Goal: Task Accomplishment & Management: Manage account settings

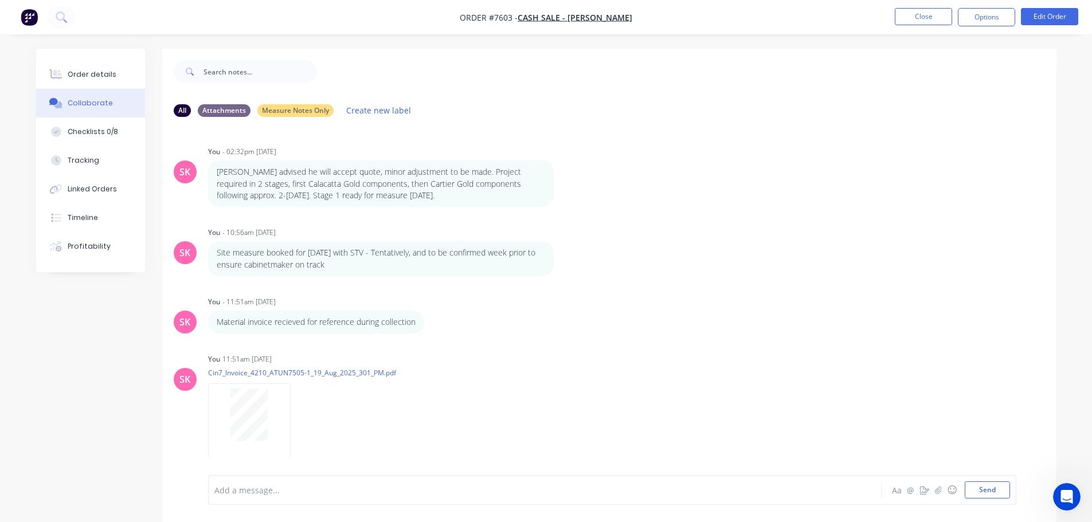
scroll to position [858, 0]
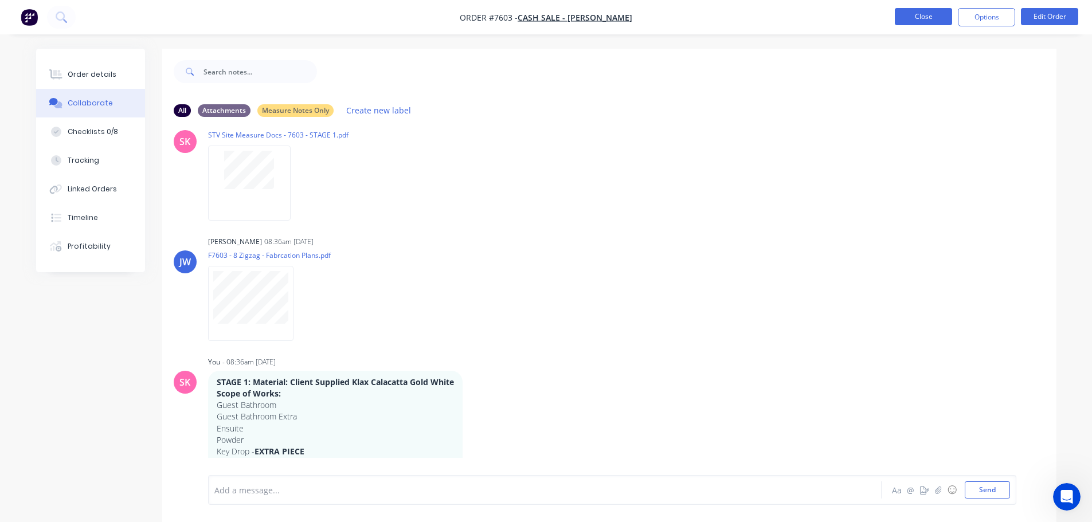
click at [914, 17] on button "Close" at bounding box center [923, 16] width 57 height 17
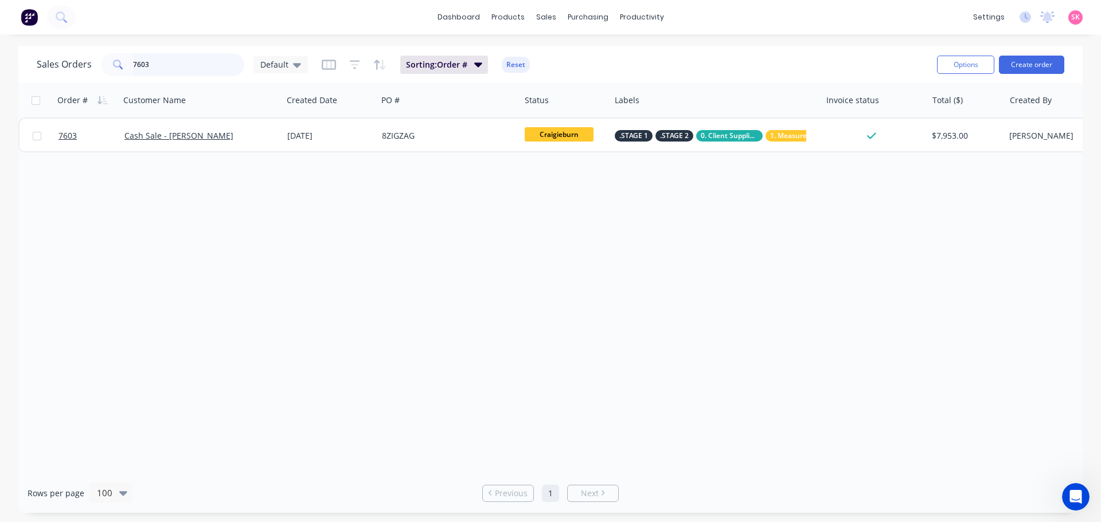
drag, startPoint x: 171, startPoint y: 64, endPoint x: 60, endPoint y: 69, distance: 111.4
click at [65, 69] on div "Sales Orders 7603 Default" at bounding box center [172, 64] width 271 height 23
type input "28559"
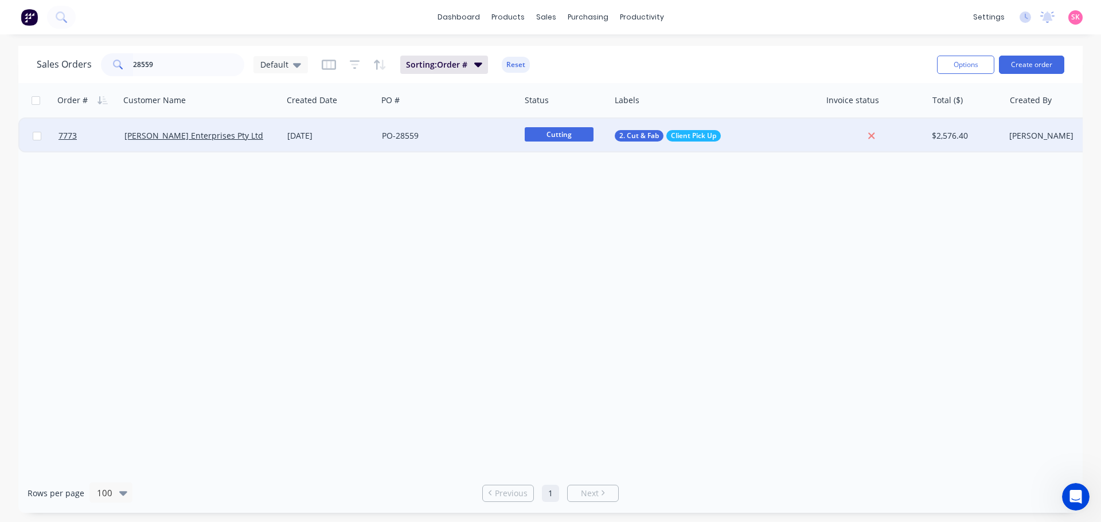
click at [332, 147] on div "[DATE]" at bounding box center [330, 136] width 95 height 34
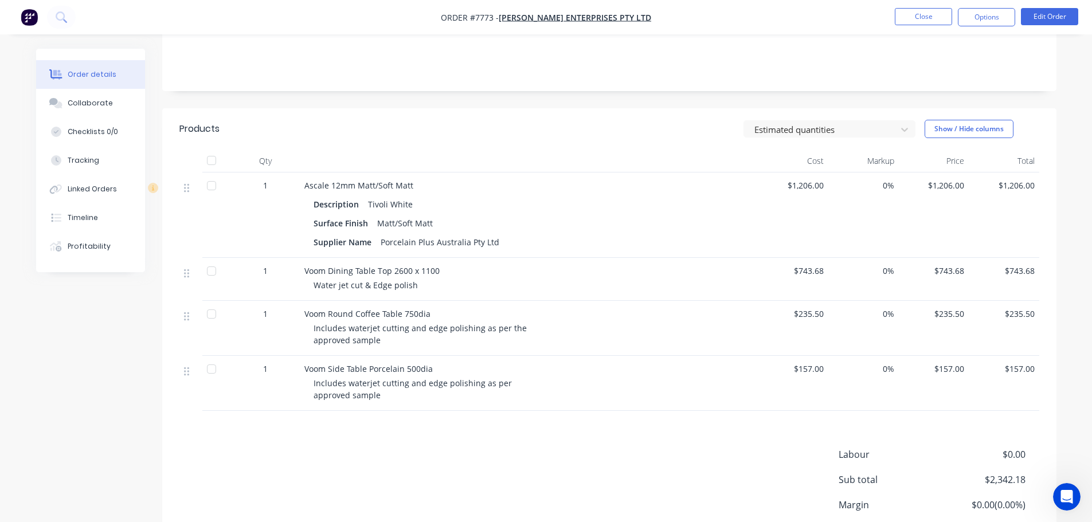
scroll to position [303, 0]
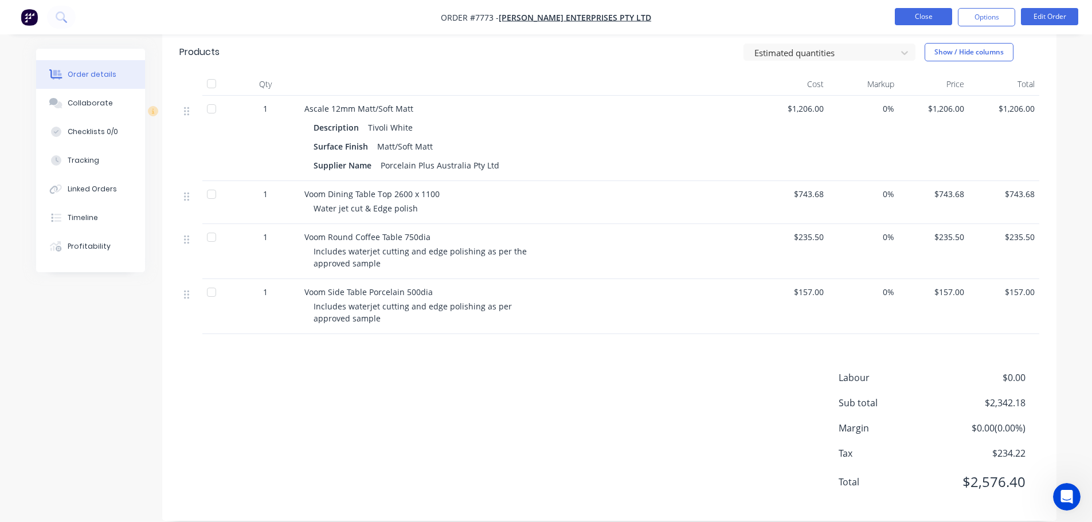
click at [907, 13] on button "Close" at bounding box center [923, 16] width 57 height 17
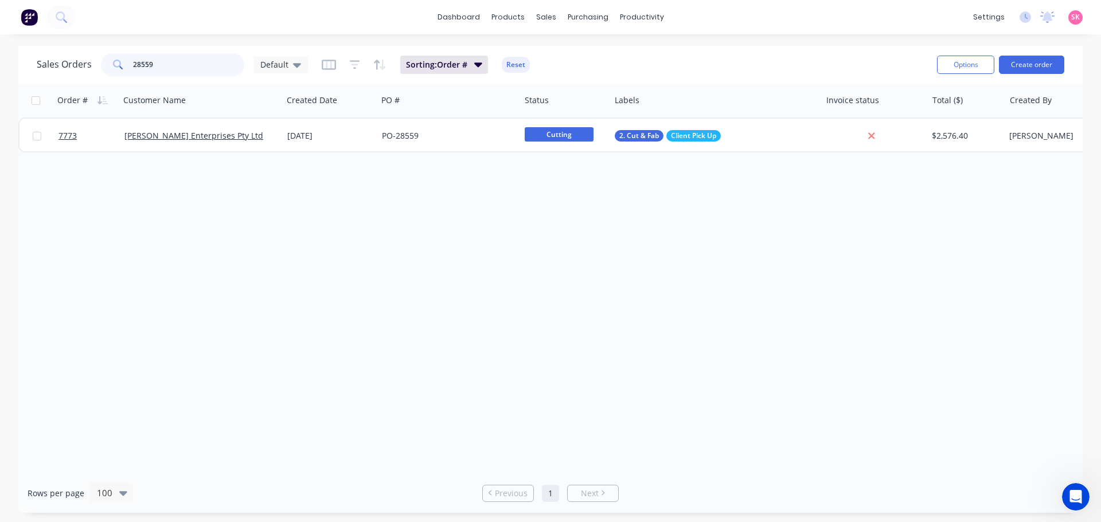
drag, startPoint x: 200, startPoint y: 65, endPoint x: -50, endPoint y: 98, distance: 252.7
click at [0, 98] on html "dashboard products sales purchasing productivity dashboard products Product Cat…" at bounding box center [550, 261] width 1101 height 522
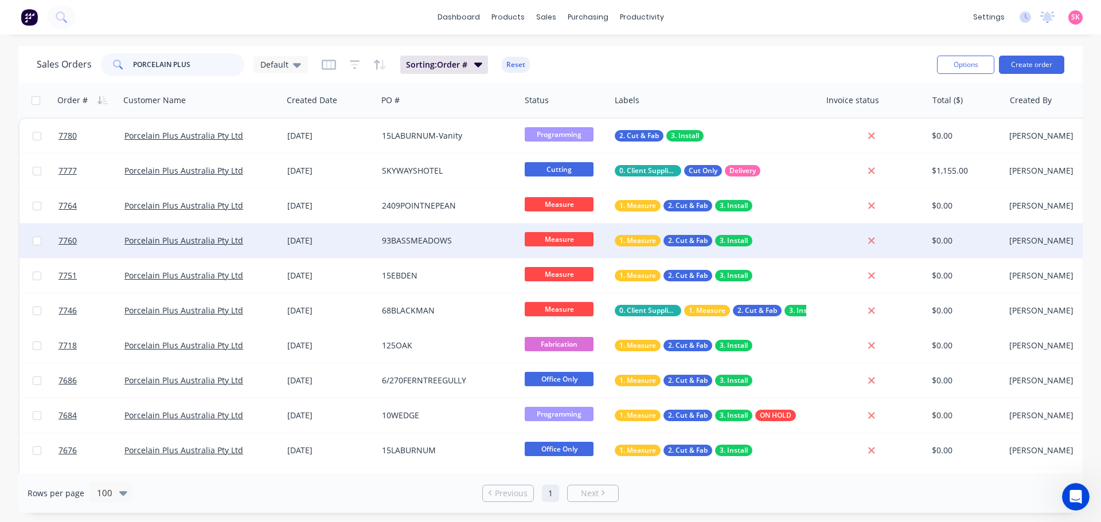
scroll to position [287, 0]
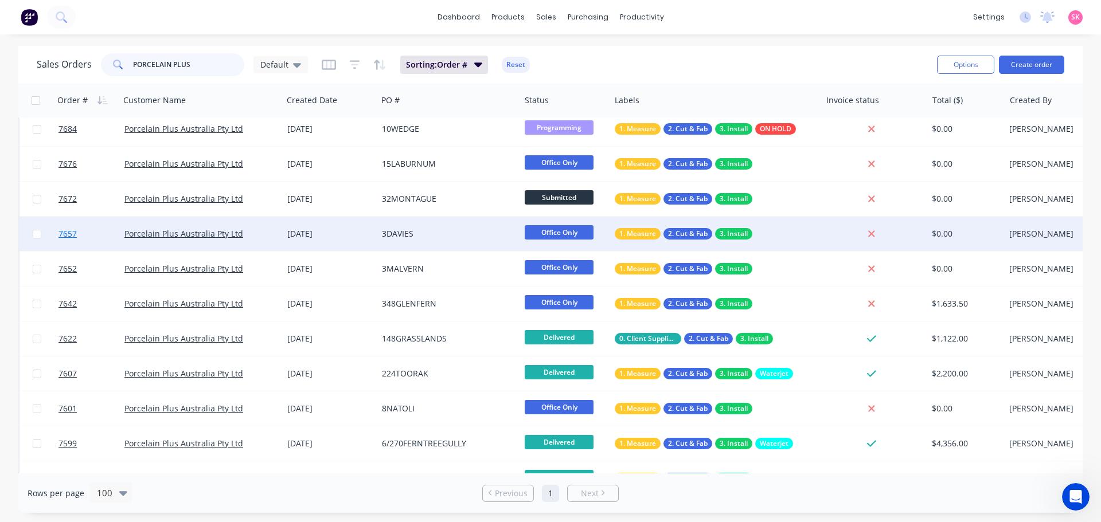
type input "PORCELAIN PLUS"
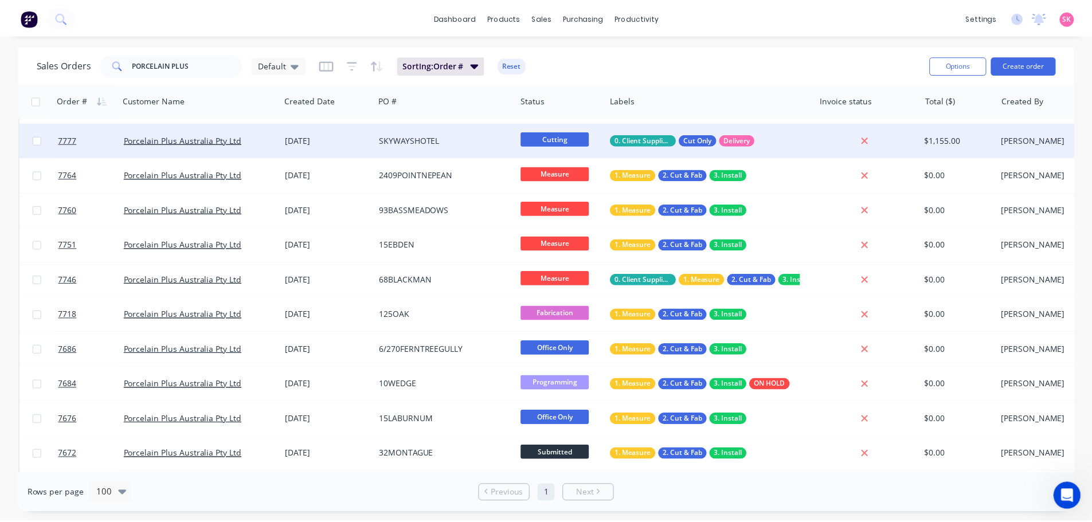
scroll to position [0, 0]
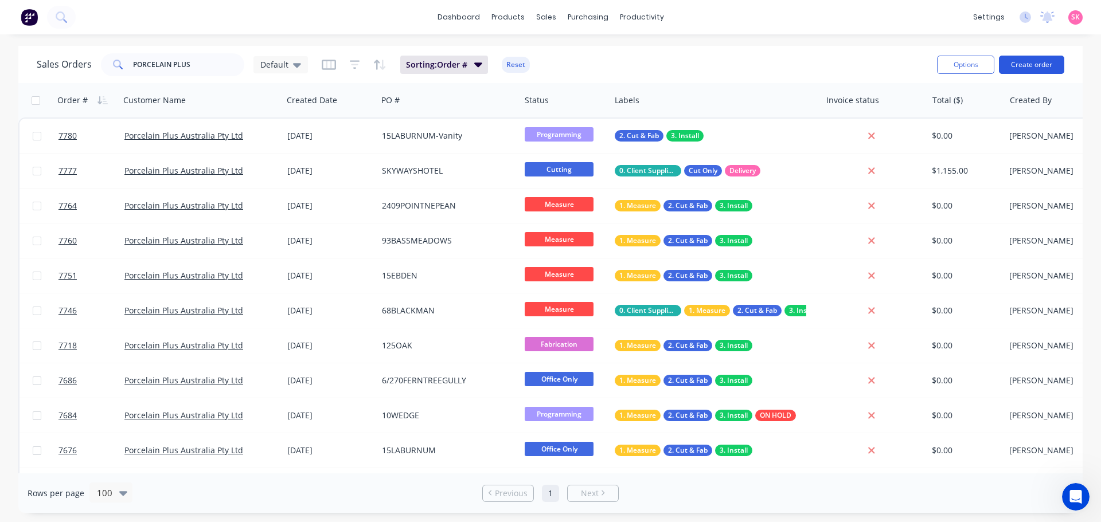
click at [1025, 56] on button "Create order" at bounding box center [1031, 65] width 65 height 18
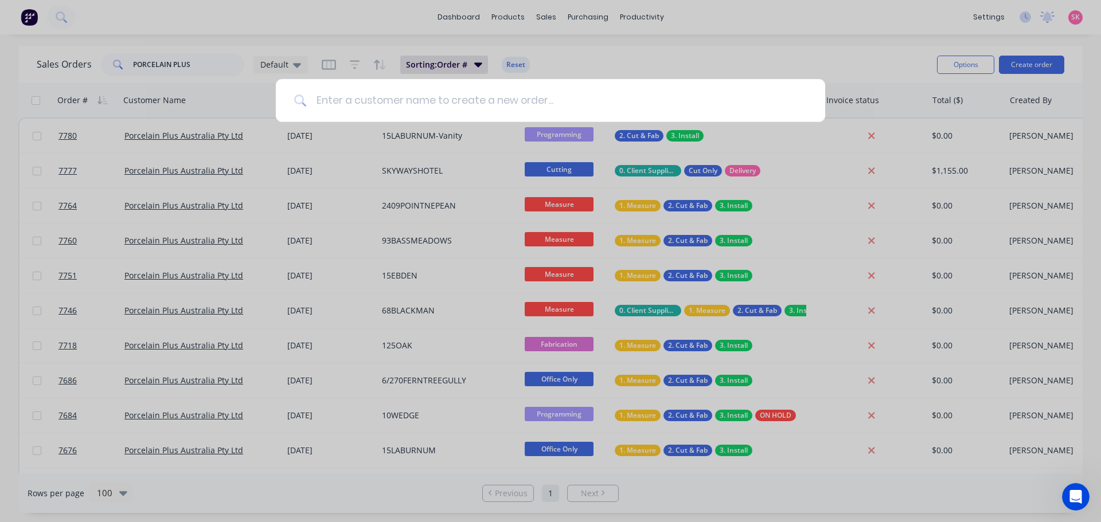
click at [416, 94] on input at bounding box center [557, 100] width 500 height 43
type input "PORCELAIN PLUS"
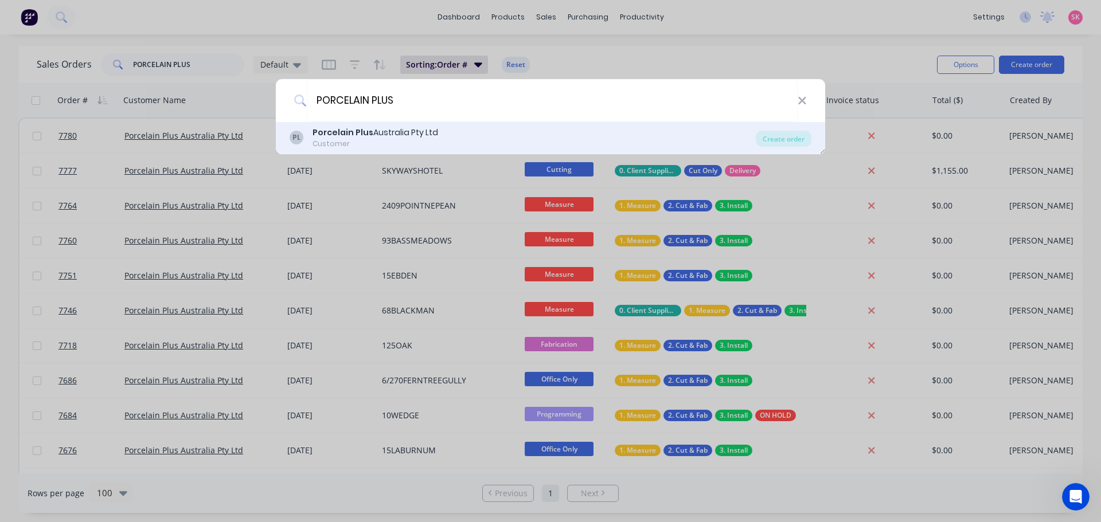
click at [428, 134] on div "Porcelain Plus Australia Pty Ltd" at bounding box center [375, 133] width 126 height 12
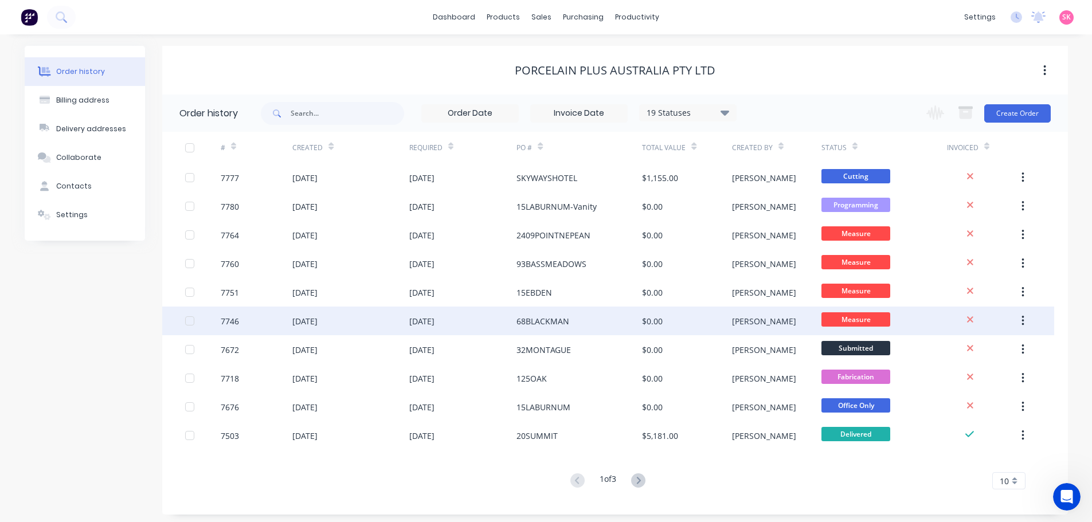
scroll to position [4, 0]
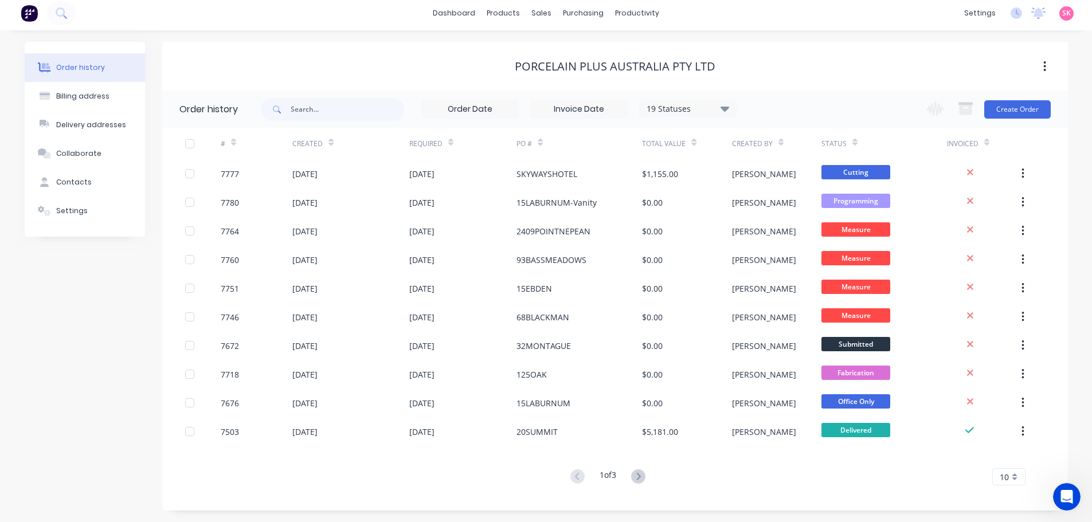
click at [647, 486] on div "# Created Required PO # Total Value Created By Status Invoiced 7777 24 Sep 2025…" at bounding box center [608, 313] width 892 height 371
click at [639, 476] on icon at bounding box center [638, 477] width 14 height 14
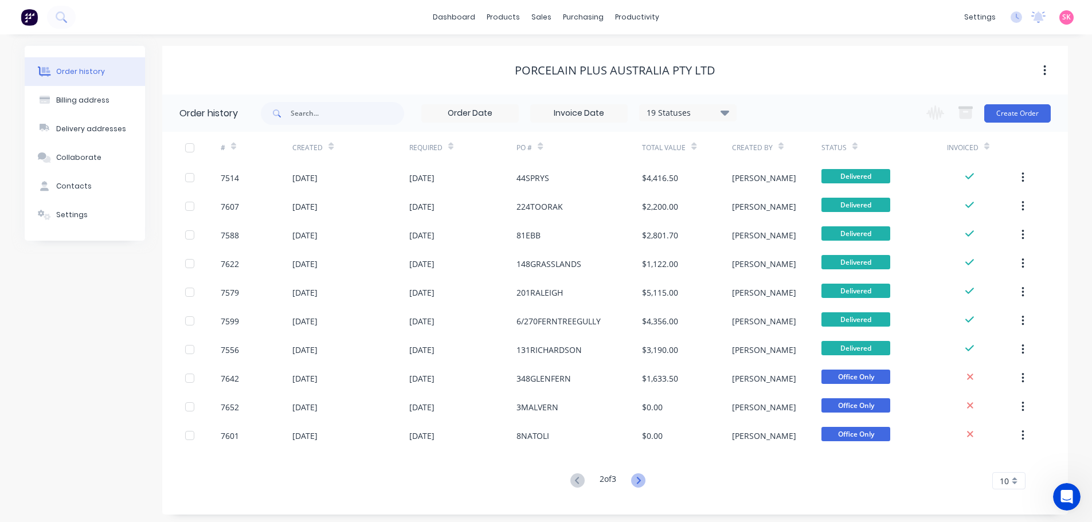
click at [646, 486] on icon at bounding box center [638, 481] width 14 height 14
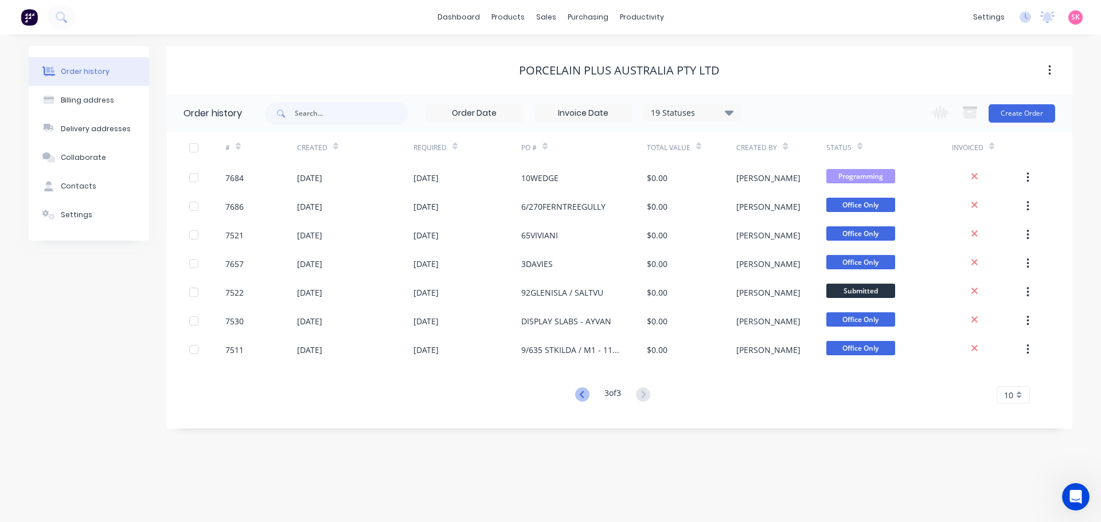
click at [577, 392] on icon at bounding box center [582, 395] width 14 height 14
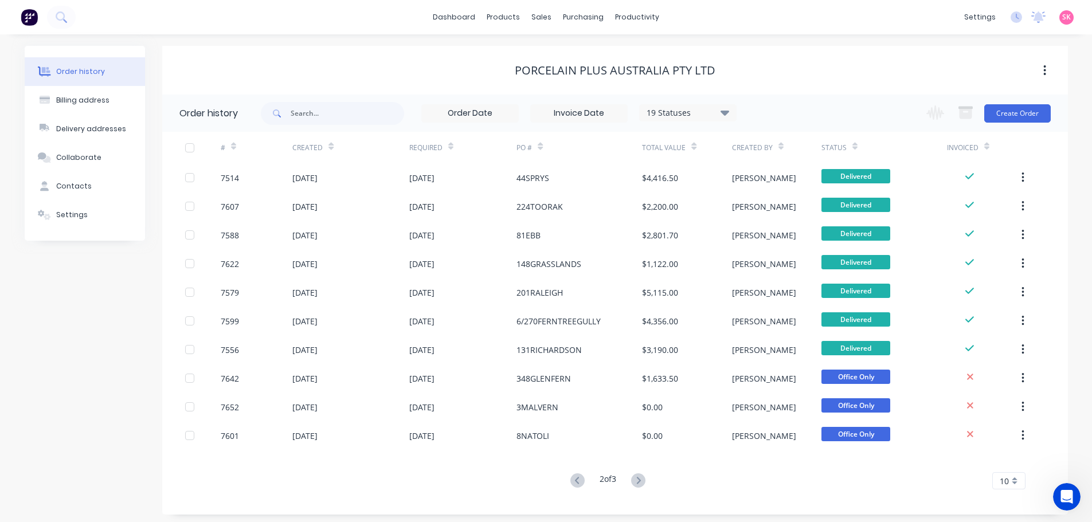
click at [577, 392] on div "348GLENFERN" at bounding box center [580, 378] width 126 height 29
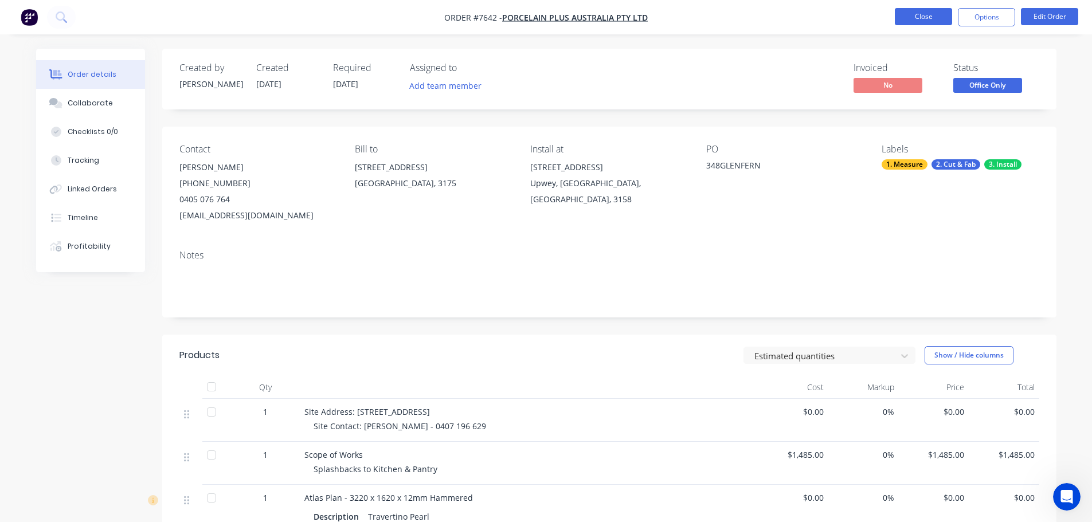
click at [910, 15] on button "Close" at bounding box center [923, 16] width 57 height 17
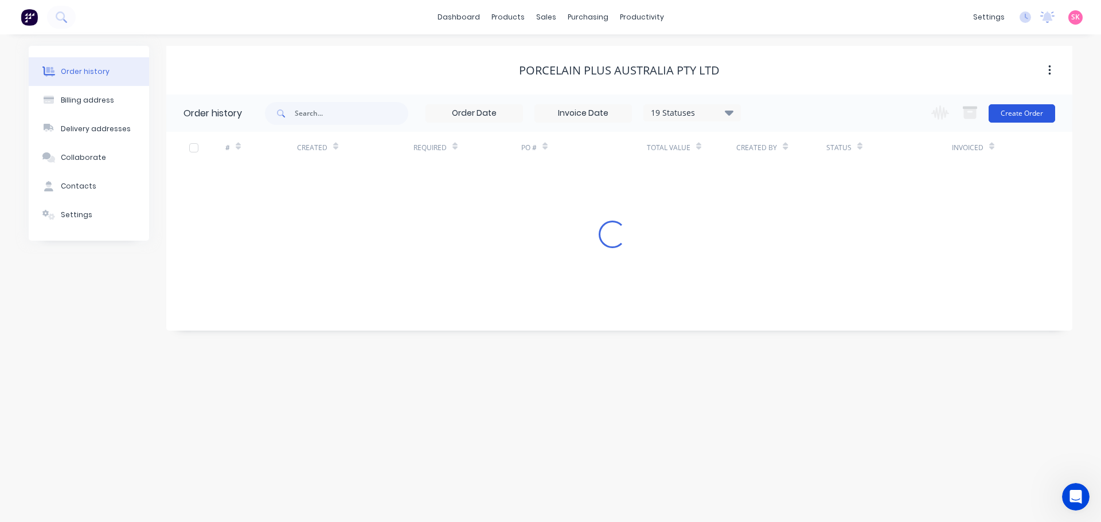
click at [999, 105] on button "Create Order" at bounding box center [1021, 113] width 66 height 18
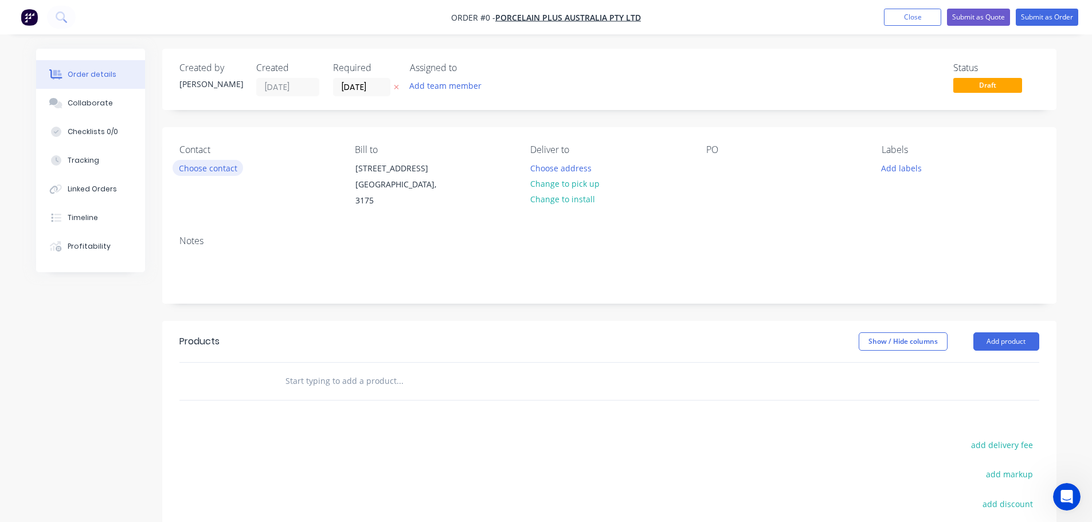
click at [200, 163] on button "Choose contact" at bounding box center [208, 167] width 71 height 15
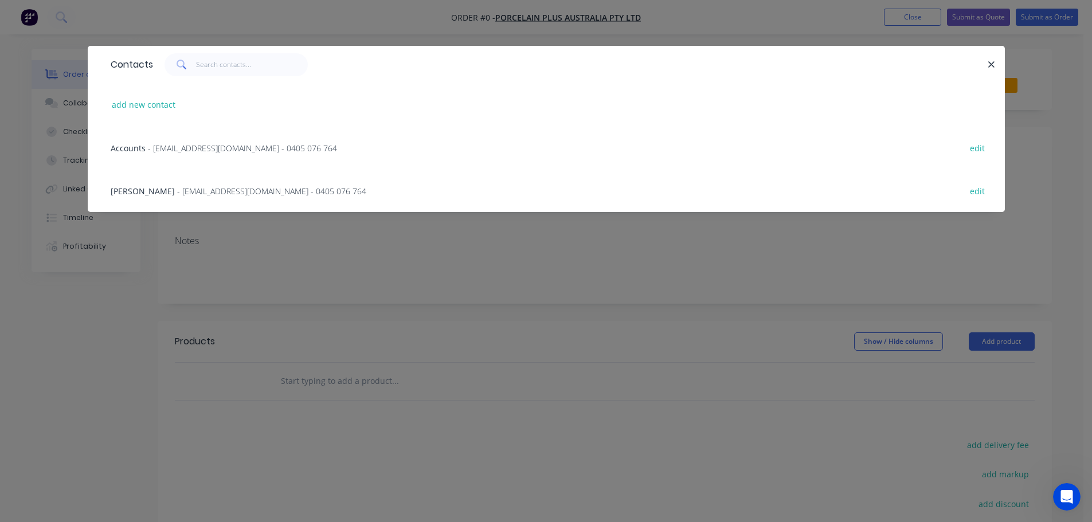
click at [183, 146] on span "- accounts@porcelainplus.com.au - 0405 076 764" at bounding box center [242, 148] width 189 height 11
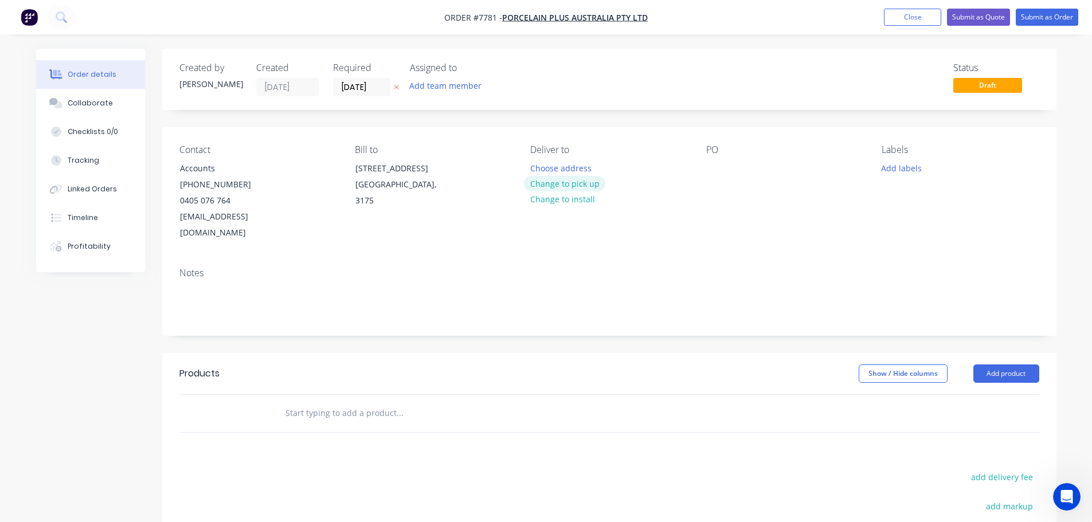
click at [550, 185] on button "Change to pick up" at bounding box center [564, 183] width 81 height 15
click at [545, 173] on div at bounding box center [539, 168] width 18 height 17
drag, startPoint x: 587, startPoint y: 173, endPoint x: 490, endPoint y: 174, distance: 96.9
click at [495, 174] on div "Contact Accounts (03) 8566 7665 0405 076 764 accounts@porcelainplus.com.au Bill…" at bounding box center [609, 192] width 894 height 131
click at [582, 306] on div "Notes" at bounding box center [609, 297] width 894 height 77
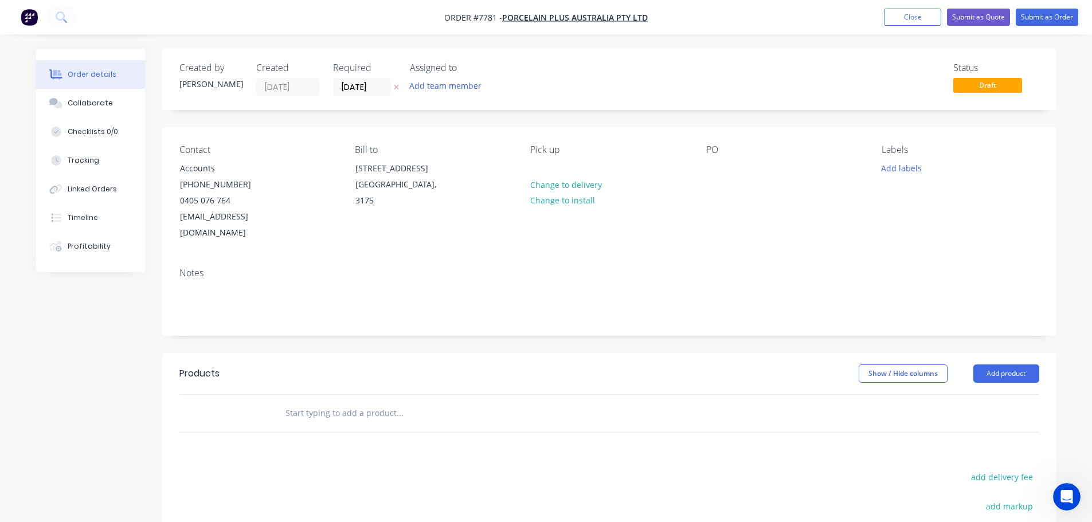
click at [632, 241] on div "Contact Accounts (03) 8566 7665 0405 076 764 accounts@porcelainplus.com.au Bill…" at bounding box center [609, 192] width 894 height 131
click at [722, 166] on div at bounding box center [715, 168] width 18 height 17
click at [893, 168] on button "Add labels" at bounding box center [901, 167] width 53 height 15
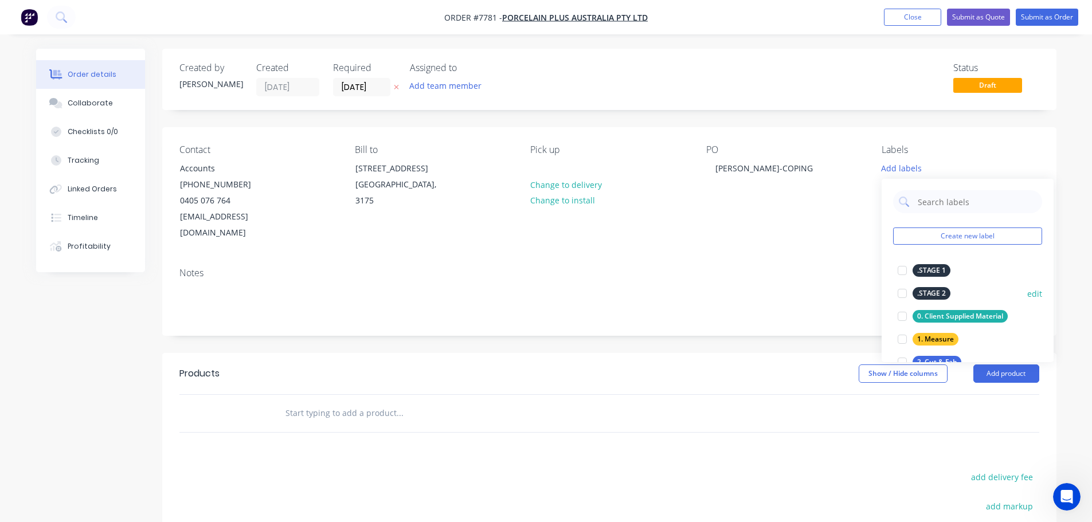
scroll to position [57, 0]
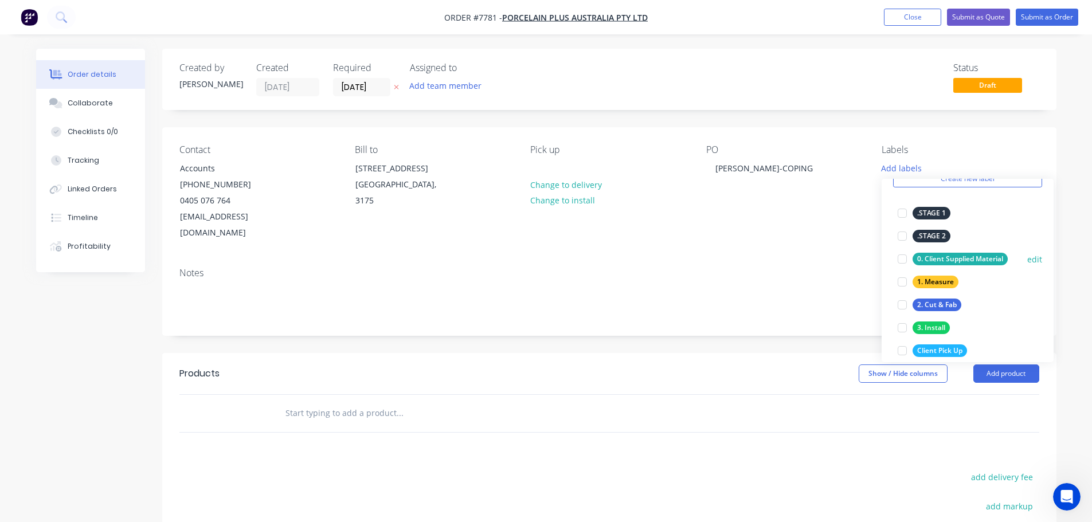
click at [905, 261] on div at bounding box center [902, 259] width 23 height 23
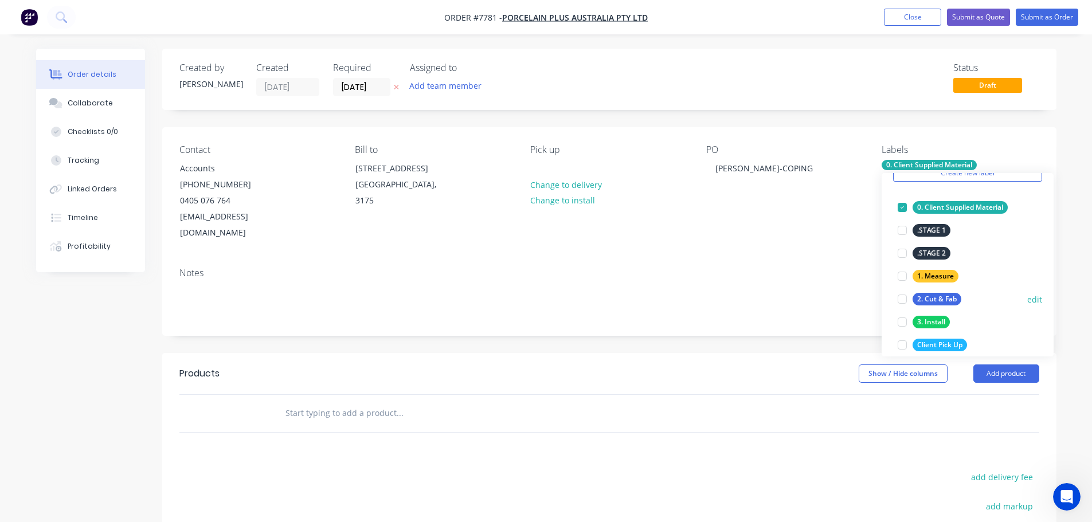
scroll to position [115, 0]
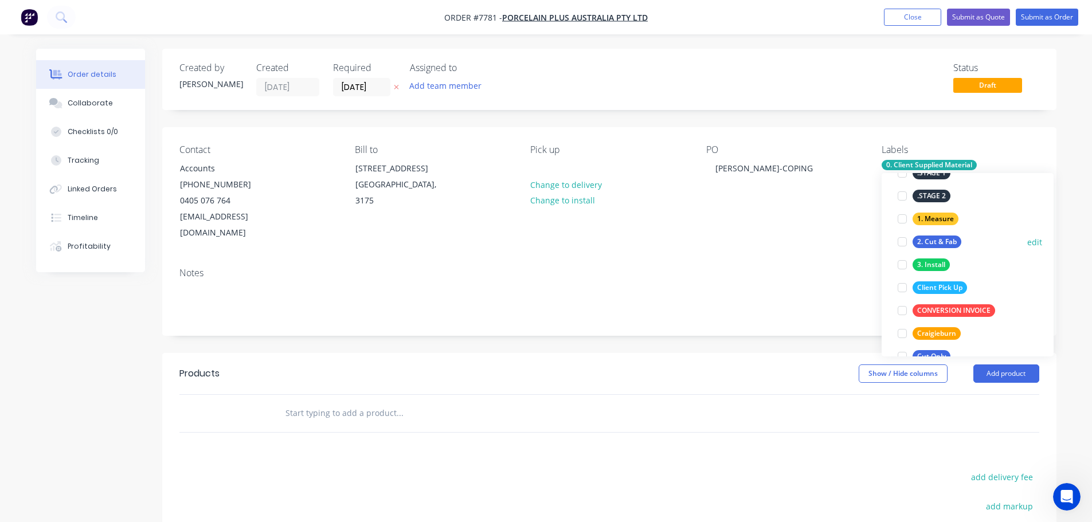
click at [895, 244] on div at bounding box center [902, 241] width 23 height 23
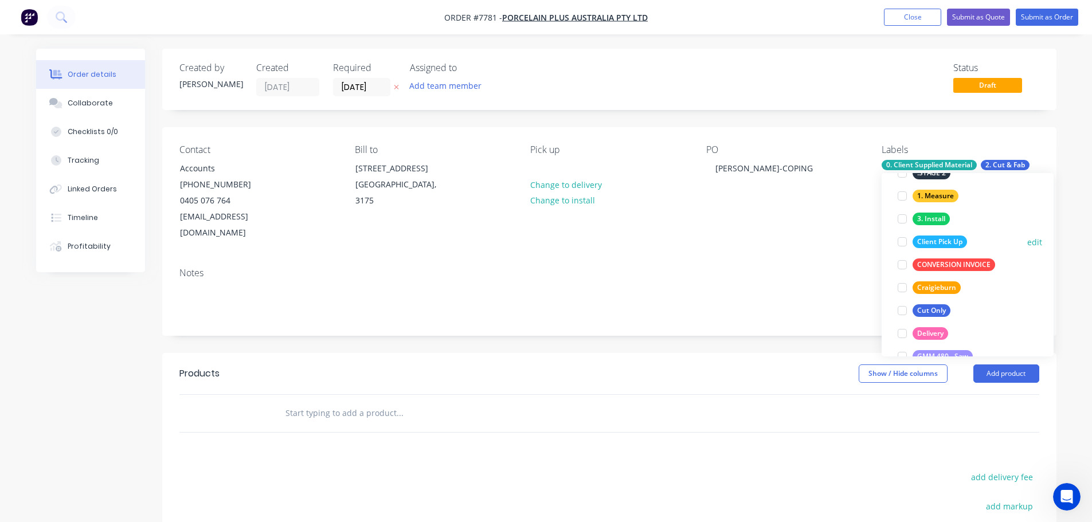
click at [905, 241] on div at bounding box center [902, 241] width 23 height 23
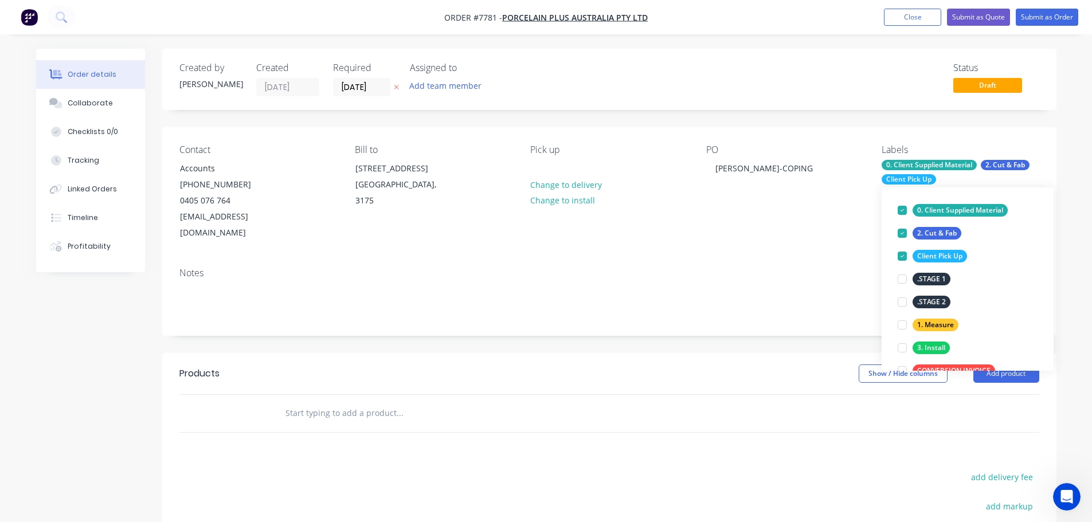
click at [720, 332] on div "Created by Stacey Created 25/09/25 Required 25/09/25 Assigned to Add team membe…" at bounding box center [609, 378] width 894 height 659
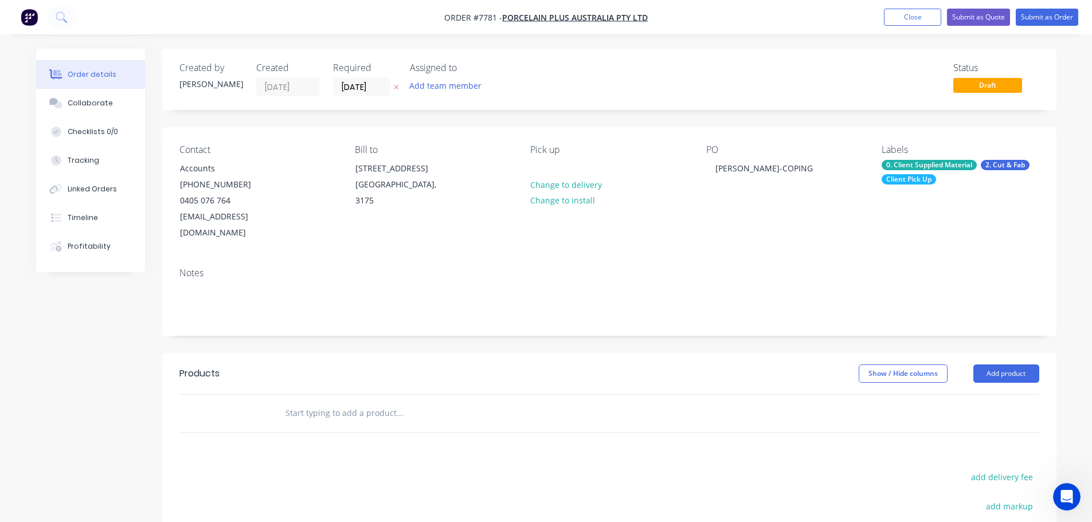
click at [319, 402] on input "text" at bounding box center [399, 413] width 229 height 23
type input "c"
type input "Coping Tiles"
click at [522, 365] on div "Show / Hide columns Add product" at bounding box center [700, 374] width 677 height 18
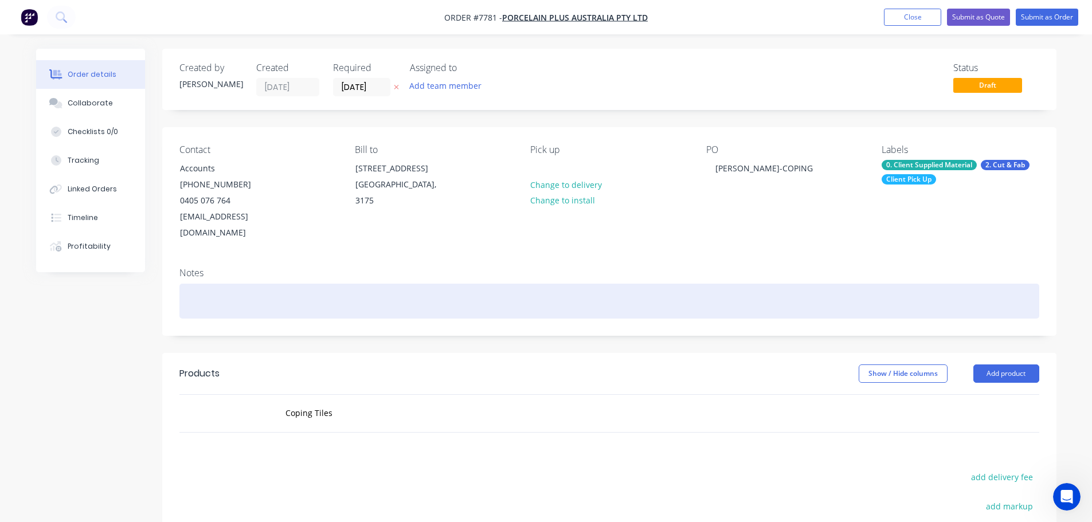
click at [254, 285] on div at bounding box center [609, 301] width 860 height 35
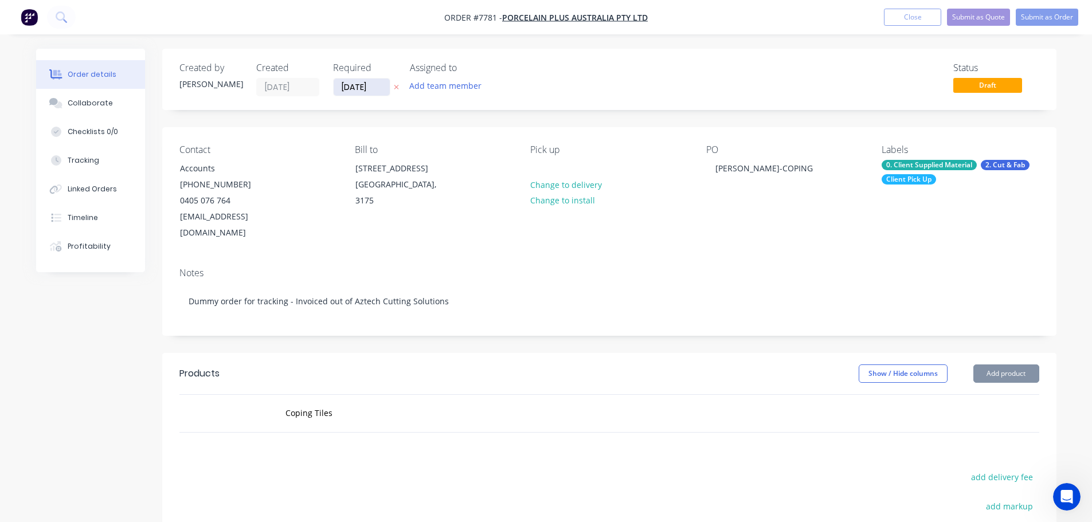
click at [382, 87] on input "[DATE]" at bounding box center [362, 87] width 56 height 17
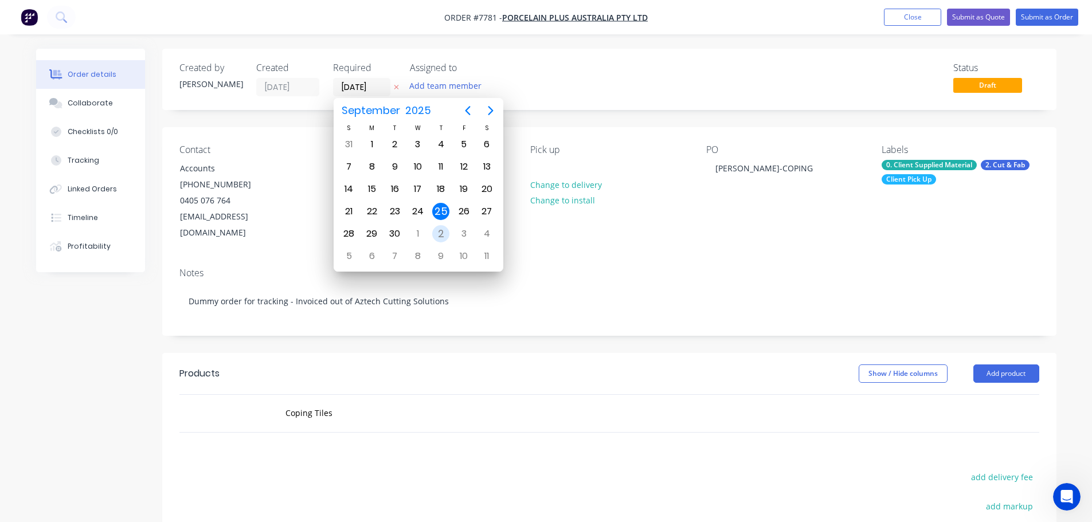
click at [437, 234] on div "2" at bounding box center [440, 233] width 17 height 17
type input "[DATE]"
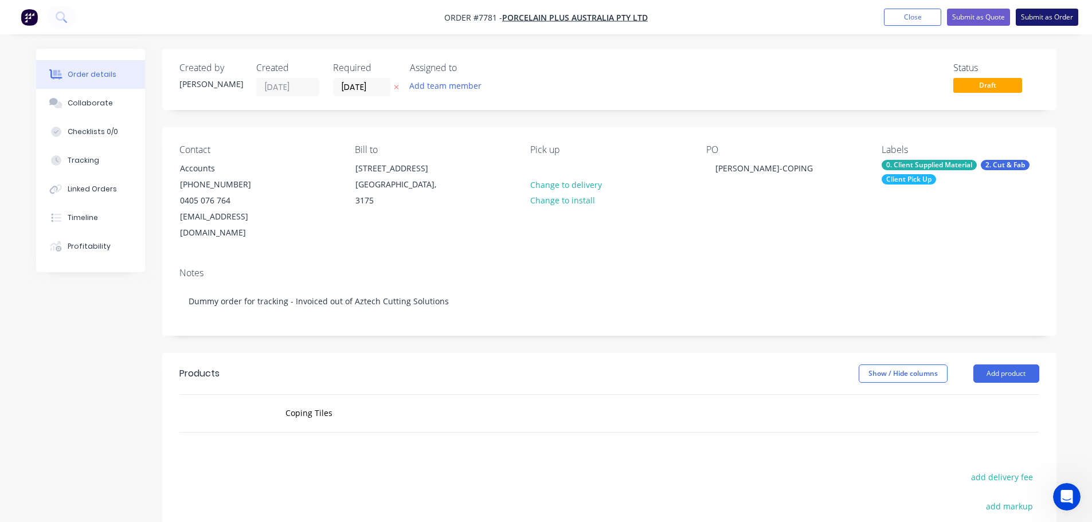
click at [1032, 15] on button "Submit as Order" at bounding box center [1047, 17] width 62 height 17
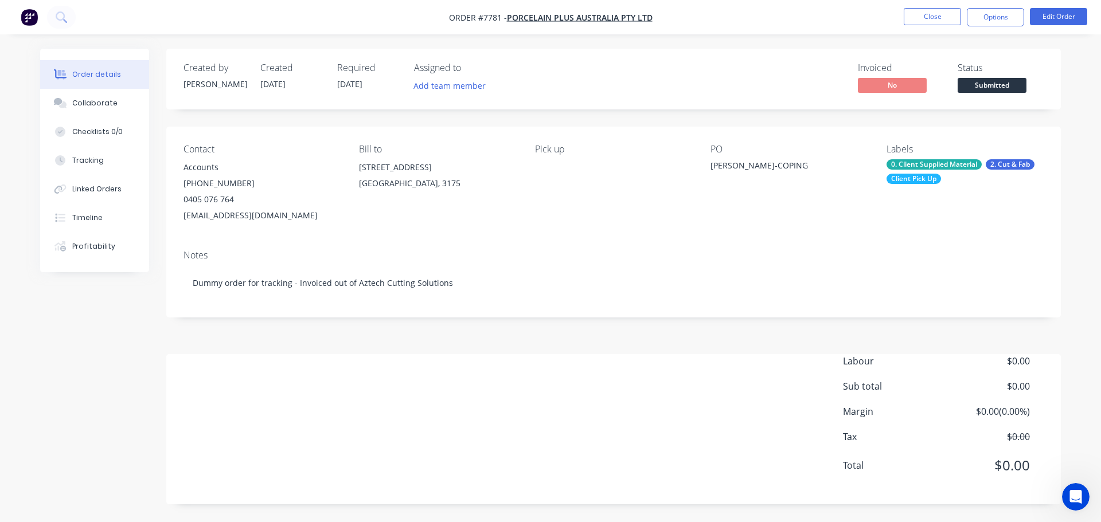
click at [975, 85] on span "Submitted" at bounding box center [991, 85] width 69 height 14
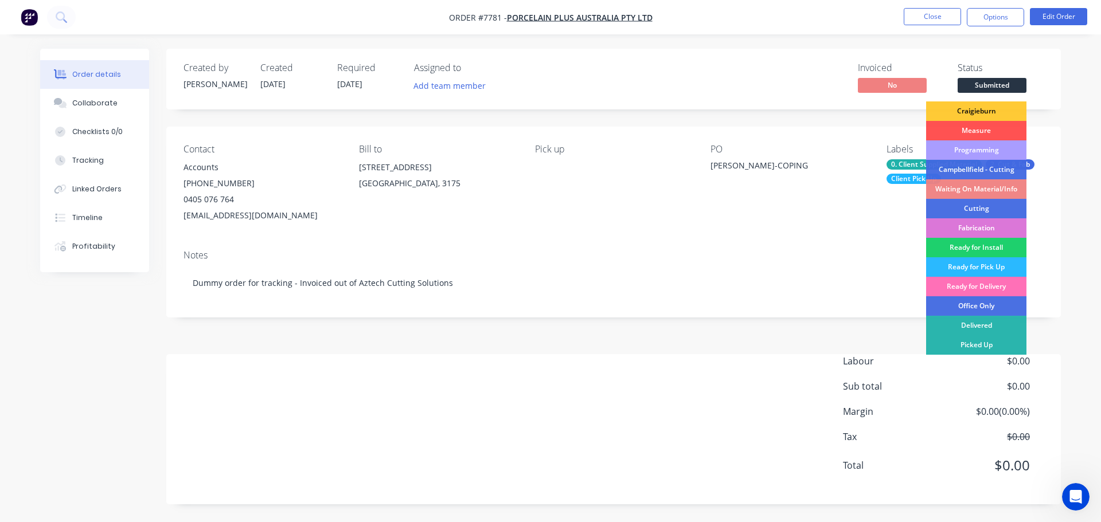
click at [989, 108] on div "Craigieburn" at bounding box center [976, 110] width 100 height 19
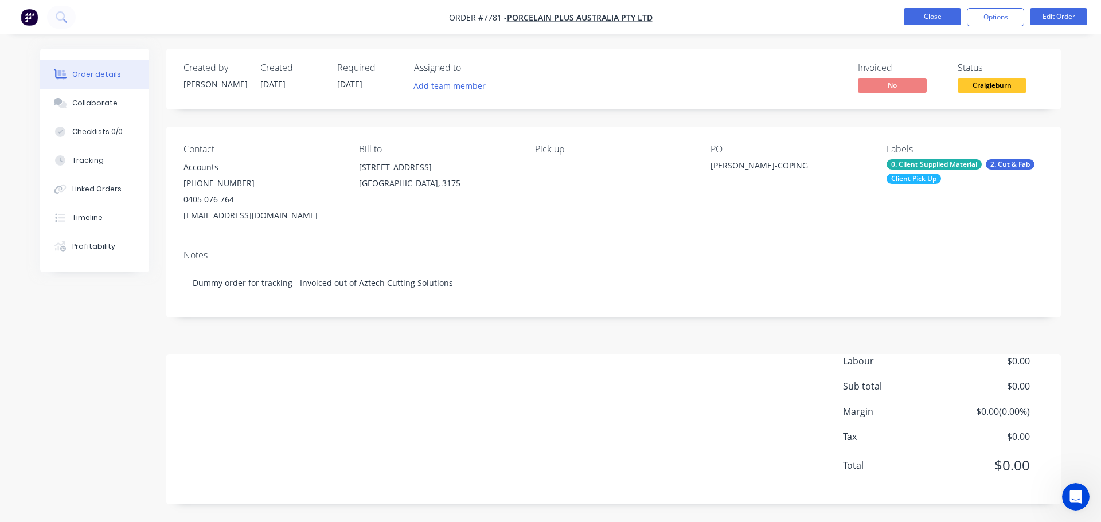
click at [945, 15] on button "Close" at bounding box center [931, 16] width 57 height 17
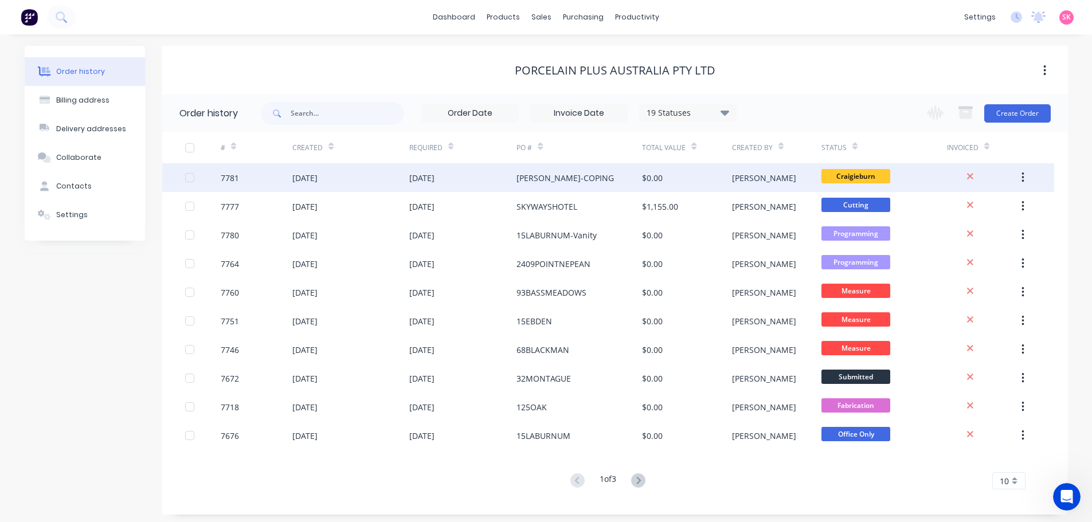
click at [533, 185] on div "[PERSON_NAME]-COPING" at bounding box center [580, 177] width 126 height 29
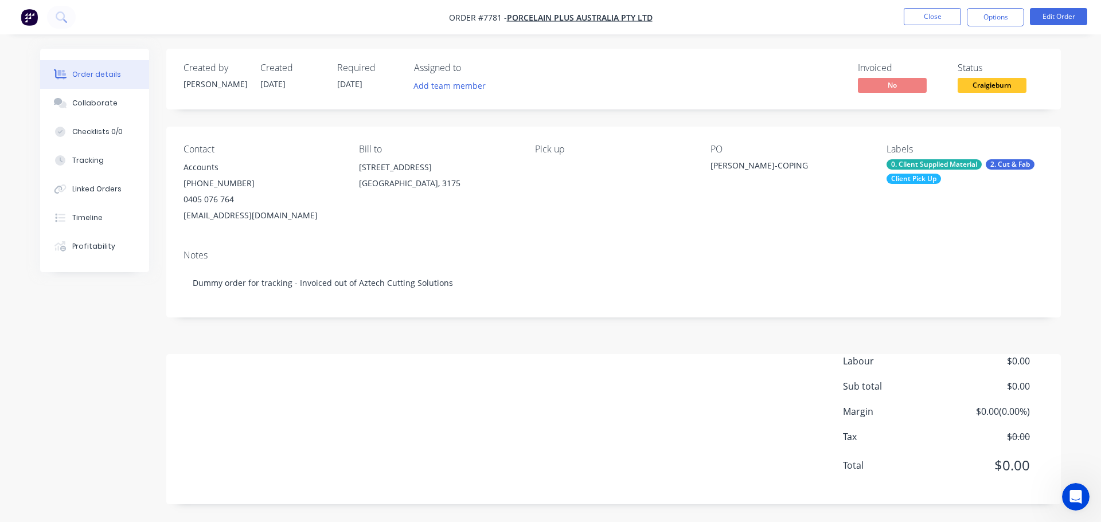
click at [518, 393] on div "Labour $0.00 Sub total $0.00 Margin $0.00 ( 0.00 %) Tax $0.00 Total $0.00" at bounding box center [613, 420] width 860 height 133
click at [1055, 20] on button "Edit Order" at bounding box center [1058, 16] width 57 height 17
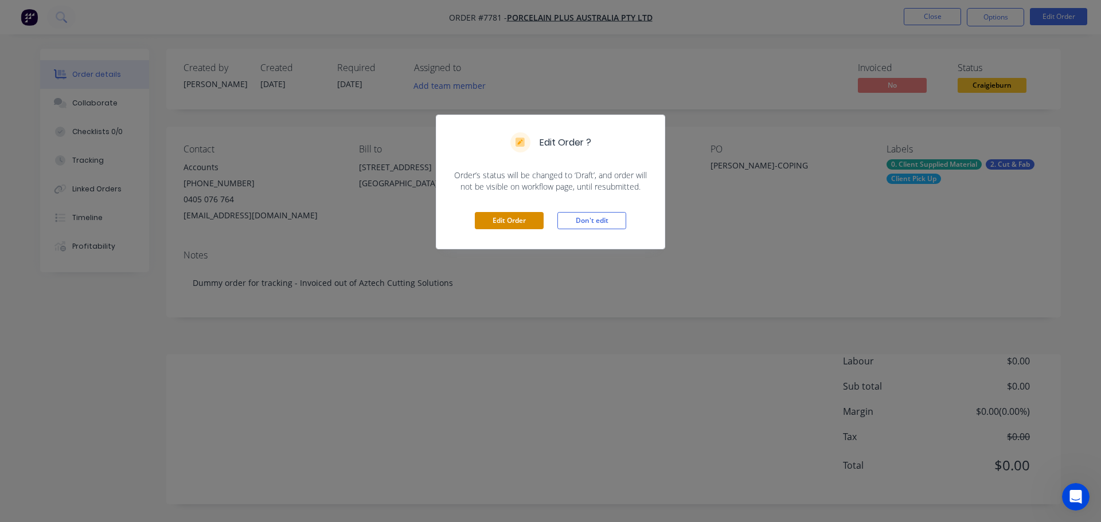
click at [530, 218] on button "Edit Order" at bounding box center [509, 220] width 69 height 17
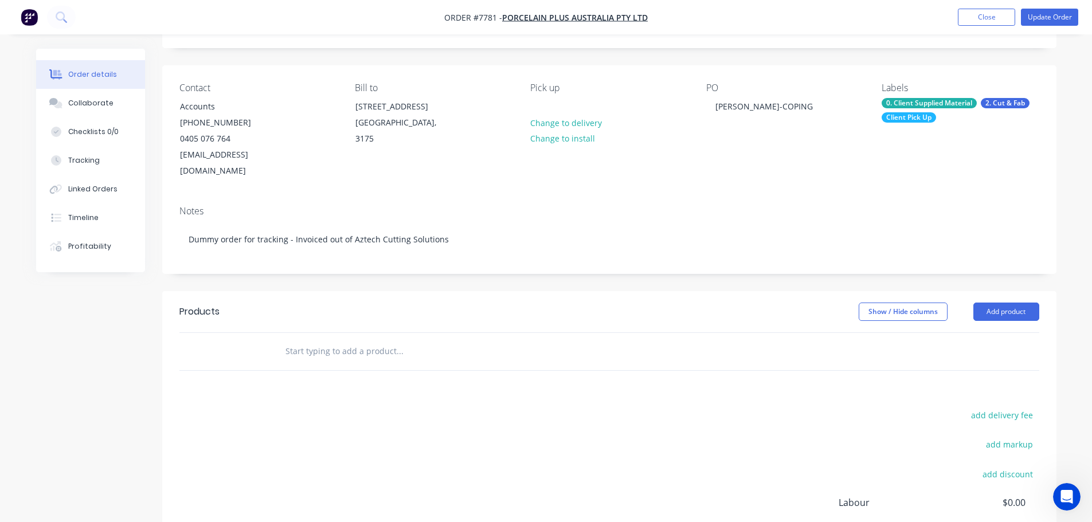
scroll to position [187, 0]
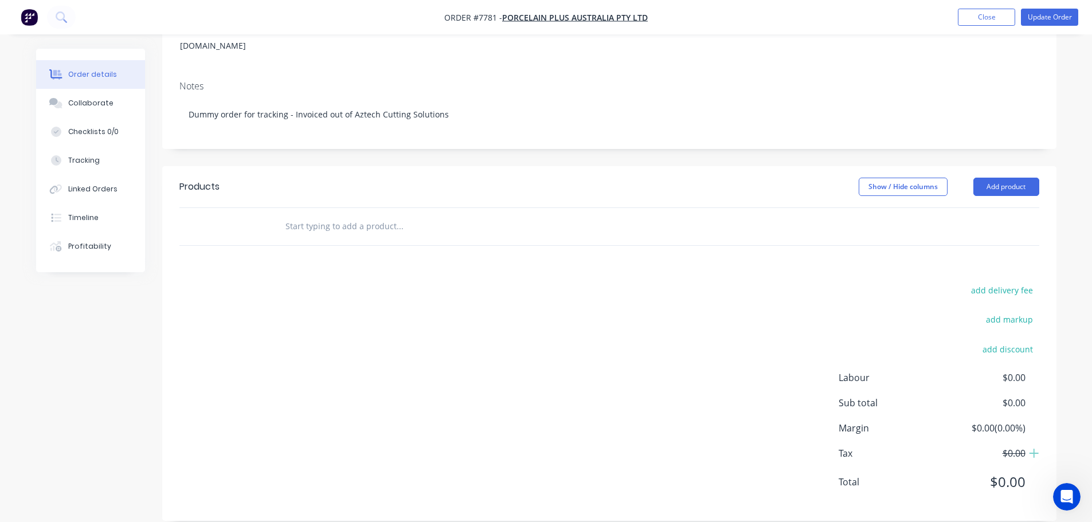
click at [346, 217] on input "text" at bounding box center [399, 226] width 229 height 23
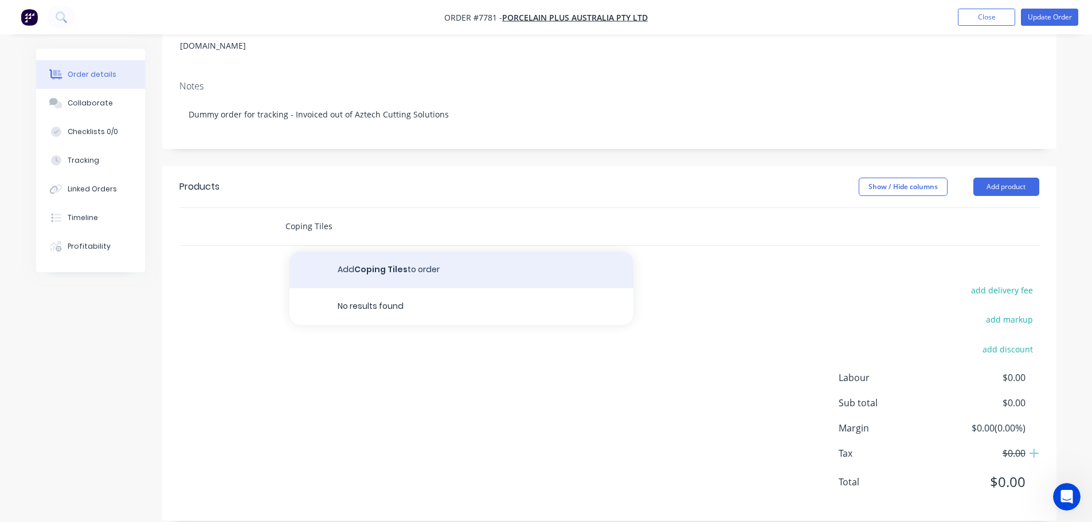
type input "Coping Tiles"
click at [386, 252] on button "Add Coping Tiles to order" at bounding box center [462, 270] width 344 height 37
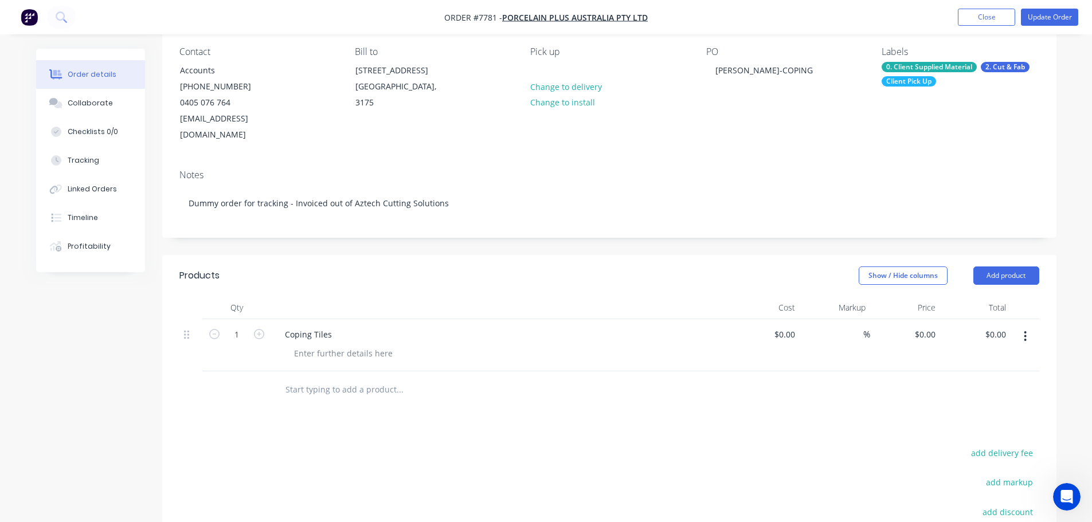
scroll to position [0, 0]
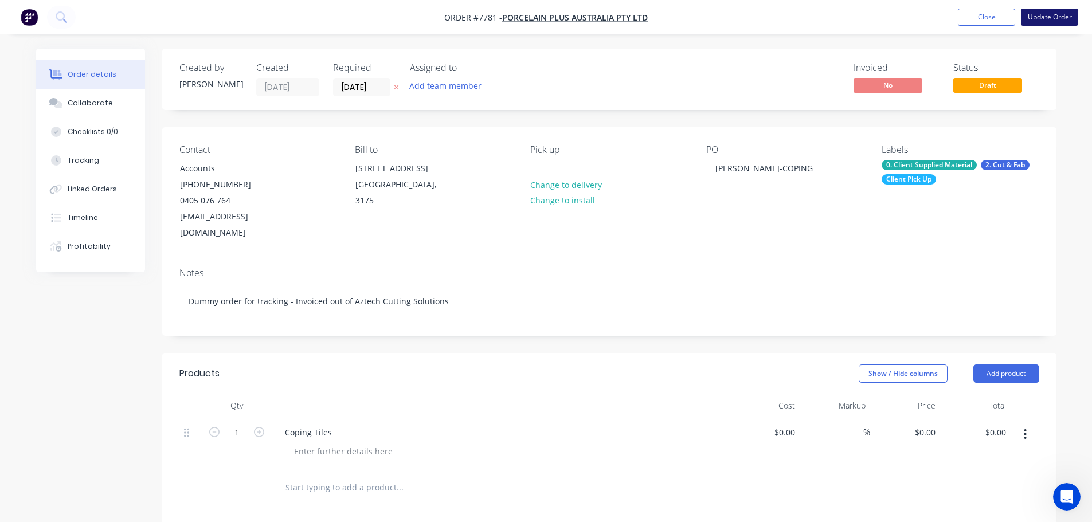
click at [1039, 13] on button "Update Order" at bounding box center [1049, 17] width 57 height 17
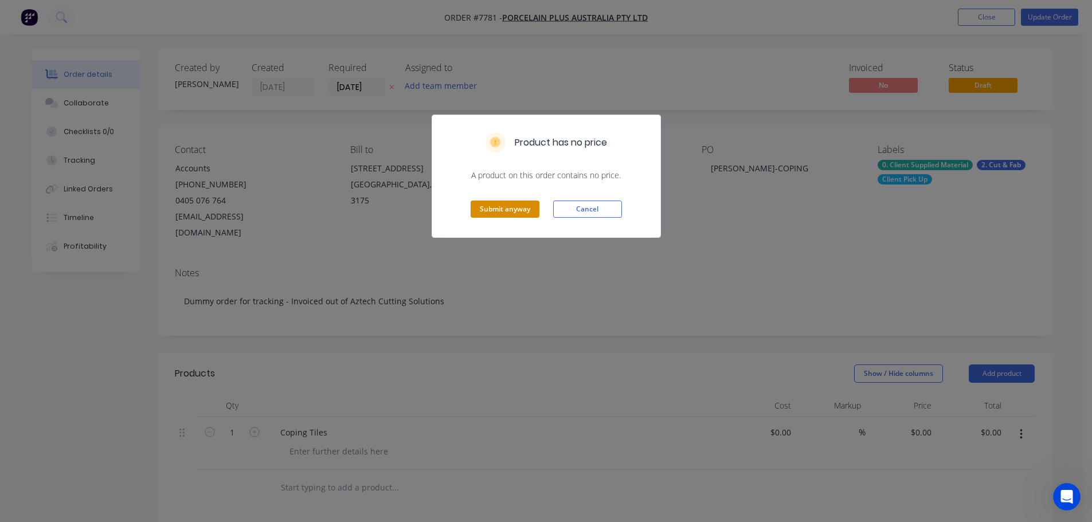
click at [476, 208] on button "Submit anyway" at bounding box center [505, 209] width 69 height 17
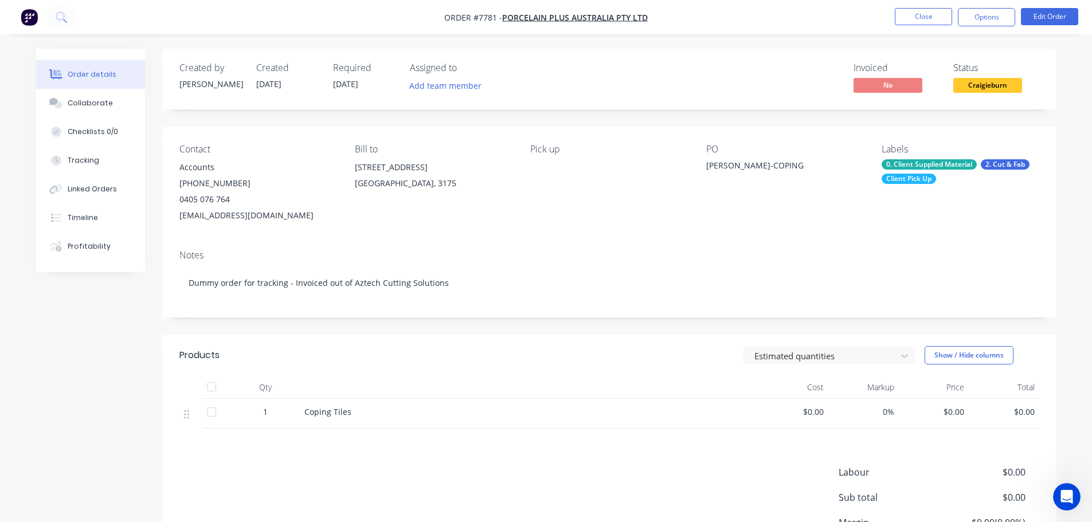
click at [933, 178] on div "Client Pick Up" at bounding box center [909, 179] width 54 height 10
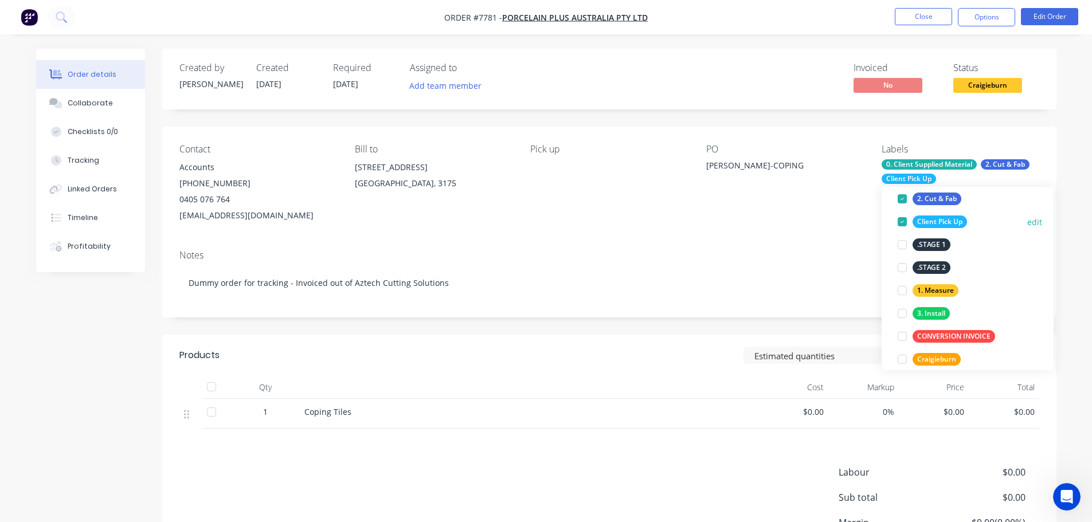
scroll to position [115, 0]
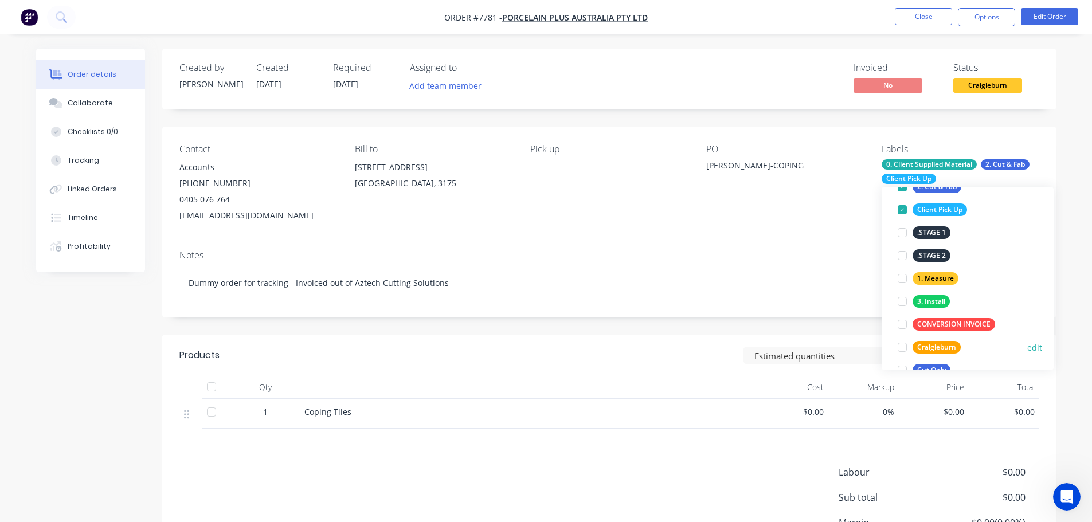
click at [904, 346] on div at bounding box center [902, 347] width 23 height 23
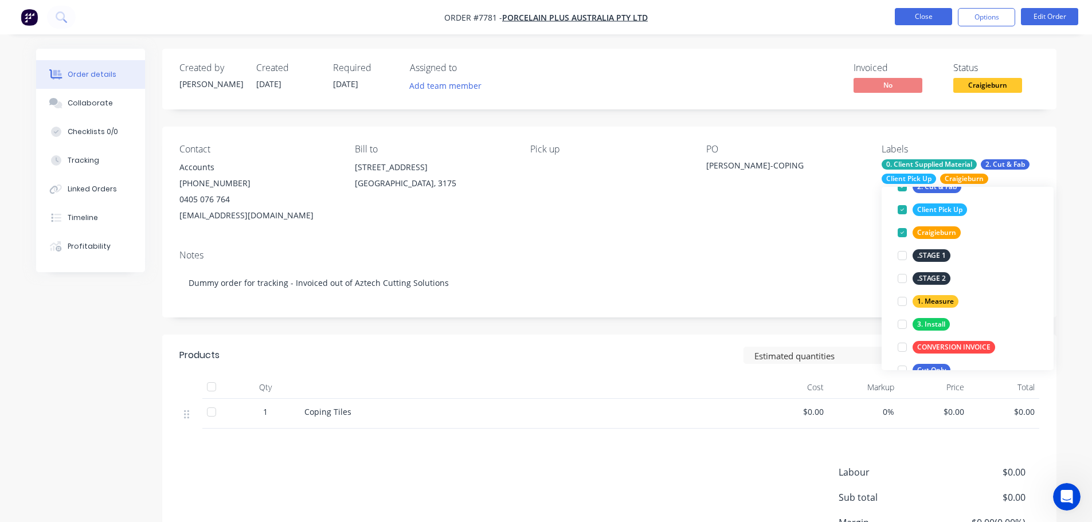
click at [920, 22] on button "Close" at bounding box center [923, 16] width 57 height 17
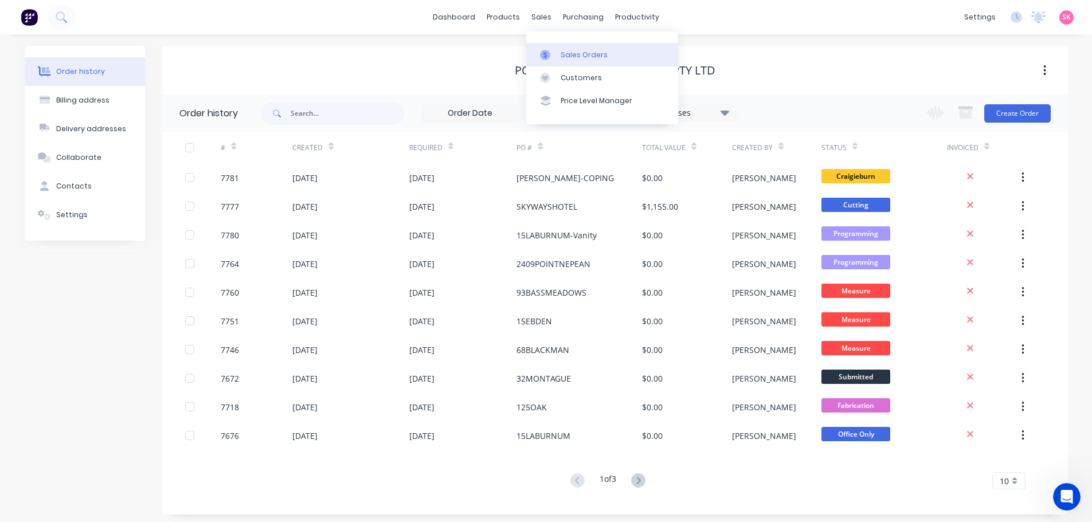
click at [567, 49] on link "Sales Orders" at bounding box center [602, 54] width 152 height 23
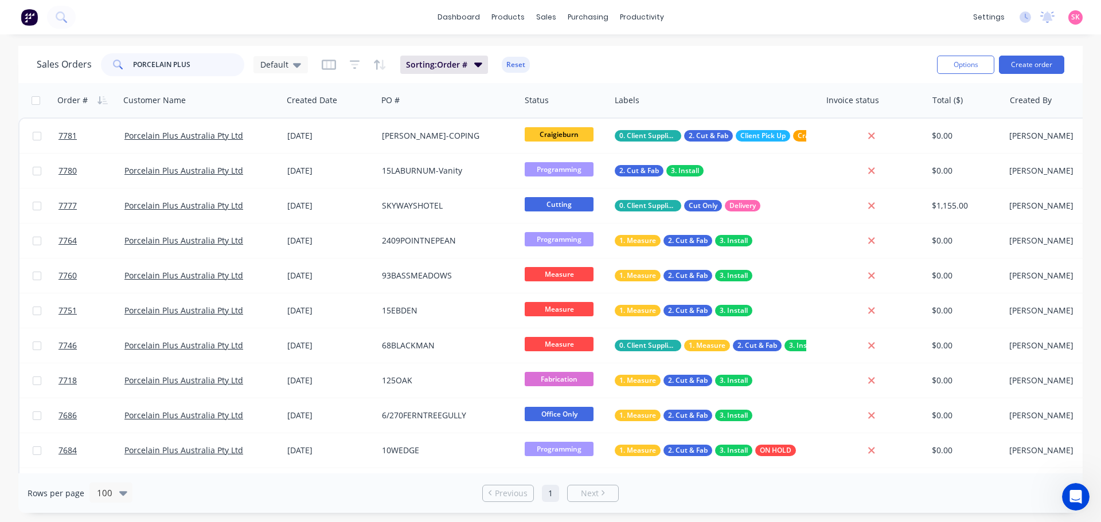
drag, startPoint x: 135, startPoint y: 79, endPoint x: 156, endPoint y: 73, distance: 21.6
click at [130, 77] on div "Sales Orders PORCELAIN PLUS Default Sorting: Order # Reset" at bounding box center [482, 64] width 891 height 28
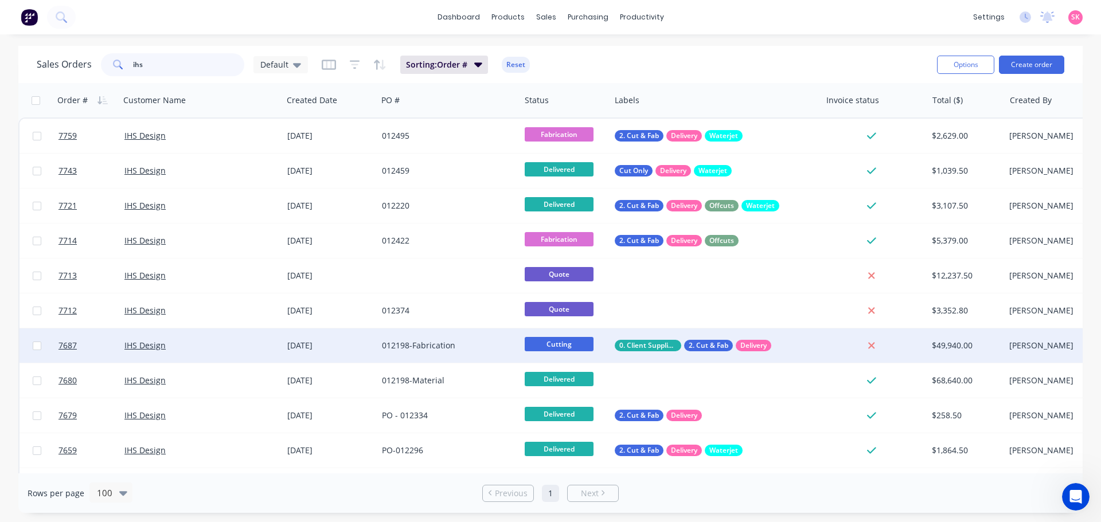
type input "ihs"
click at [452, 335] on div "012198-Fabrication" at bounding box center [448, 345] width 143 height 34
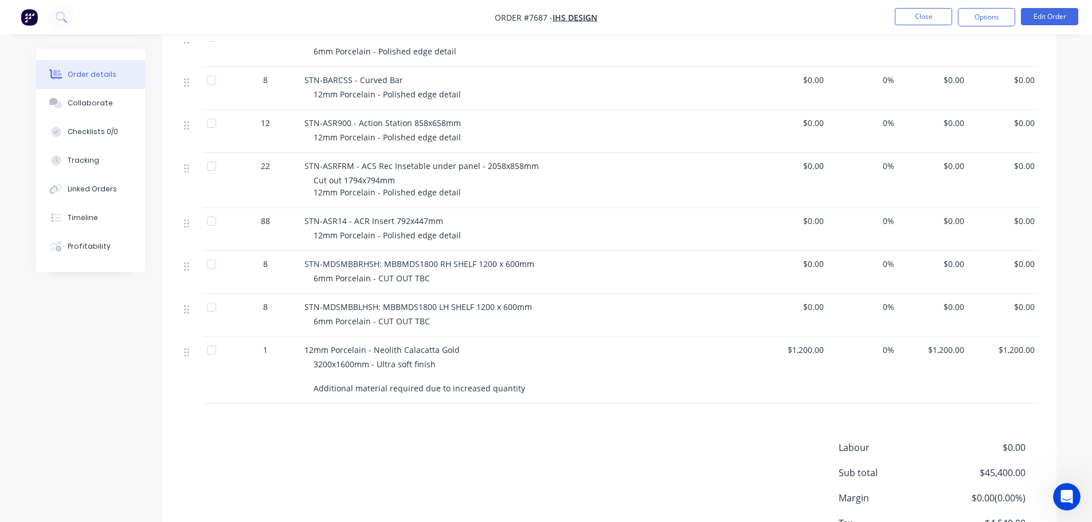
scroll to position [832, 0]
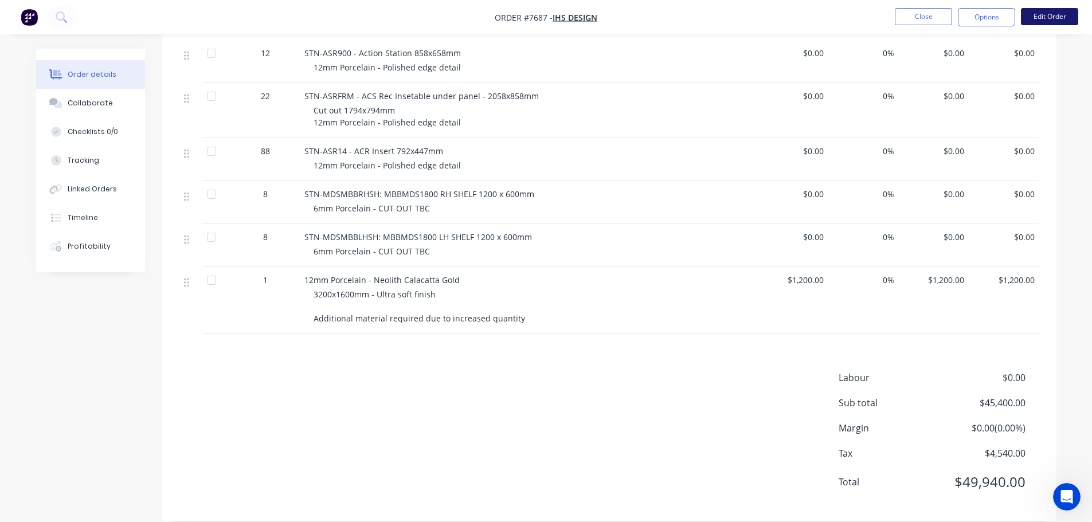
click at [1068, 24] on button "Edit Order" at bounding box center [1049, 16] width 57 height 17
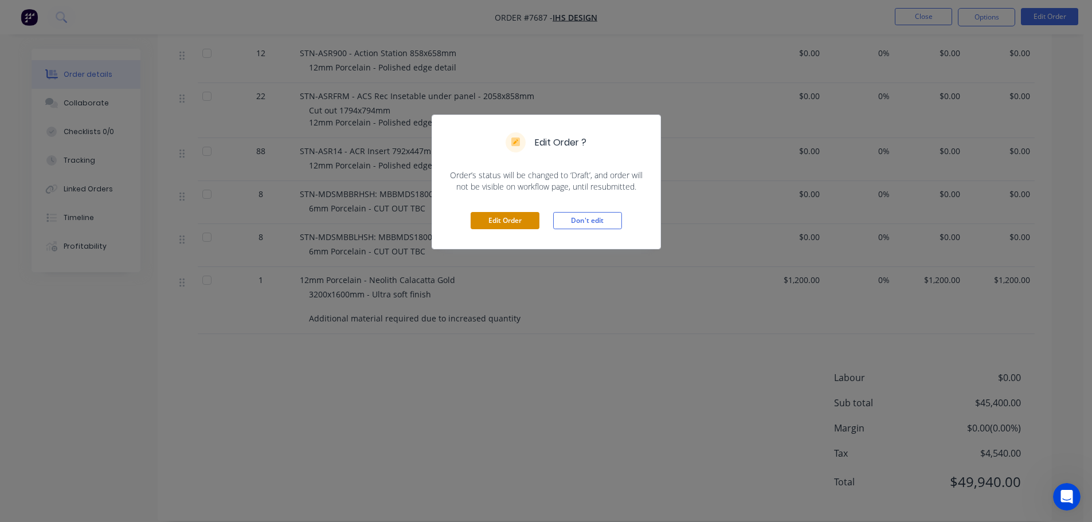
click at [488, 218] on button "Edit Order" at bounding box center [505, 220] width 69 height 17
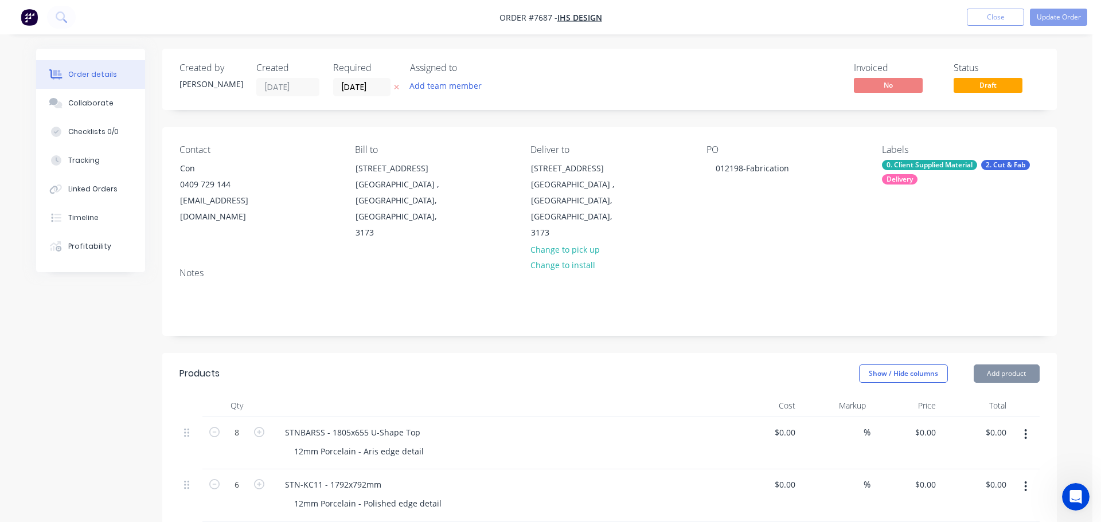
type input "$495.00"
type input "$3,960.00"
type input "$315.00"
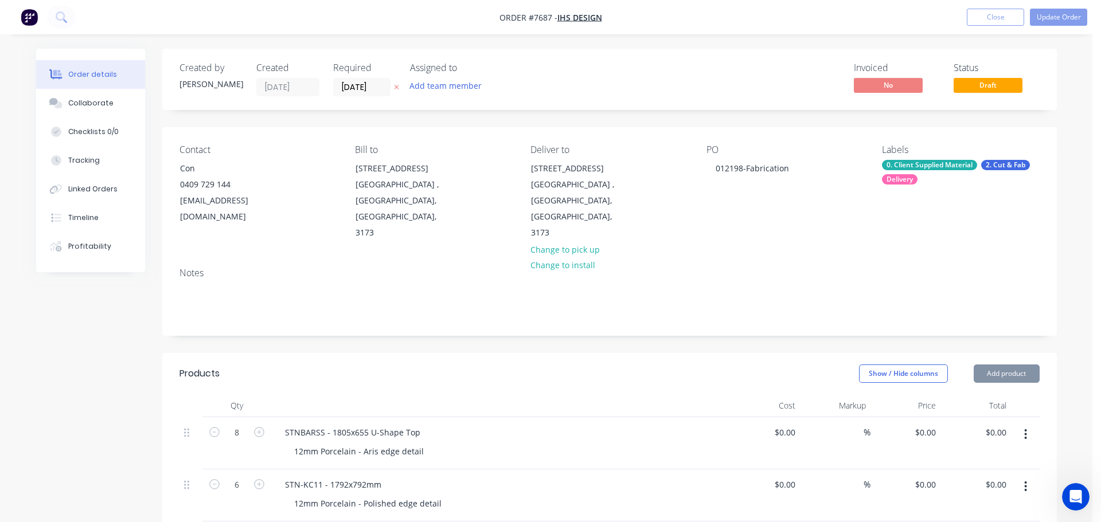
type input "$1,890.00"
type input "$195.00"
type input "$9,750.00"
type input "$315.00"
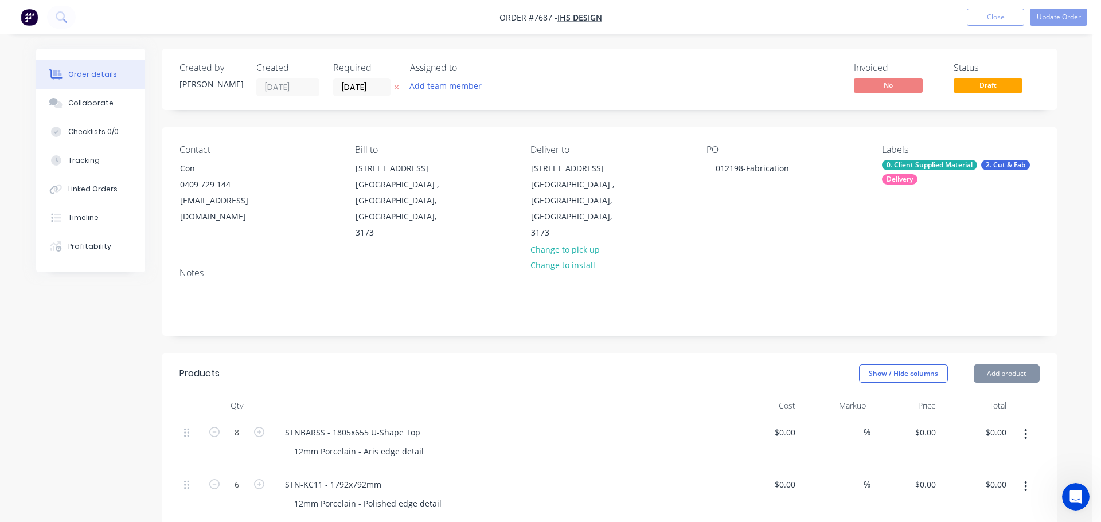
type input "$315.00"
type input "$6,300.00"
type input "$260.00"
type input "$1,560.00"
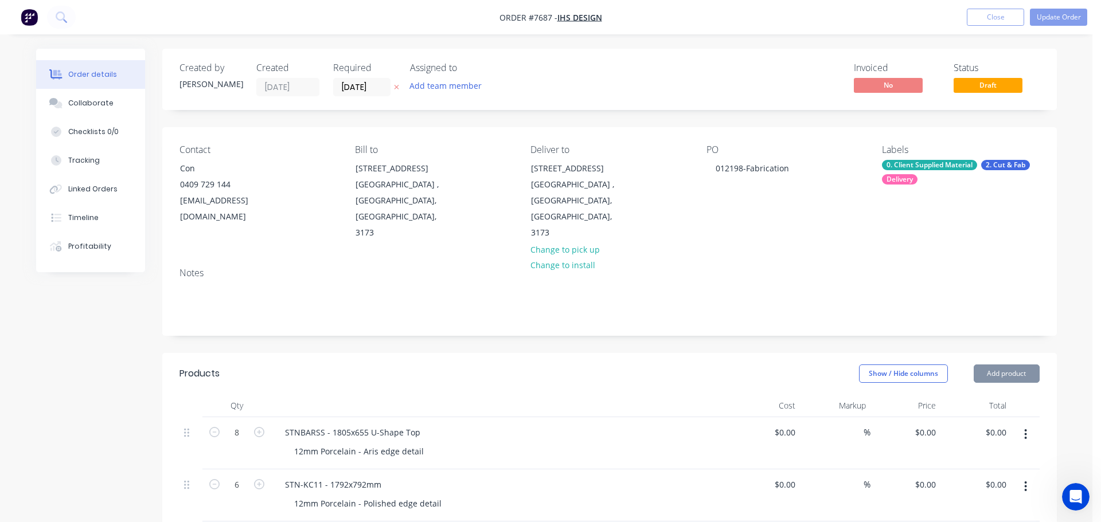
type input "$160.00"
type input "$10,240.00"
type input "$135.00"
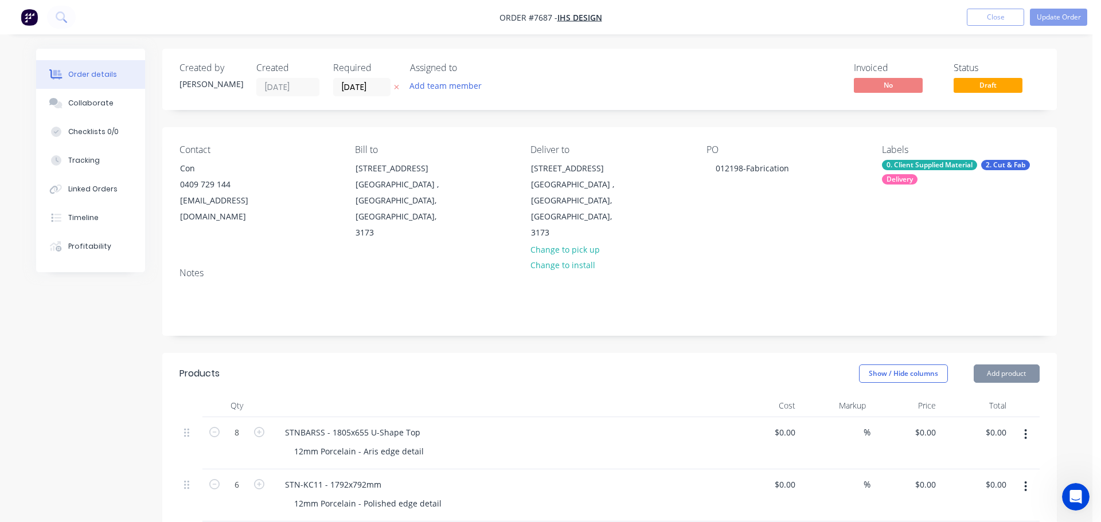
type input "$6,750.00"
type input "$75.00"
type input "$3,750.00"
type input "$1,200.00"
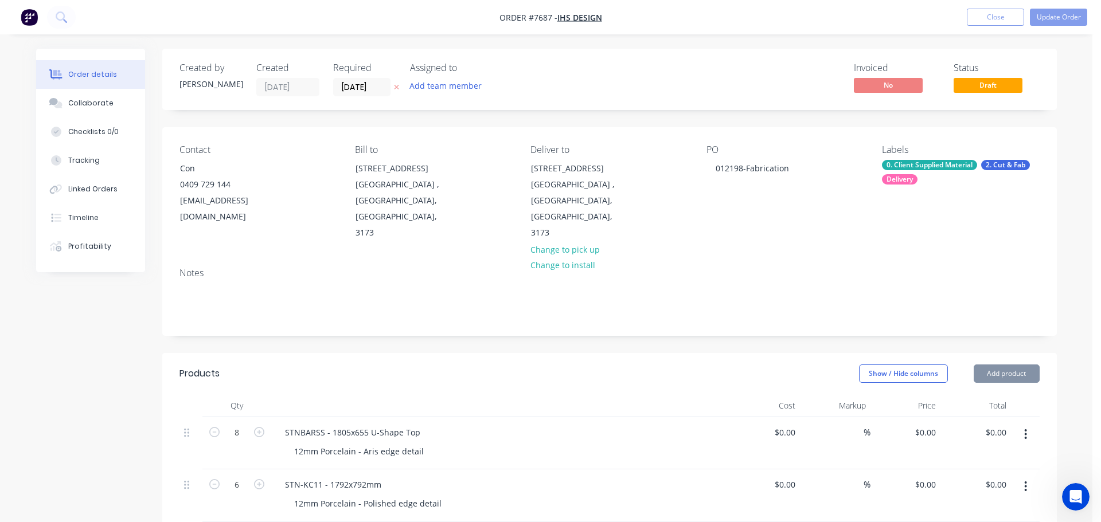
type input "$1,200.00"
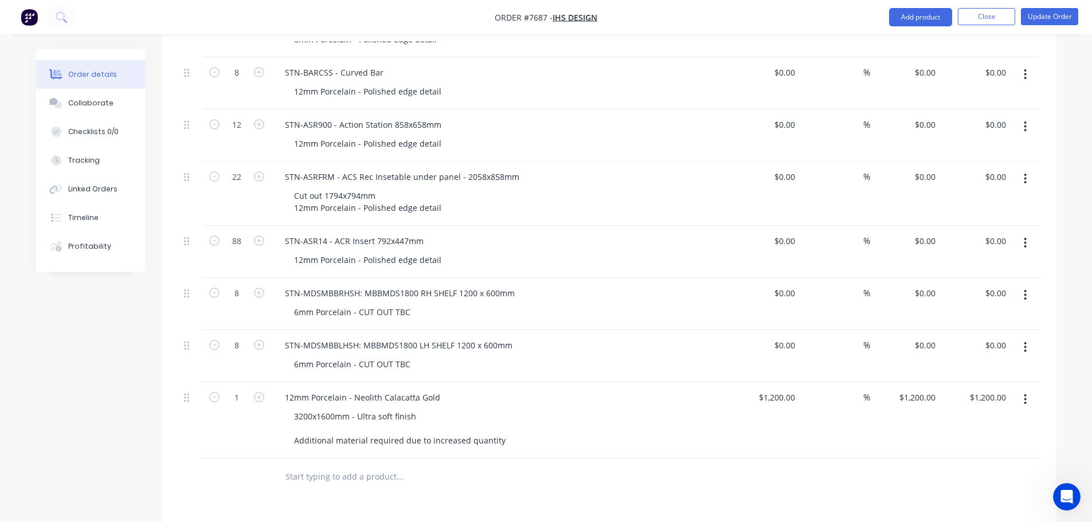
scroll to position [1032, 0]
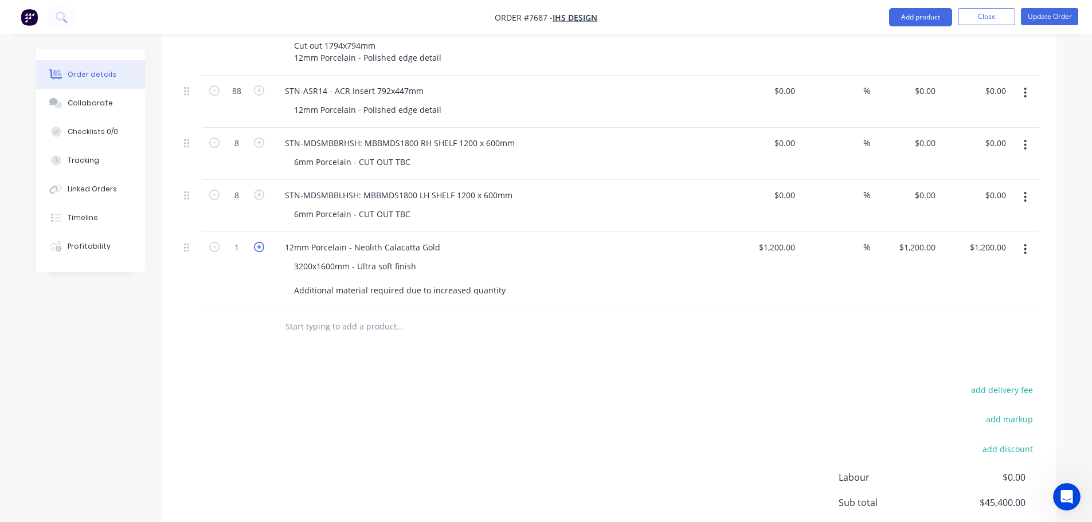
click at [256, 242] on icon "button" at bounding box center [259, 247] width 10 height 10
type input "2"
type input "$2,400.00"
click at [1063, 15] on button "Update Order" at bounding box center [1049, 16] width 57 height 17
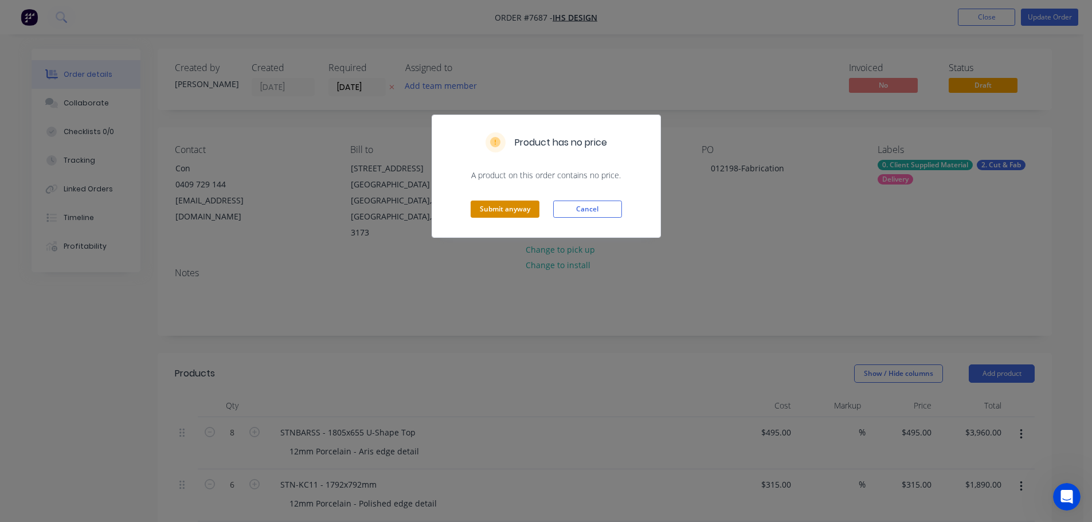
click at [515, 212] on button "Submit anyway" at bounding box center [505, 209] width 69 height 17
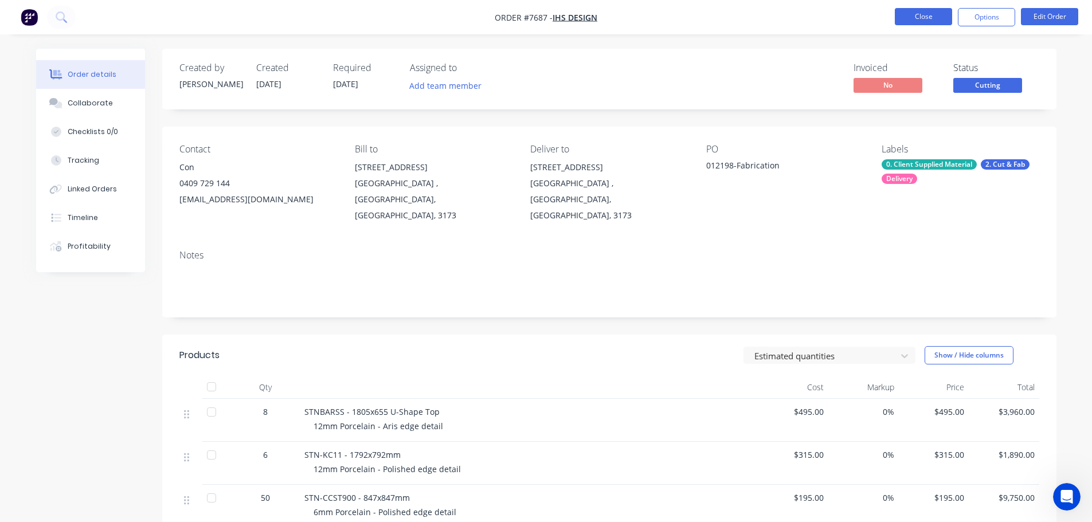
click at [944, 24] on button "Close" at bounding box center [923, 16] width 57 height 17
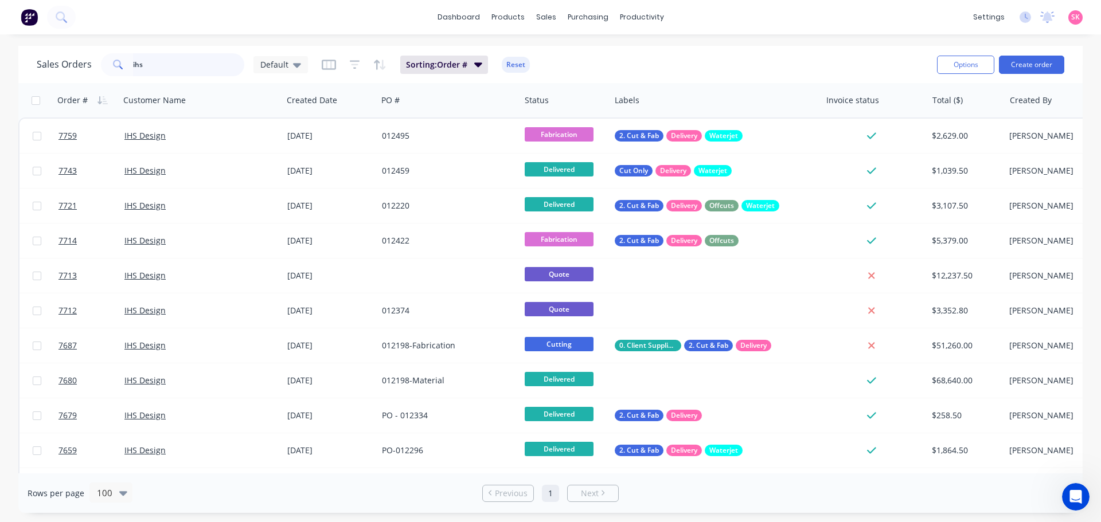
drag, startPoint x: 174, startPoint y: 72, endPoint x: 21, endPoint y: 66, distance: 153.2
click at [22, 66] on div "Sales Orders ihs Default Sorting: Order # Reset Options Create order" at bounding box center [550, 64] width 1064 height 37
type input "stanmore"
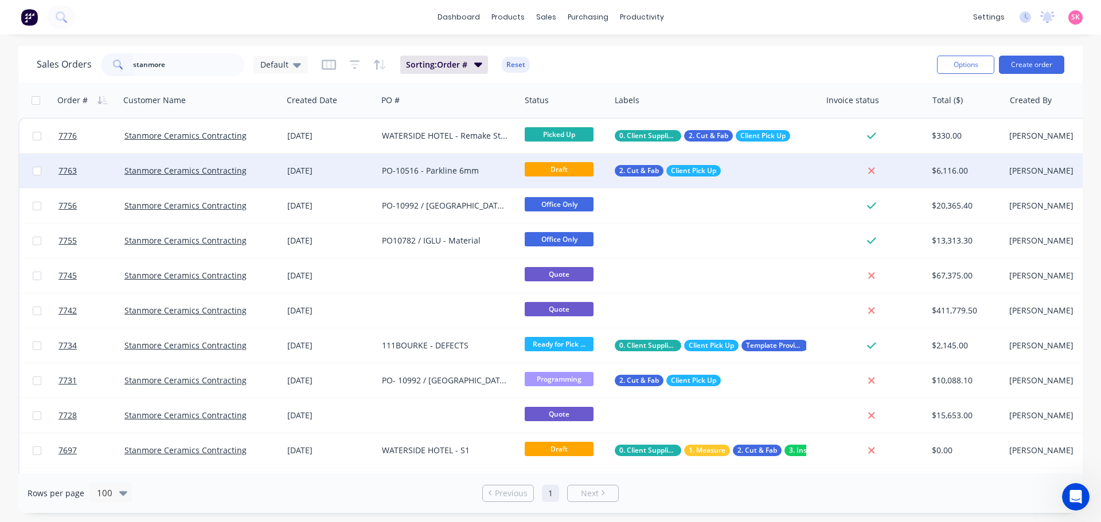
click at [345, 177] on div "[DATE]" at bounding box center [330, 171] width 95 height 34
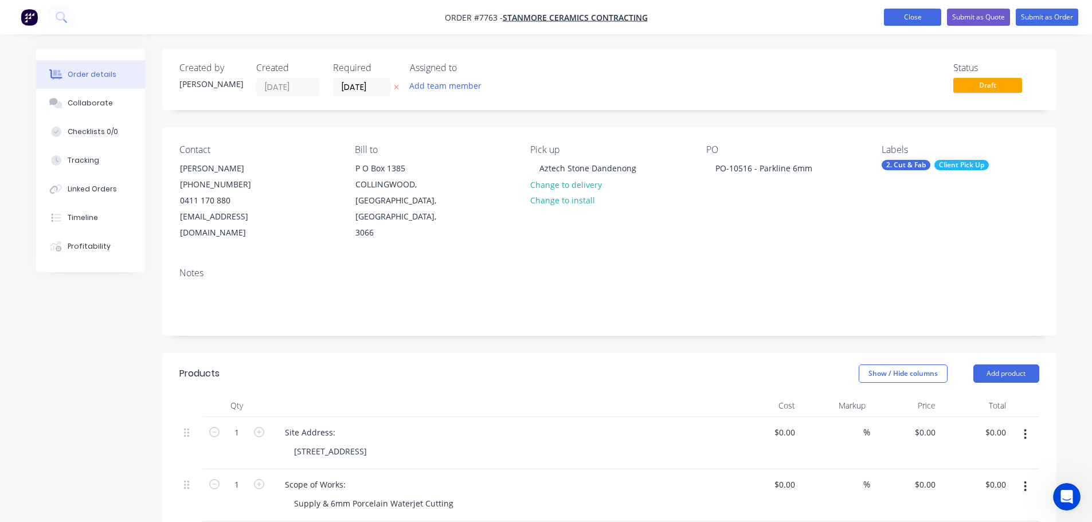
click at [899, 14] on button "Close" at bounding box center [912, 17] width 57 height 17
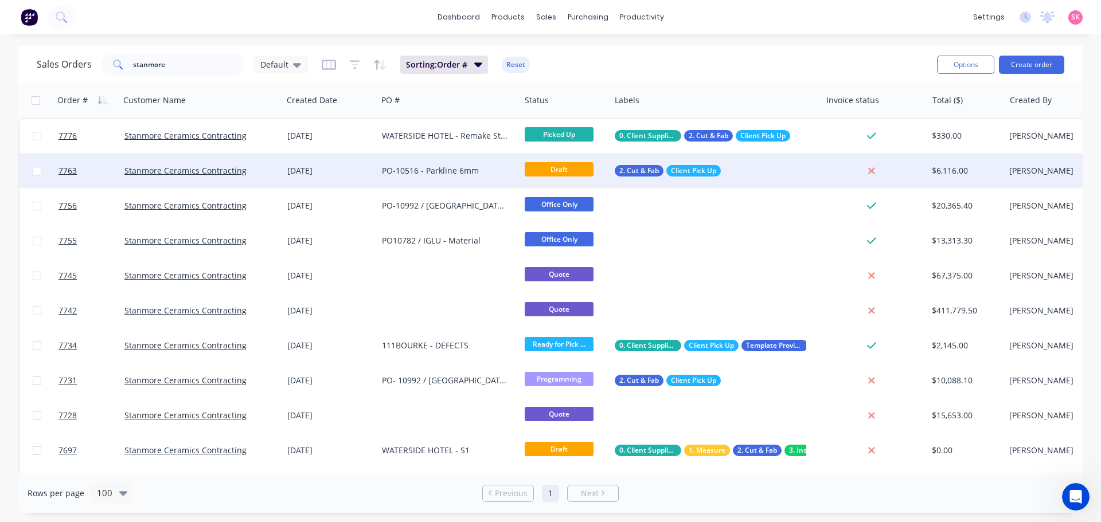
click at [412, 171] on div "PO-10516 - Parkline 6mm" at bounding box center [445, 170] width 127 height 11
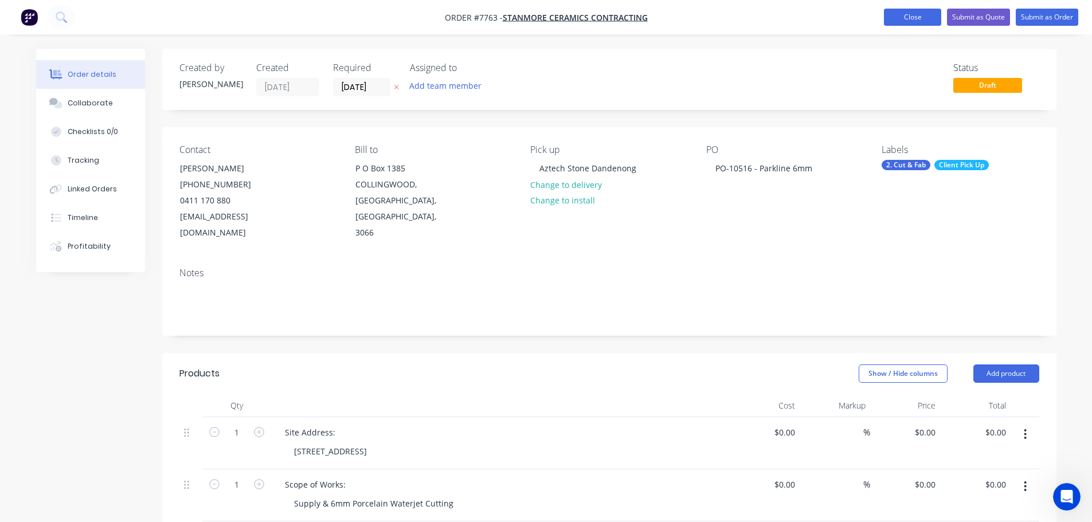
click at [923, 12] on button "Close" at bounding box center [912, 17] width 57 height 17
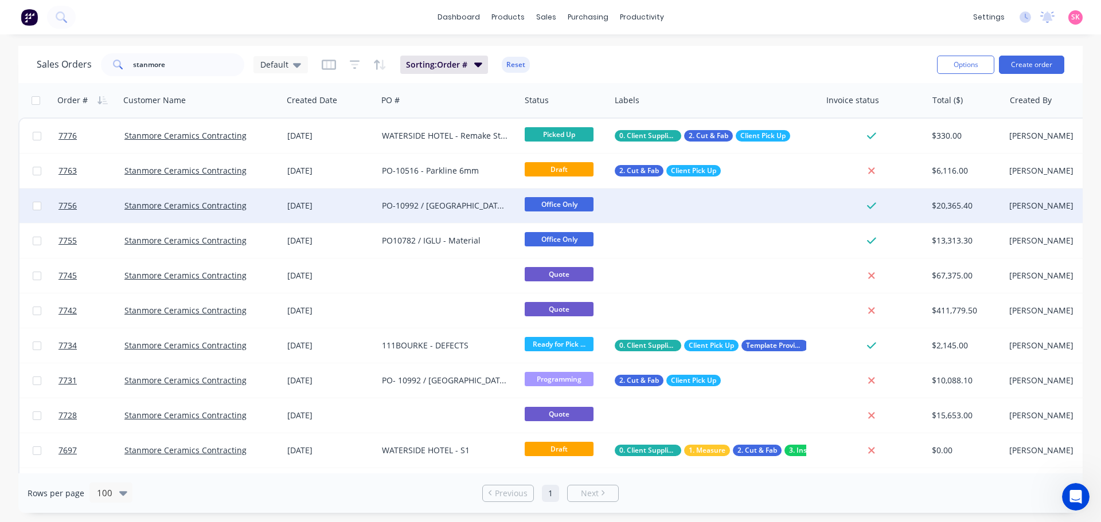
click at [419, 210] on div "PO-10992 / [GEOGRAPHIC_DATA]-CENTRAL - Material" at bounding box center [445, 205] width 127 height 11
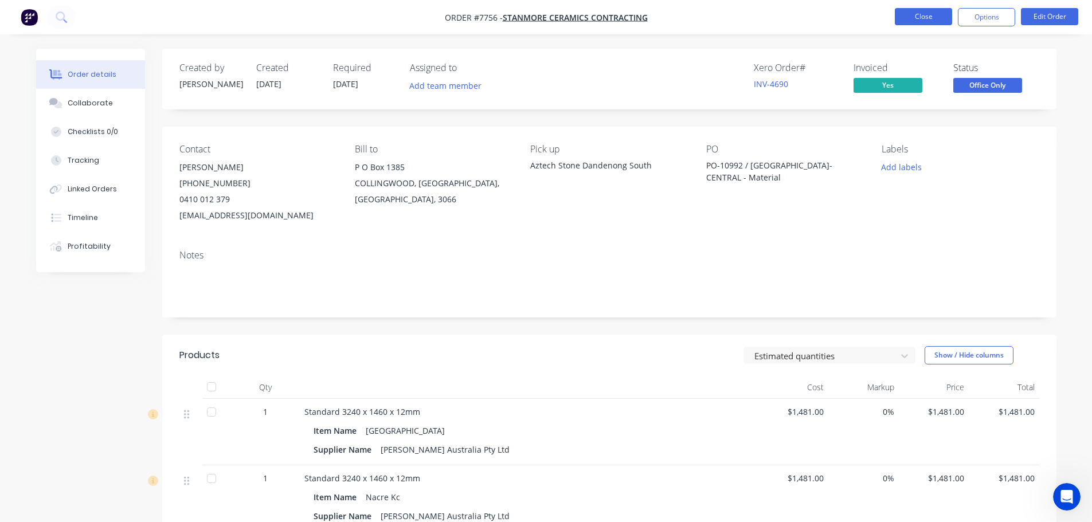
click at [913, 13] on button "Close" at bounding box center [923, 16] width 57 height 17
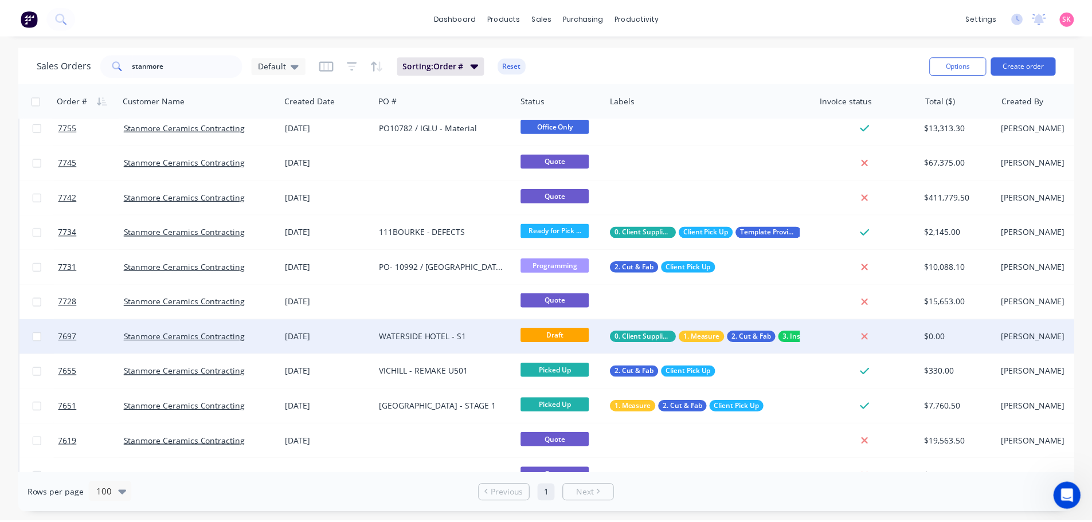
scroll to position [115, 0]
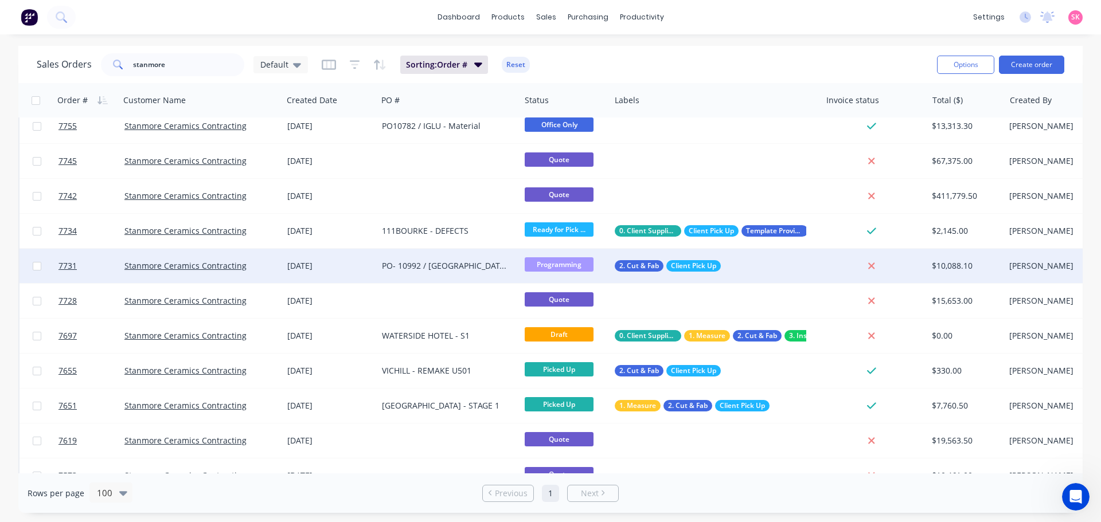
click at [469, 272] on div "PO- 10992 / [GEOGRAPHIC_DATA]-CENTRAL" at bounding box center [448, 266] width 143 height 34
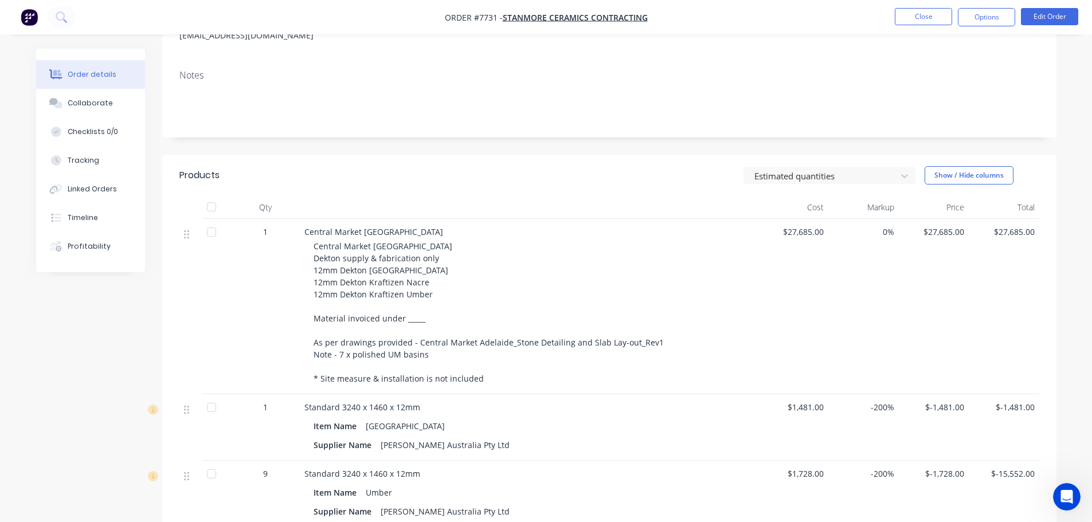
scroll to position [287, 0]
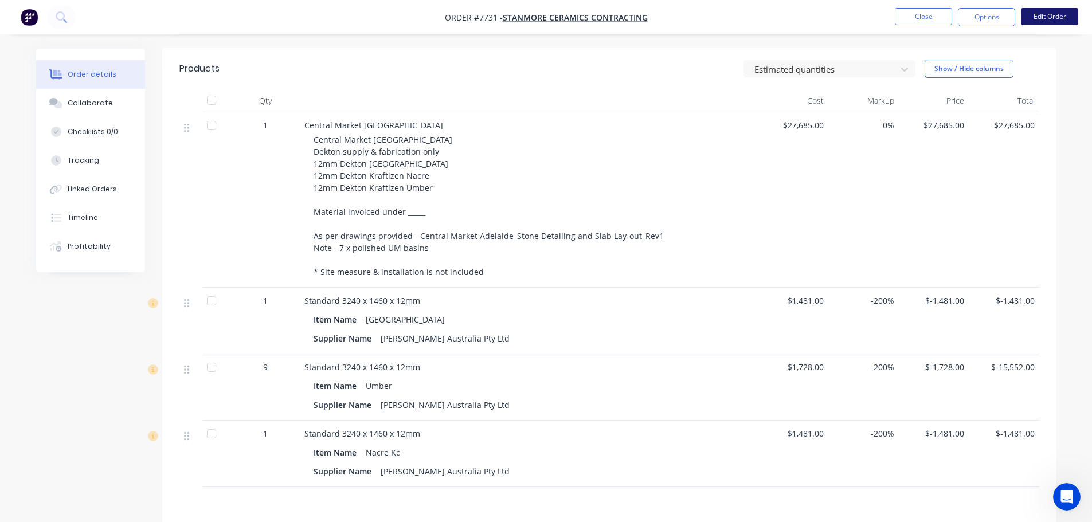
click at [1036, 24] on button "Edit Order" at bounding box center [1049, 16] width 57 height 17
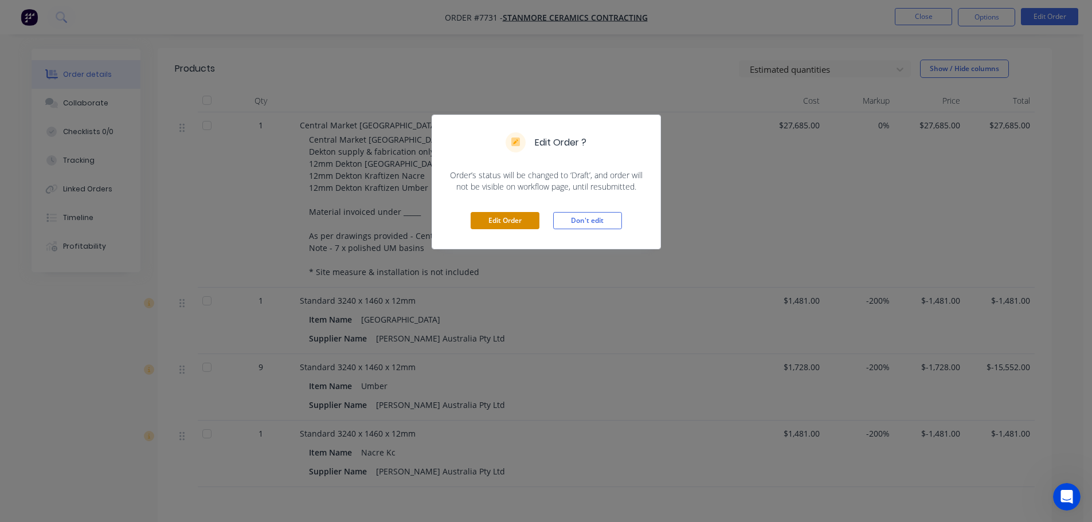
click at [488, 218] on button "Edit Order" at bounding box center [505, 220] width 69 height 17
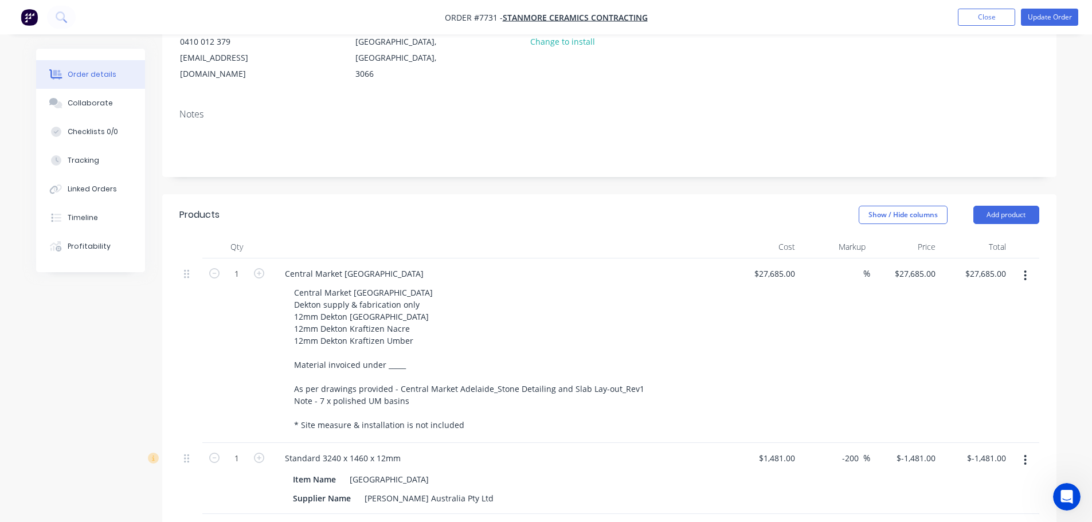
scroll to position [229, 0]
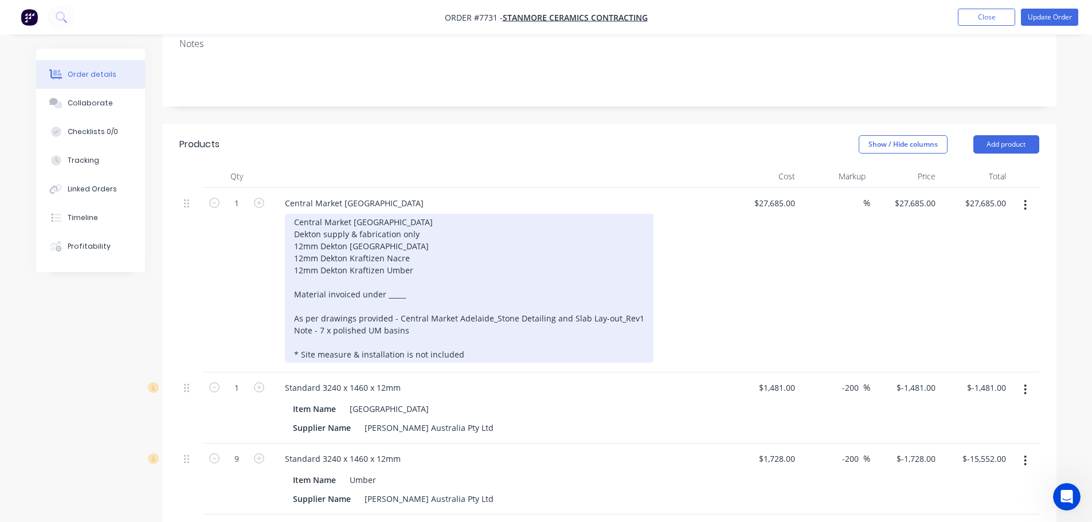
click at [405, 279] on div "Central Market Adelaide Dekton supply & fabrication only 12mm Dekton Kreta 12mm…" at bounding box center [469, 288] width 369 height 149
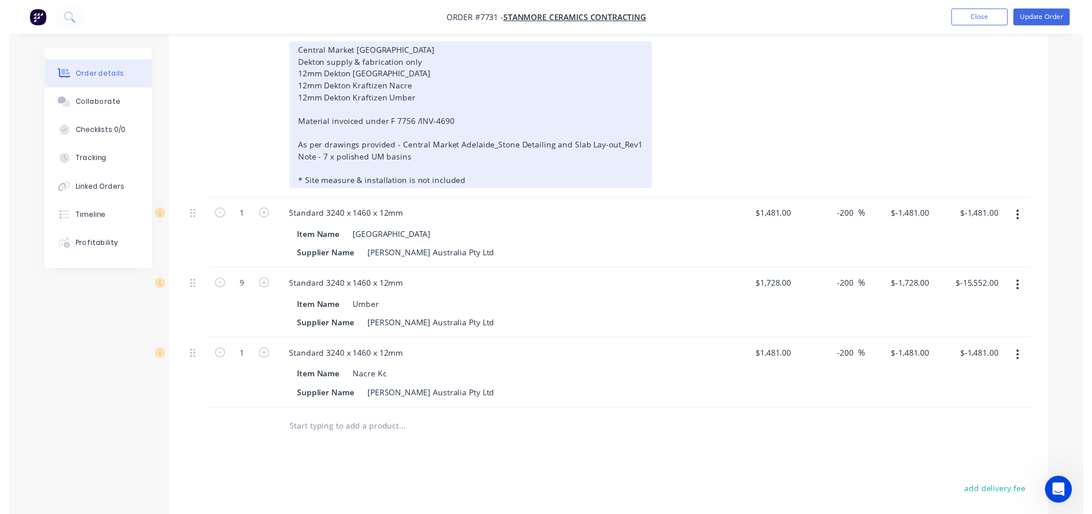
scroll to position [0, 0]
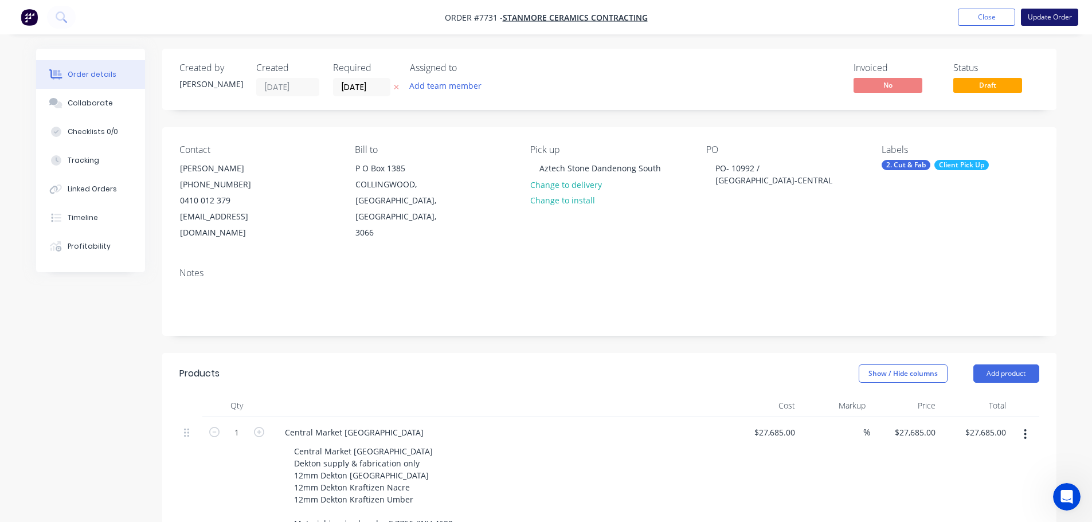
click at [1040, 20] on button "Update Order" at bounding box center [1049, 17] width 57 height 17
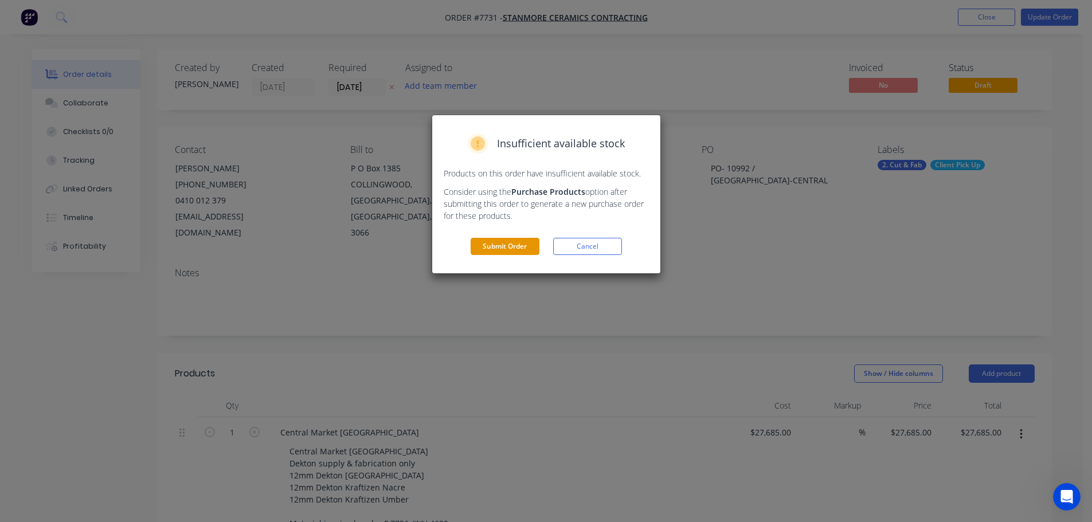
click at [513, 247] on button "Submit Order" at bounding box center [505, 246] width 69 height 17
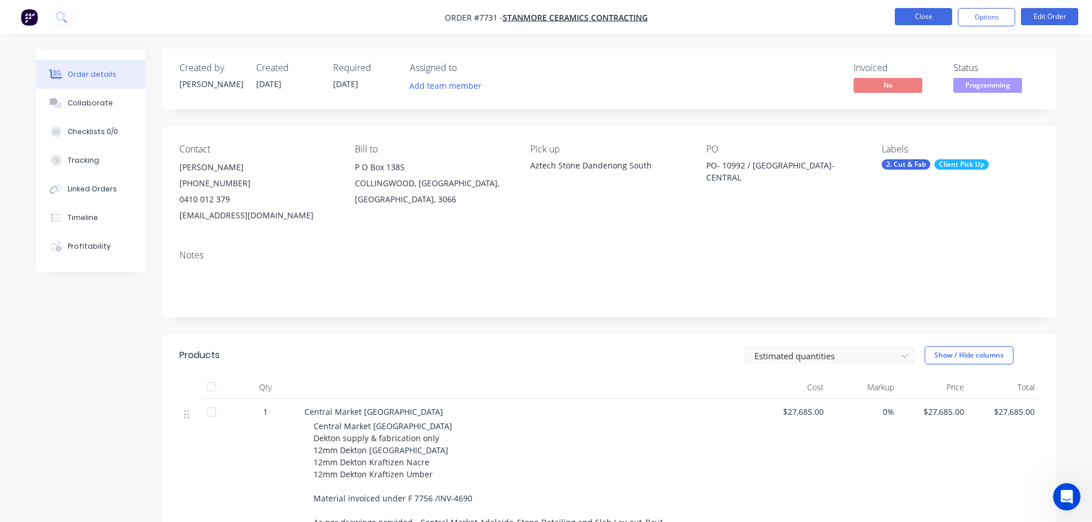
click at [933, 21] on button "Close" at bounding box center [923, 16] width 57 height 17
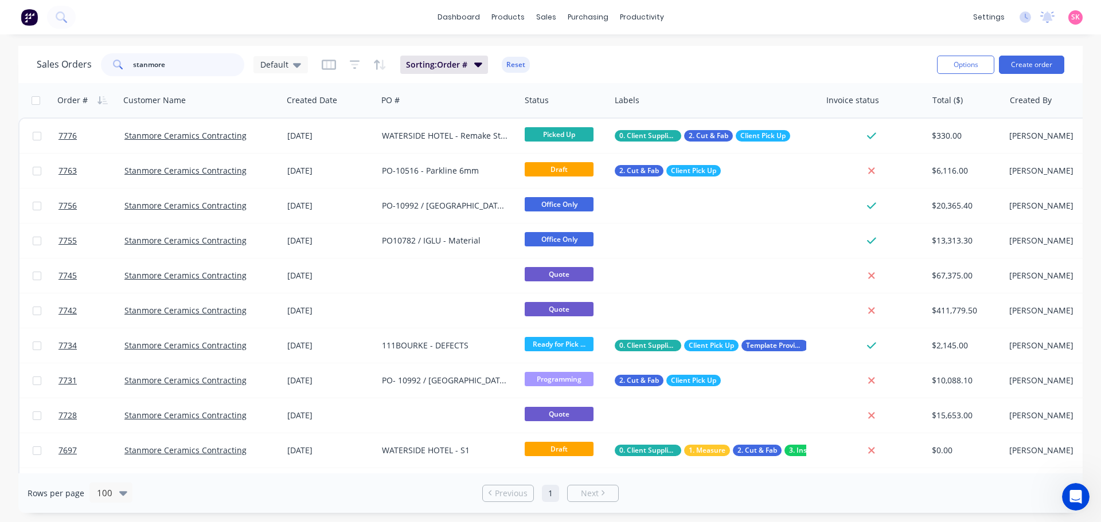
drag, startPoint x: 195, startPoint y: 64, endPoint x: 10, endPoint y: 64, distance: 185.2
click at [10, 64] on div "Sales Orders stanmore Default Sorting: Order # Reset Options Create order Order…" at bounding box center [550, 279] width 1101 height 467
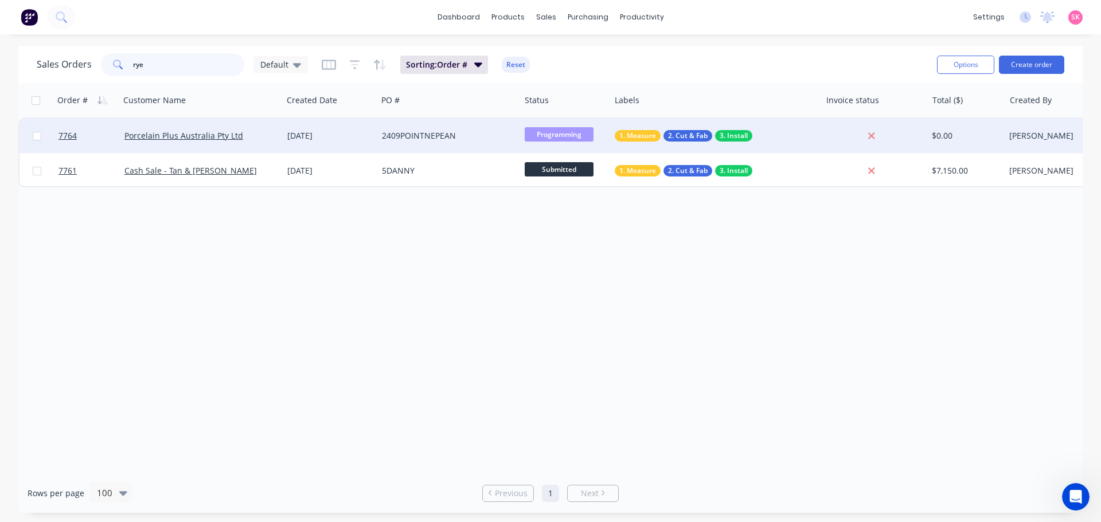
type input "rye"
click at [360, 142] on div "[DATE]" at bounding box center [330, 136] width 95 height 34
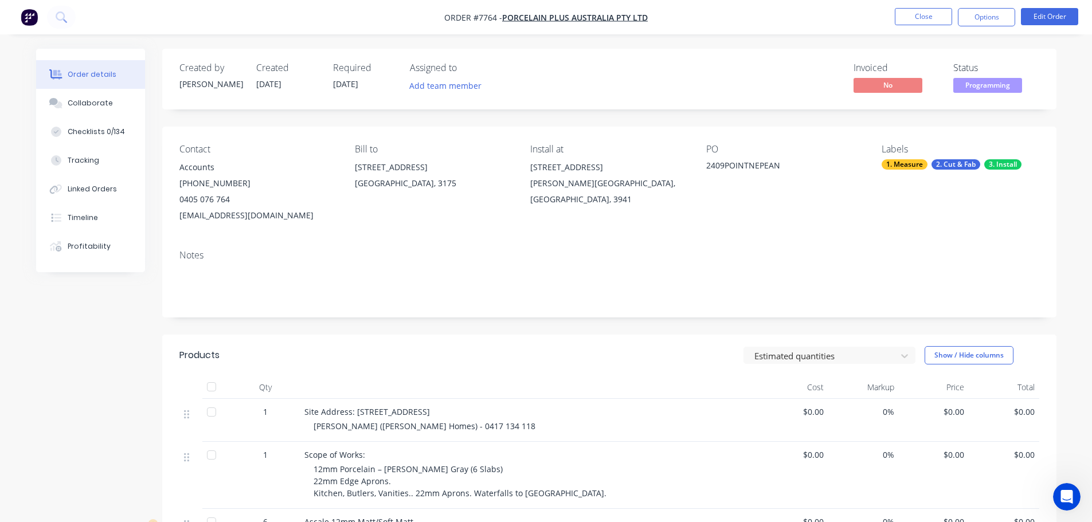
click at [920, 28] on nav "Order #7764 - Porcelain Plus Australia Pty Ltd Close Options Edit Order" at bounding box center [546, 17] width 1092 height 34
click at [920, 15] on button "Close" at bounding box center [923, 16] width 57 height 17
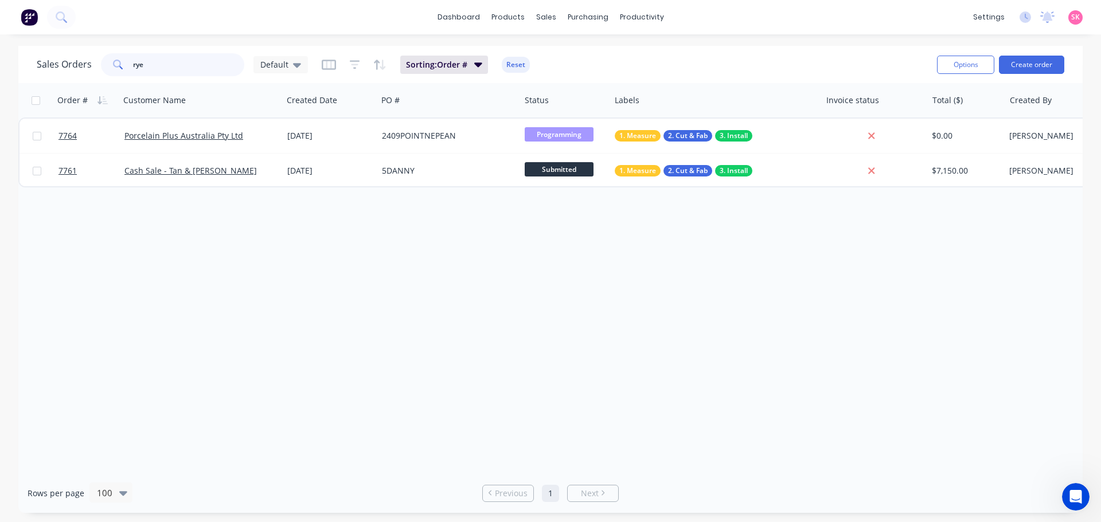
drag, startPoint x: 202, startPoint y: 67, endPoint x: 87, endPoint y: 63, distance: 115.9
click at [87, 63] on div "Sales Orders rye Default" at bounding box center [172, 64] width 271 height 23
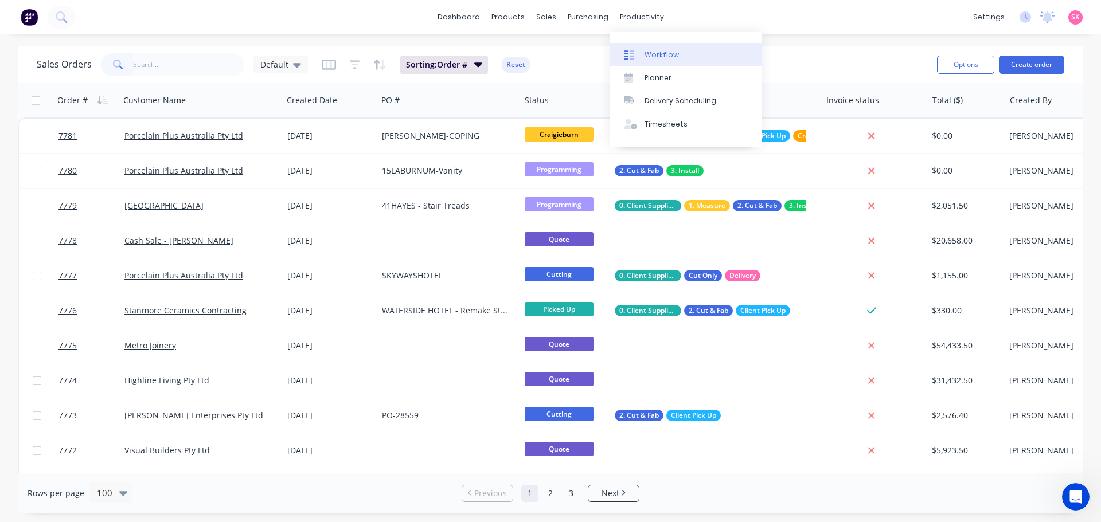
click at [652, 50] on div "Workflow" at bounding box center [661, 55] width 34 height 10
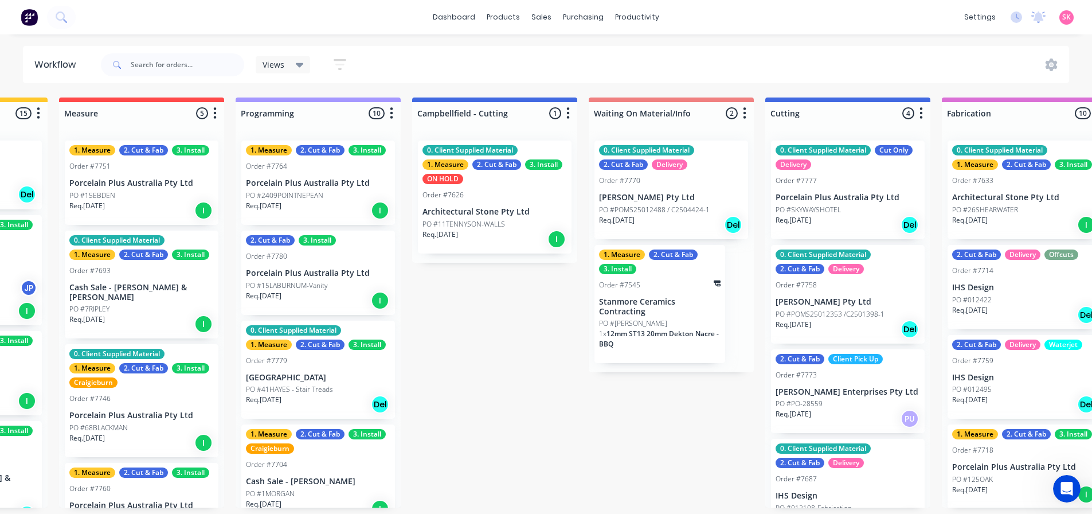
scroll to position [0, 328]
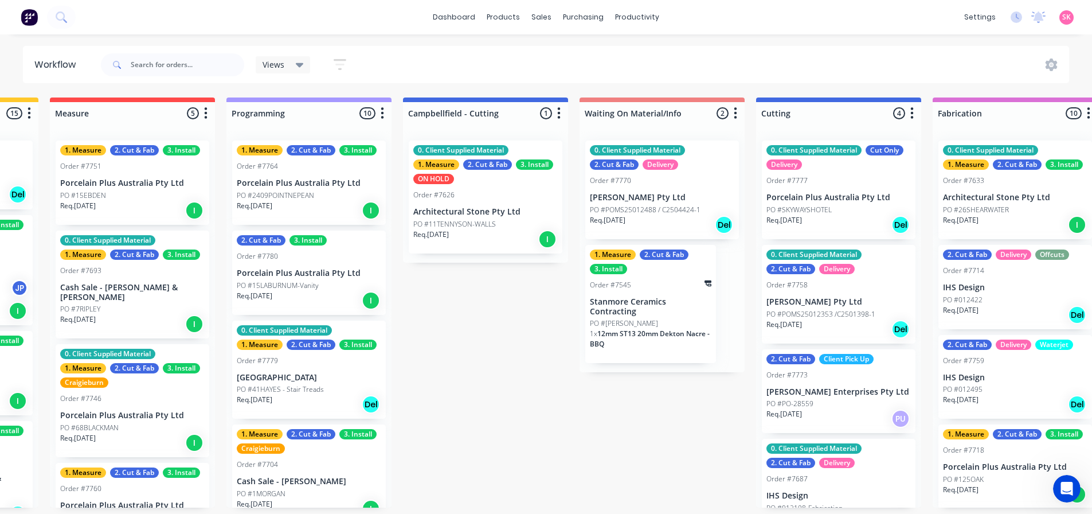
click at [292, 195] on p "PO #2409POINTNEPEAN" at bounding box center [275, 195] width 77 height 10
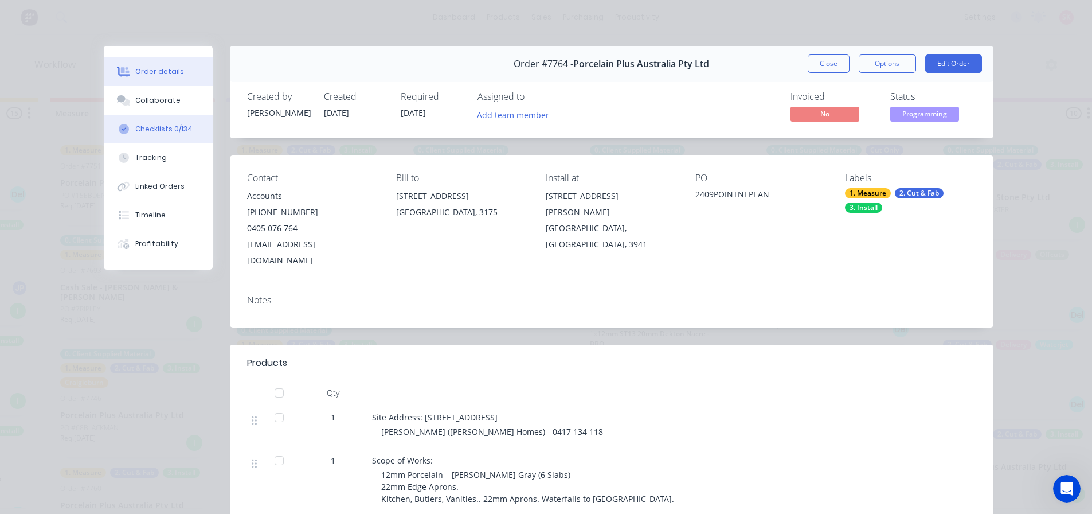
click at [162, 126] on div "Checklists 0/134" at bounding box center [163, 129] width 57 height 10
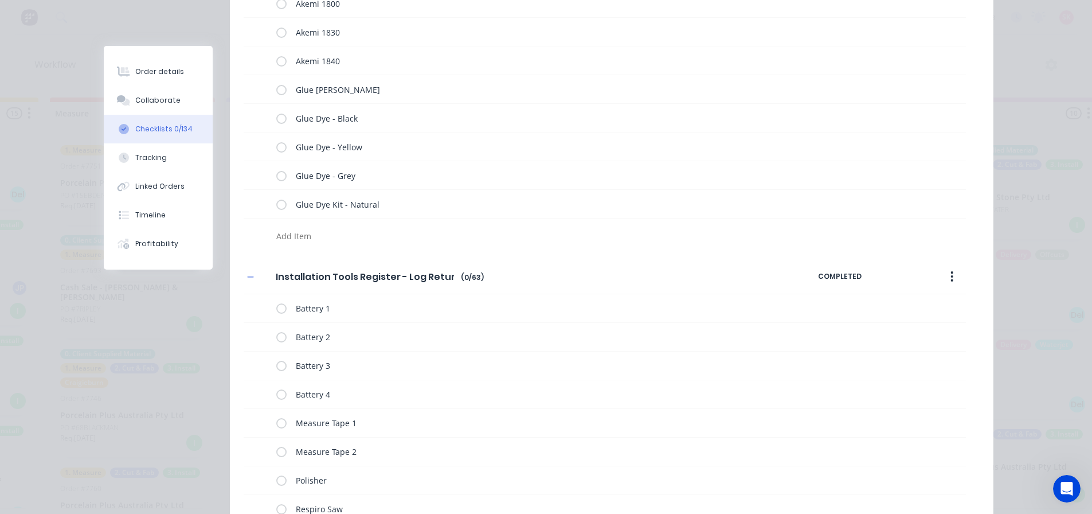
scroll to position [2178, 0]
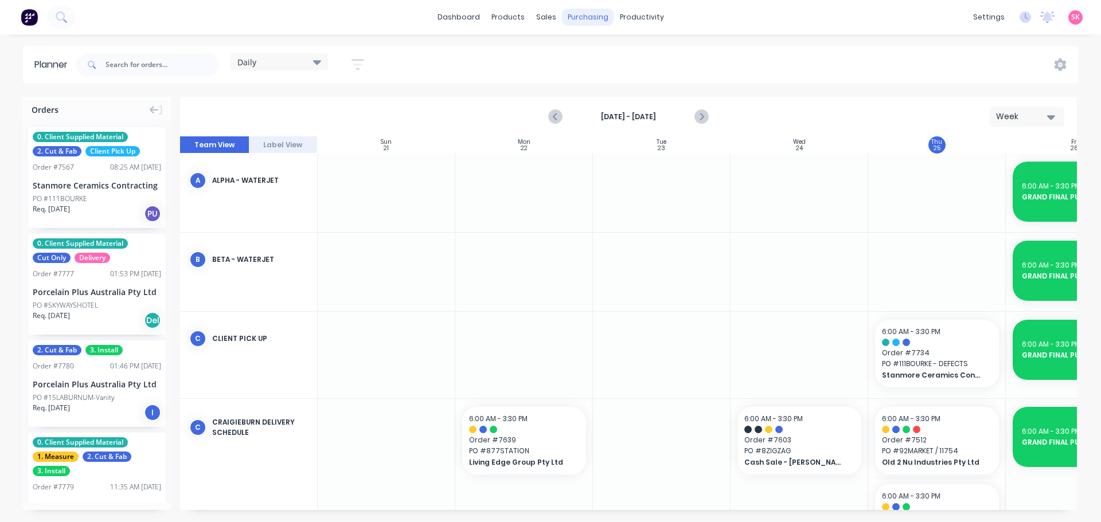
scroll to position [0, 35]
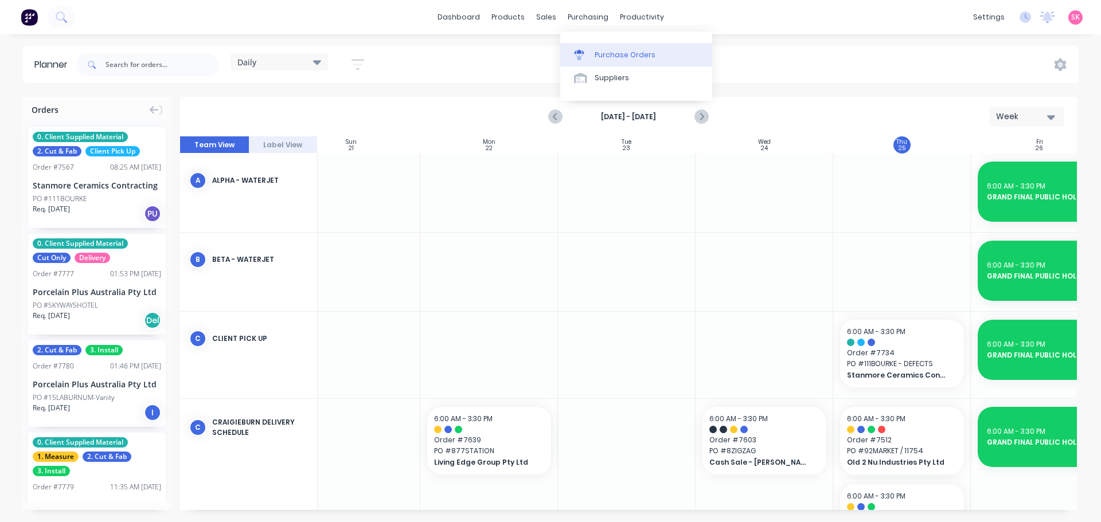
click at [608, 65] on link "Purchase Orders" at bounding box center [636, 54] width 152 height 23
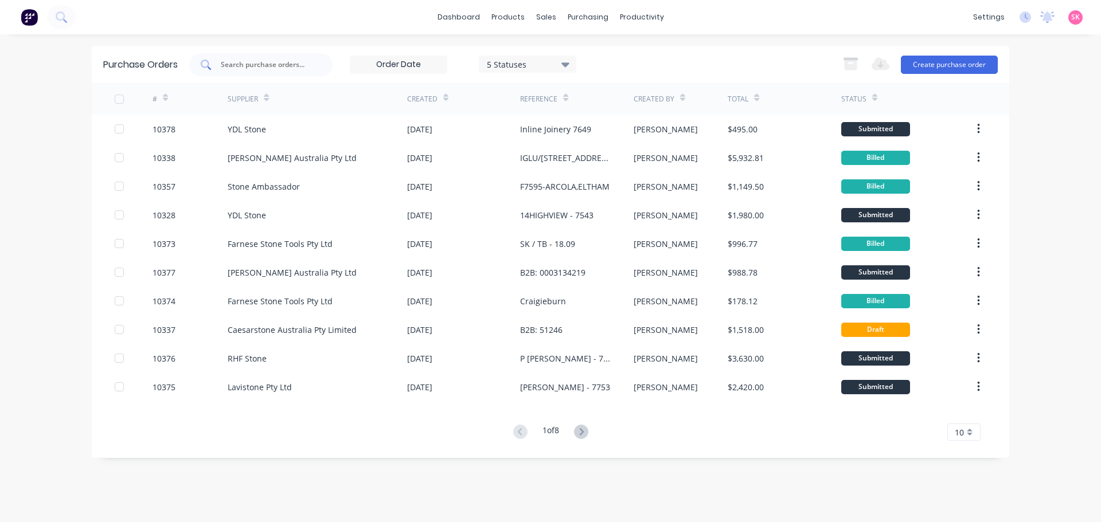
click at [268, 64] on input "text" at bounding box center [267, 64] width 95 height 11
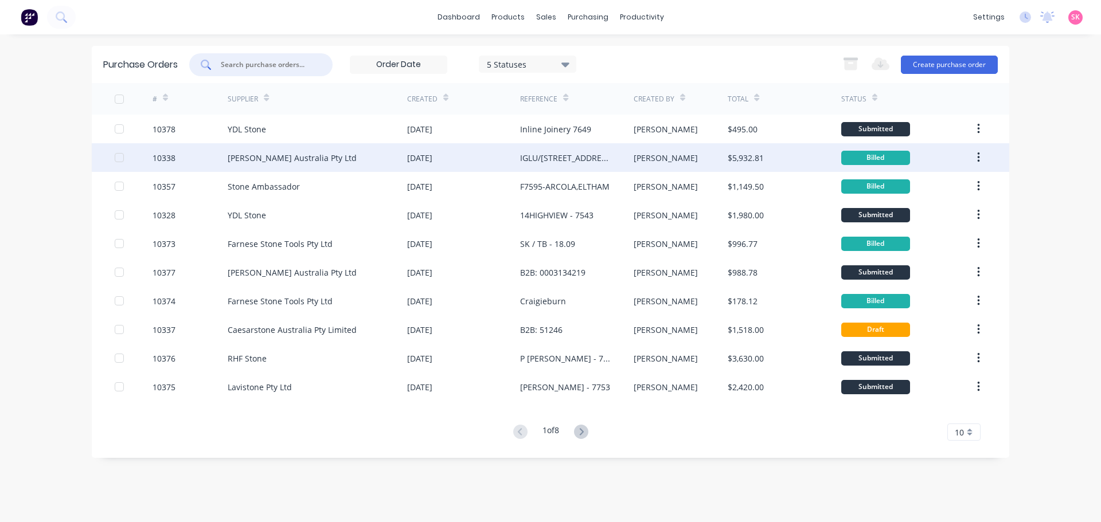
click at [474, 154] on div "[DATE]" at bounding box center [463, 157] width 113 height 29
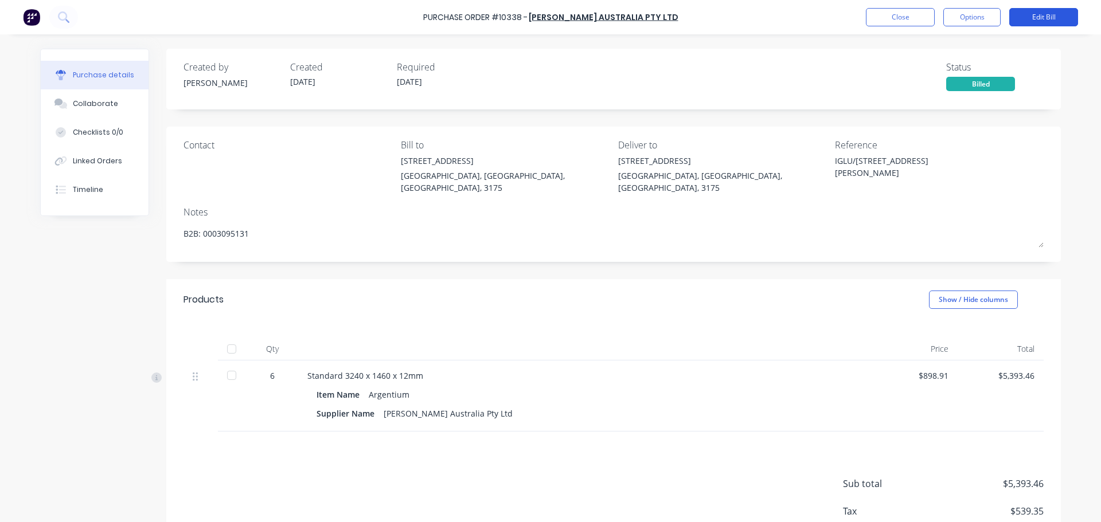
click at [1036, 20] on button "Edit Bill" at bounding box center [1043, 17] width 69 height 18
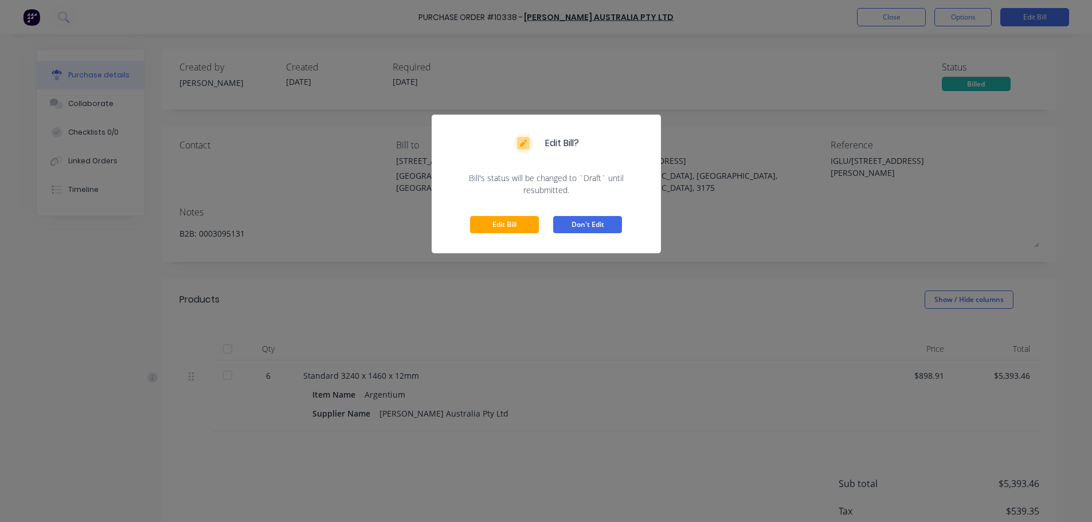
click at [586, 223] on button "Don't Edit" at bounding box center [587, 224] width 69 height 17
type textarea "x"
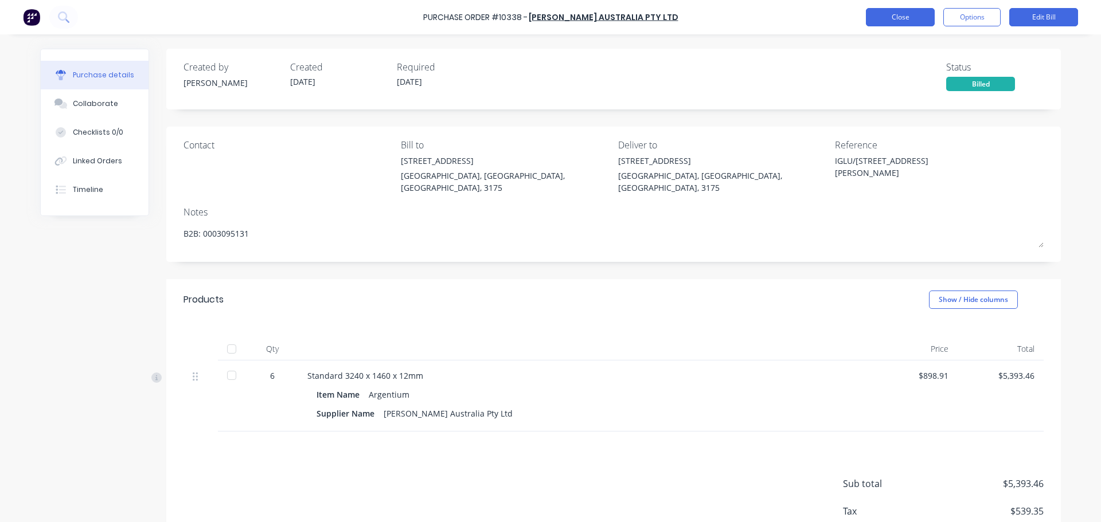
click at [880, 18] on button "Close" at bounding box center [900, 17] width 69 height 18
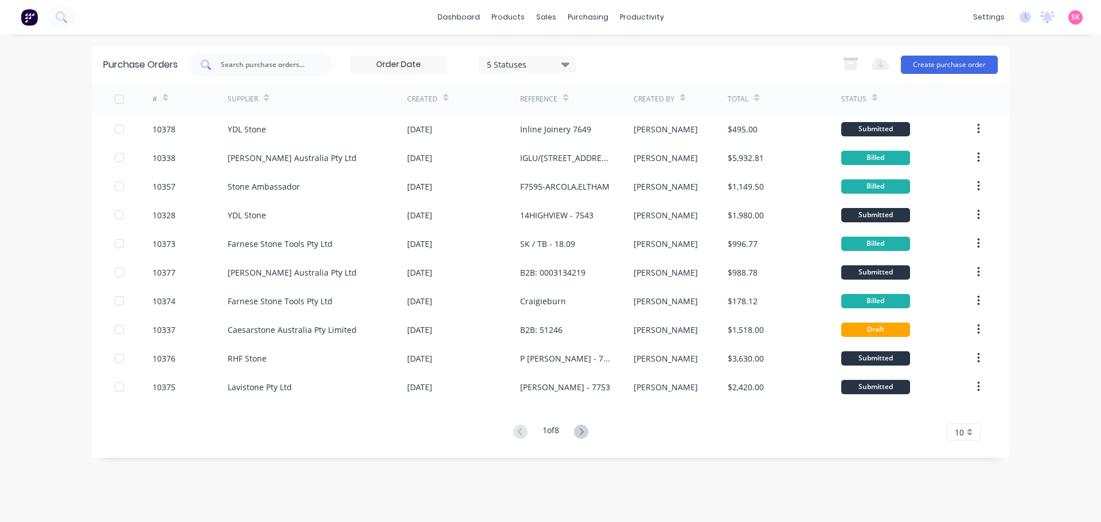
click at [277, 64] on input "text" at bounding box center [267, 64] width 95 height 11
type input "[PERSON_NAME]"
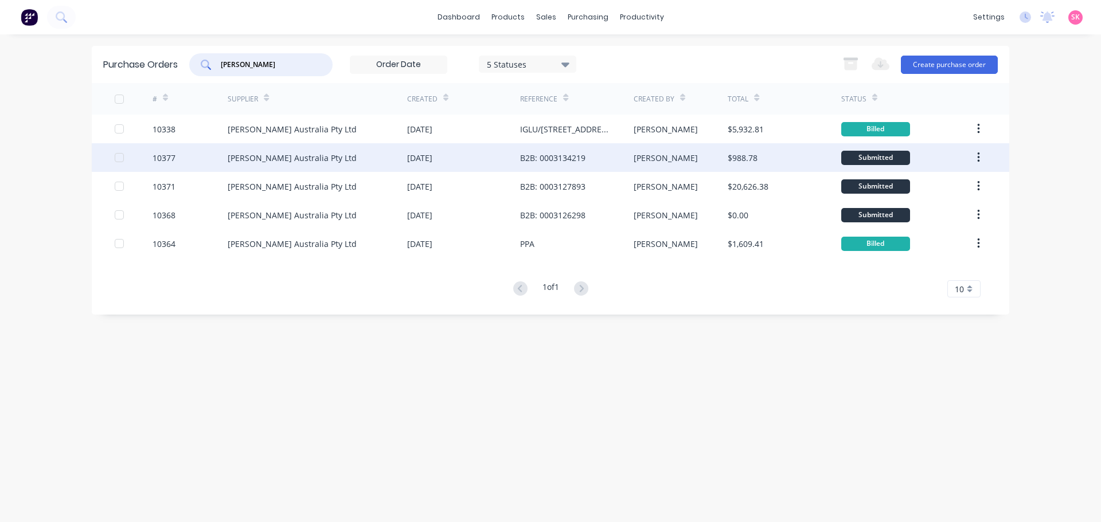
click at [598, 151] on div "B2B: 0003134219" at bounding box center [576, 157] width 113 height 29
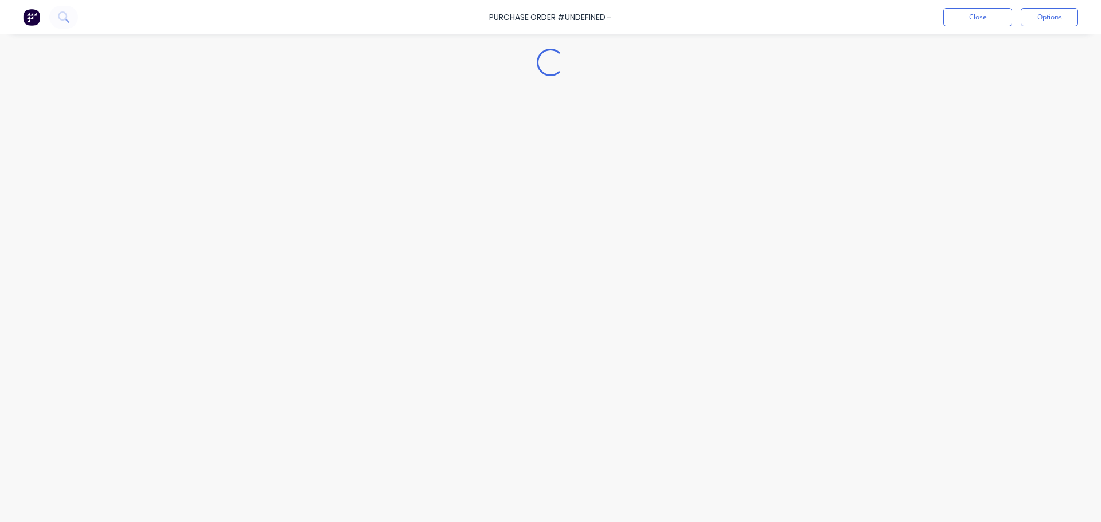
type textarea "x"
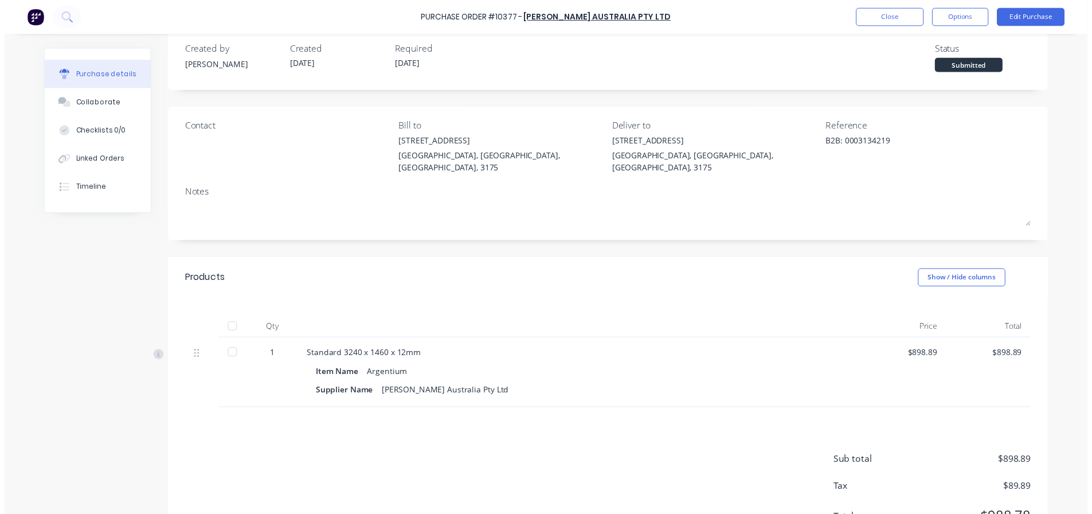
scroll to position [61, 0]
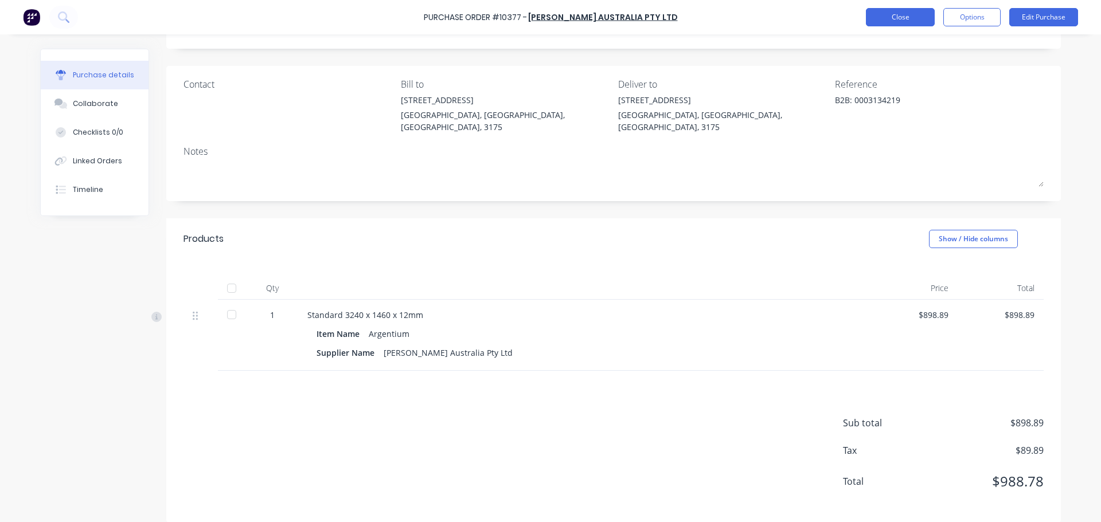
click at [903, 15] on button "Close" at bounding box center [900, 17] width 69 height 18
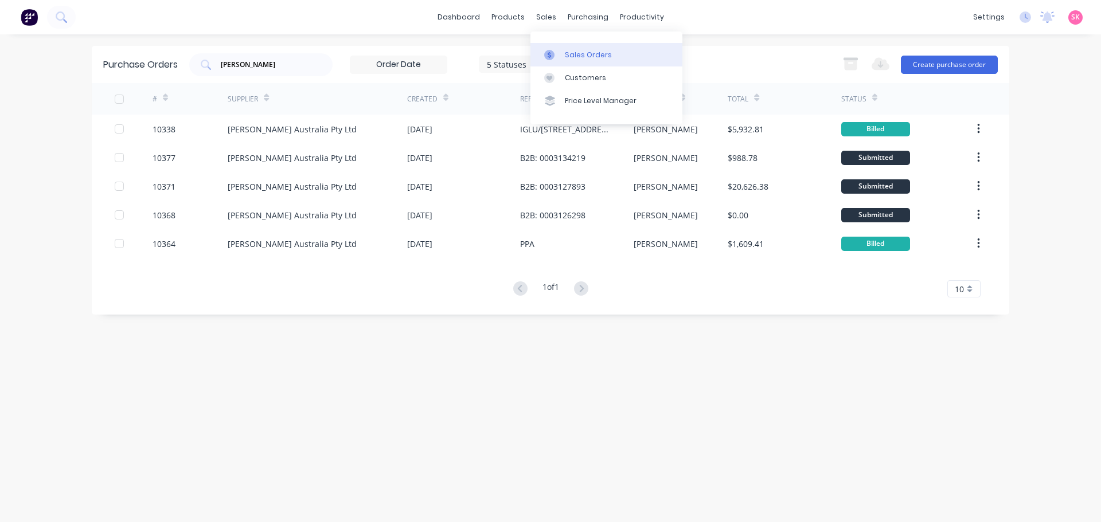
click at [553, 51] on icon at bounding box center [549, 55] width 10 height 10
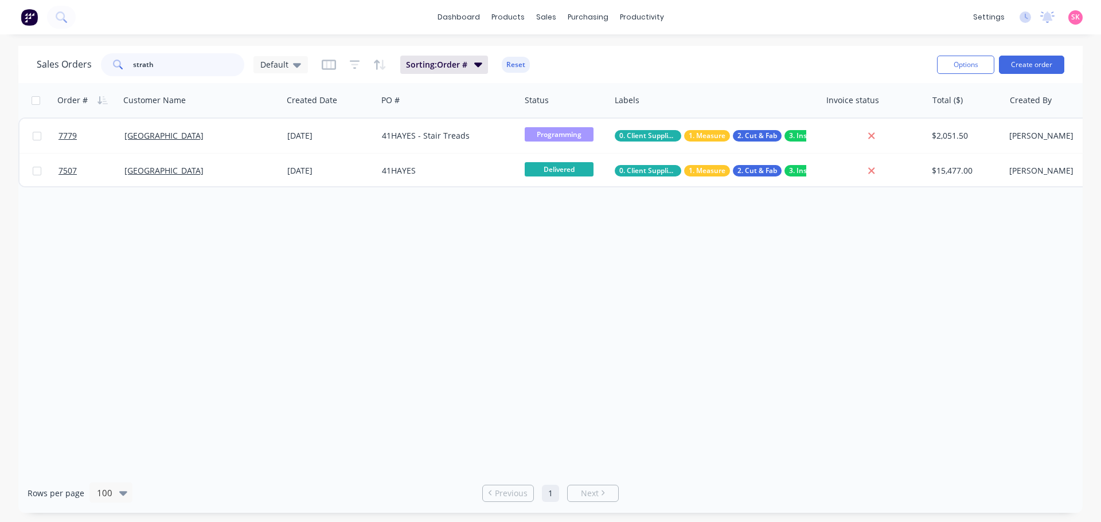
drag, startPoint x: 185, startPoint y: 75, endPoint x: 44, endPoint y: 73, distance: 141.6
click at [51, 72] on div "Sales Orders strath Default" at bounding box center [172, 64] width 271 height 23
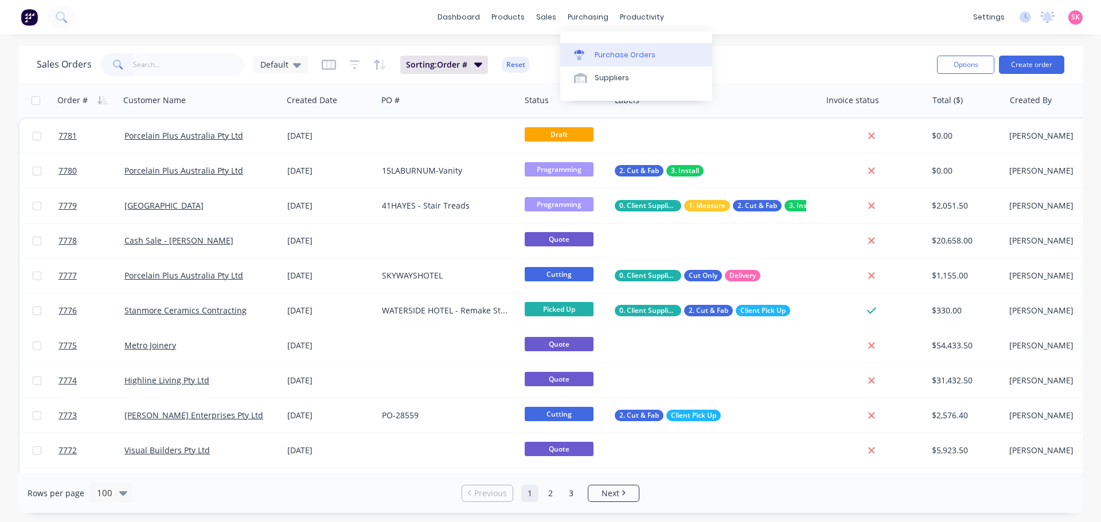
click at [625, 60] on div "Purchase Orders" at bounding box center [624, 55] width 61 height 10
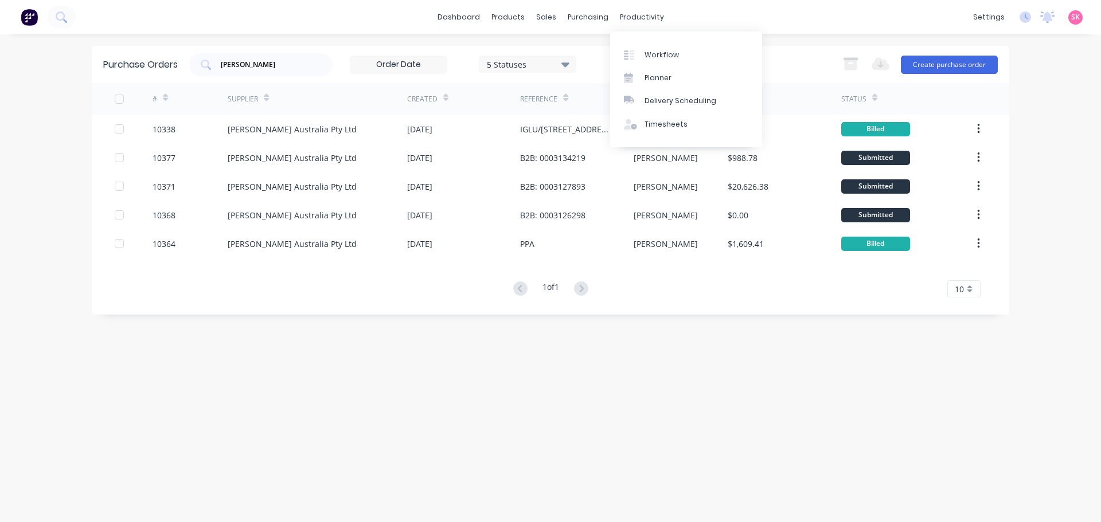
drag, startPoint x: 273, startPoint y: 62, endPoint x: 189, endPoint y: 69, distance: 85.1
click at [190, 68] on div "[PERSON_NAME] 5 Statuses 5 Statuses" at bounding box center [382, 64] width 387 height 23
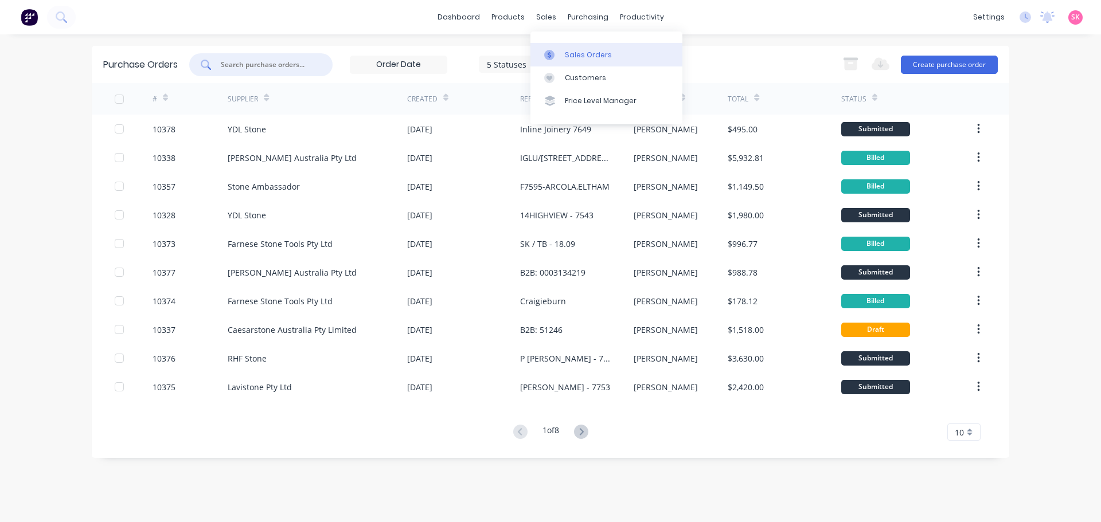
click at [570, 50] on div "Sales Orders" at bounding box center [588, 55] width 47 height 10
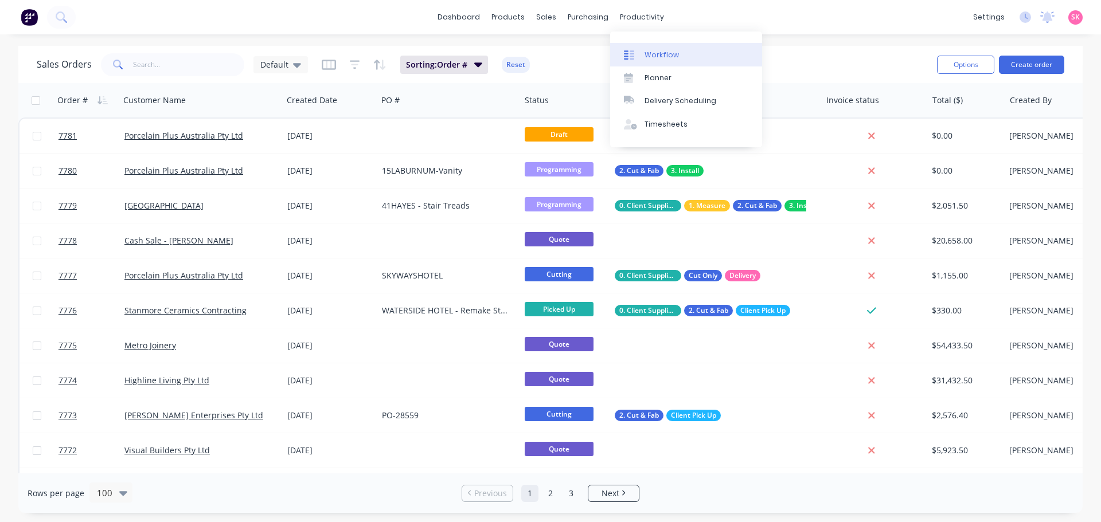
click at [654, 59] on div "Workflow" at bounding box center [661, 55] width 34 height 10
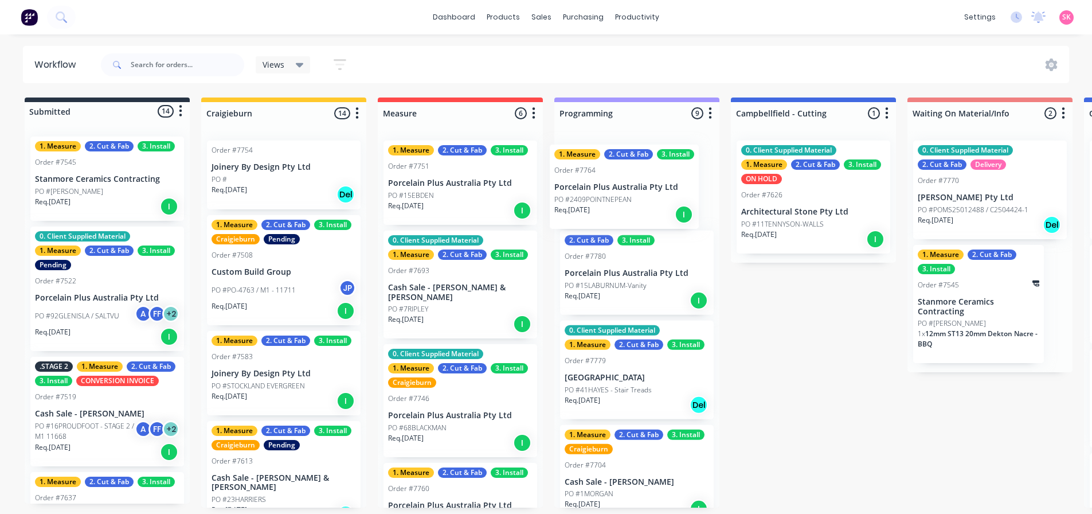
drag, startPoint x: 472, startPoint y: 170, endPoint x: 641, endPoint y: 173, distance: 169.7
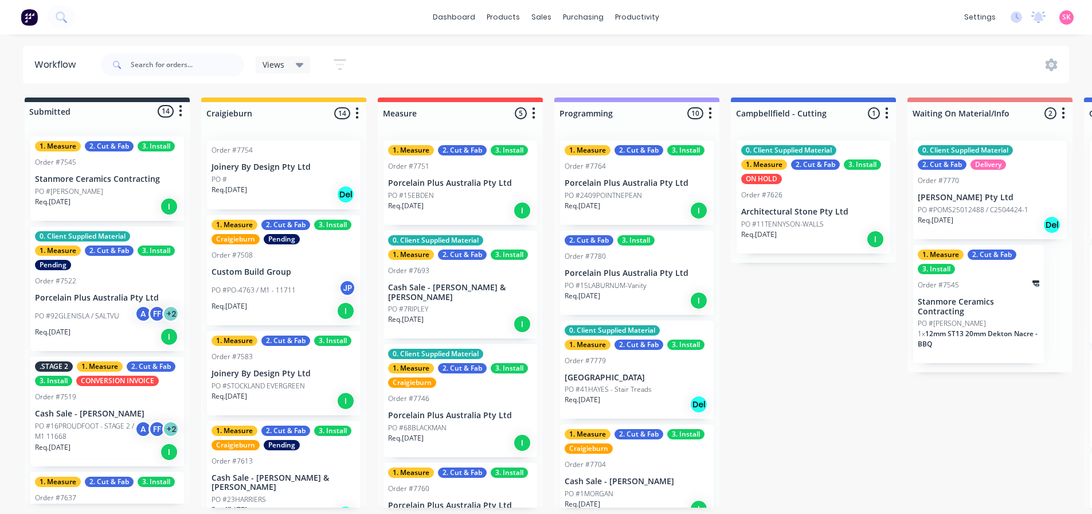
click at [640, 178] on p "Porcelain Plus Australia Pty Ltd" at bounding box center [637, 183] width 144 height 10
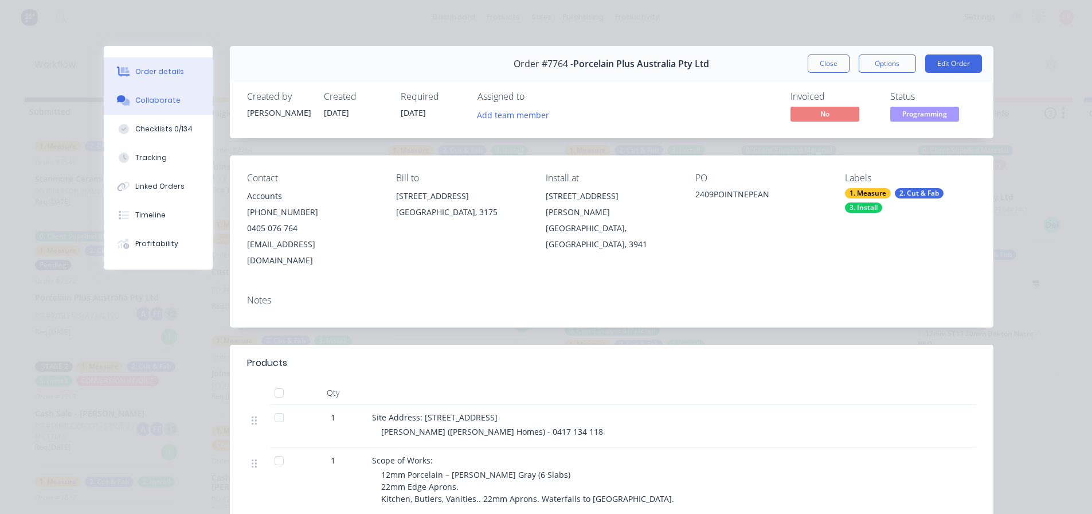
click at [156, 95] on div "Collaborate" at bounding box center [157, 100] width 45 height 10
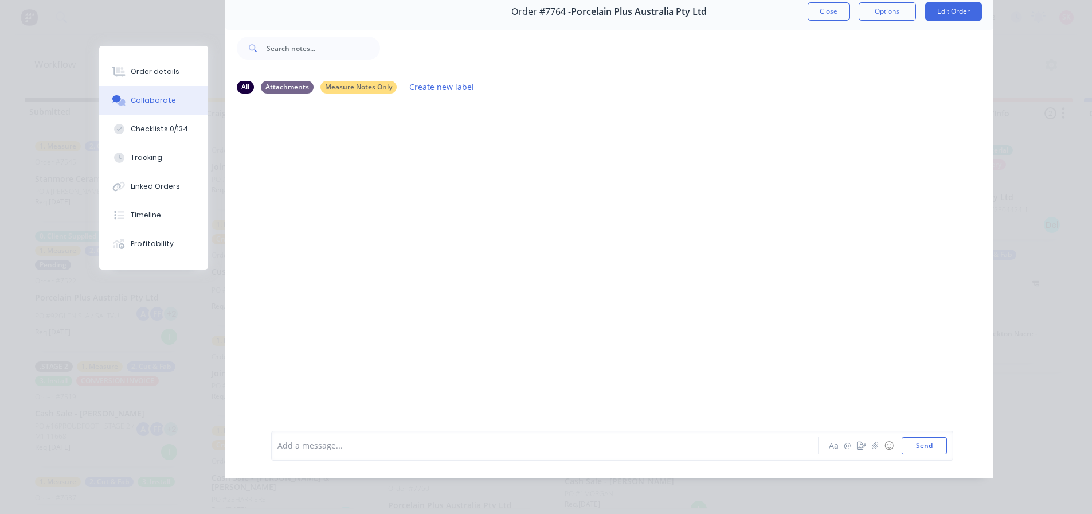
scroll to position [61, 0]
click at [363, 444] on div at bounding box center [529, 445] width 502 height 12
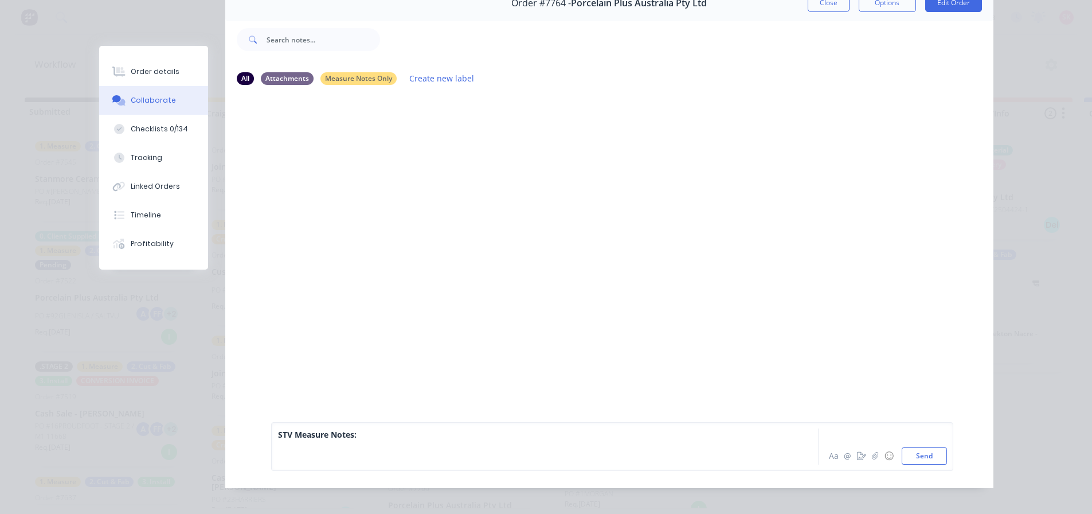
click at [376, 464] on div at bounding box center [529, 458] width 502 height 12
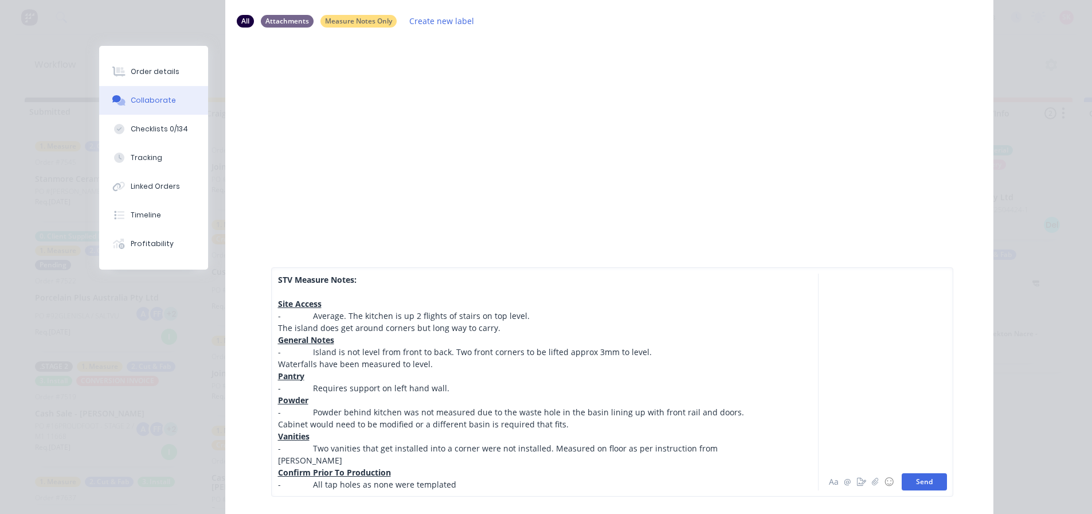
click at [903, 478] on button "Send" at bounding box center [924, 481] width 45 height 17
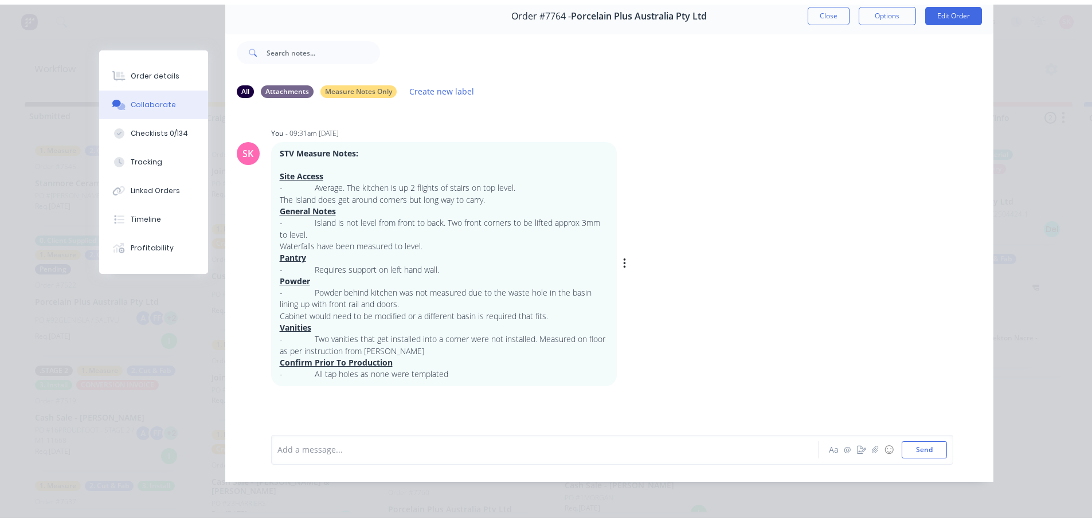
scroll to position [0, 0]
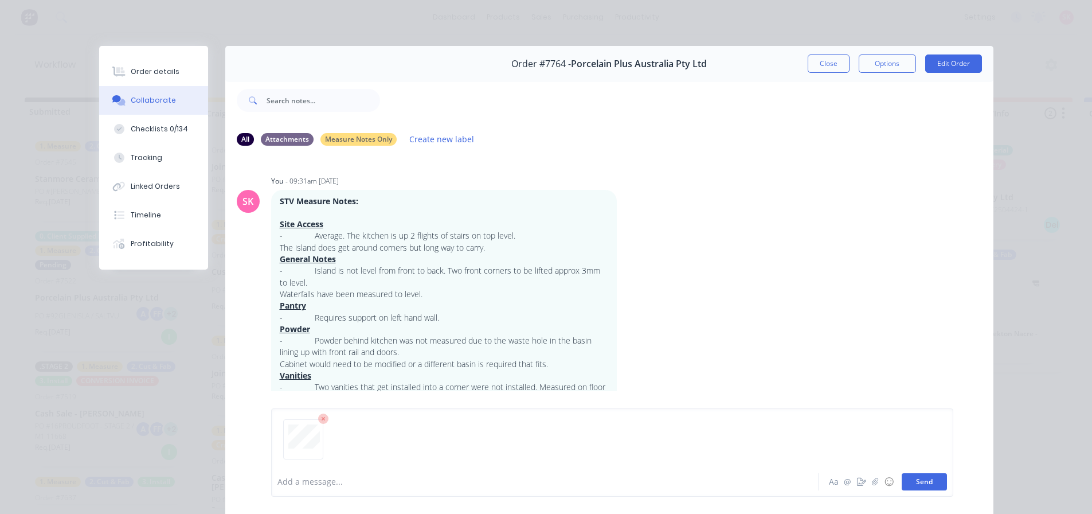
click at [914, 484] on button "Send" at bounding box center [924, 481] width 45 height 17
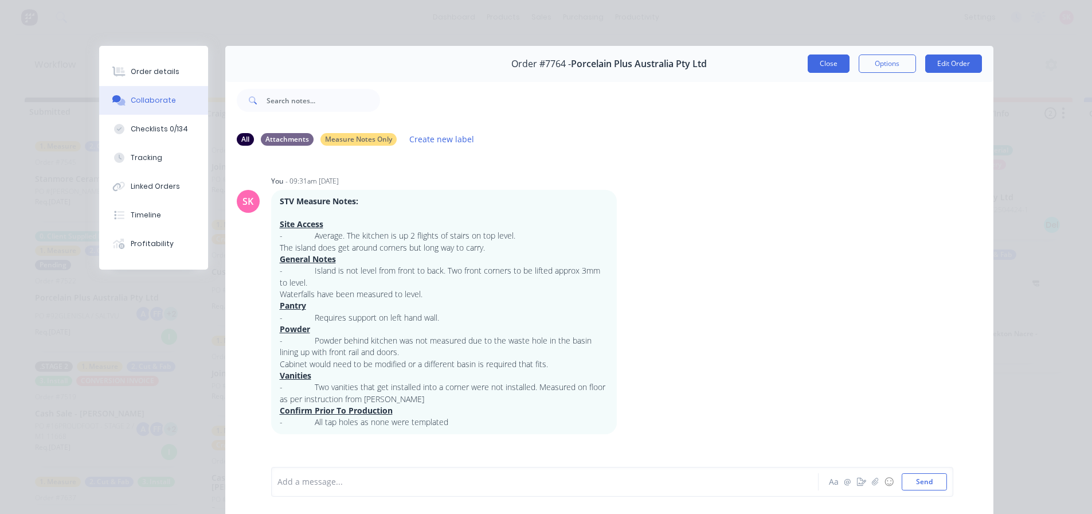
click at [827, 71] on button "Close" at bounding box center [829, 63] width 42 height 18
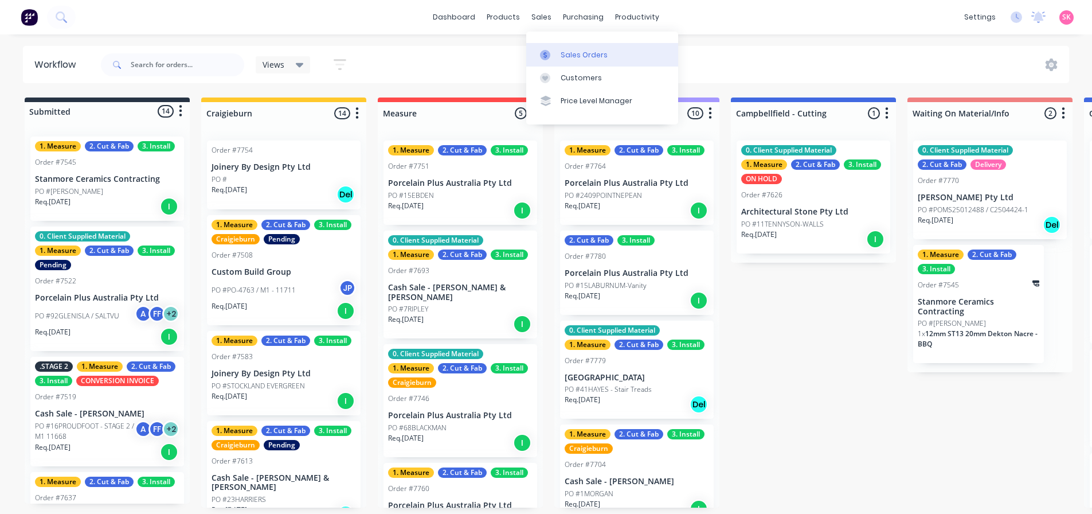
click at [554, 46] on link "Sales Orders" at bounding box center [602, 54] width 152 height 23
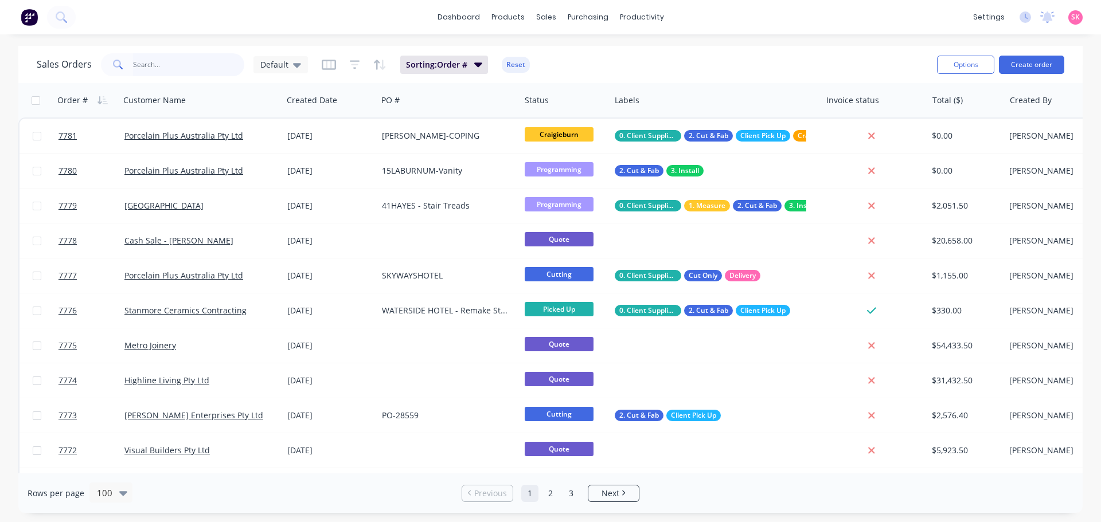
click at [180, 61] on input "text" at bounding box center [189, 64] width 112 height 23
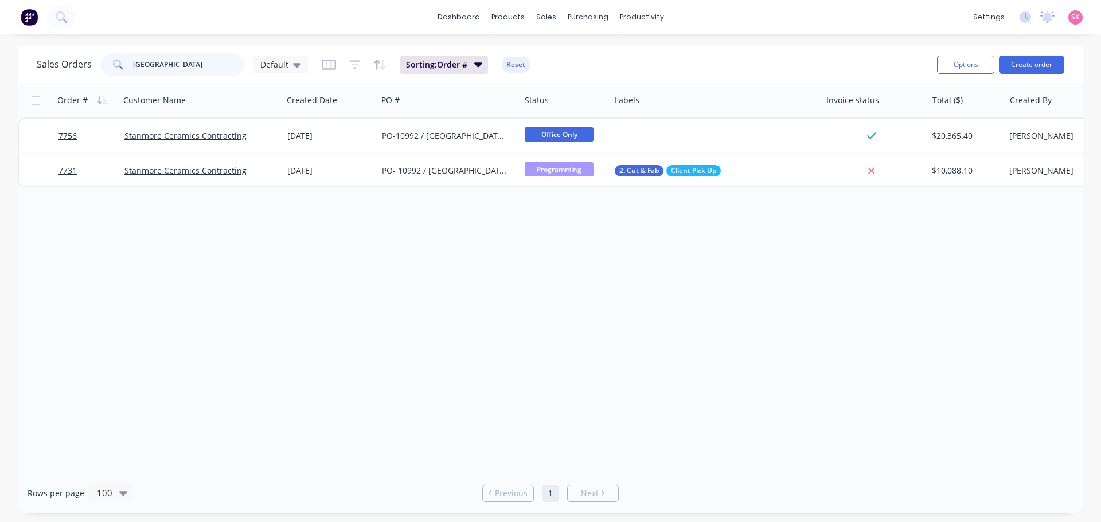
type input "[GEOGRAPHIC_DATA]"
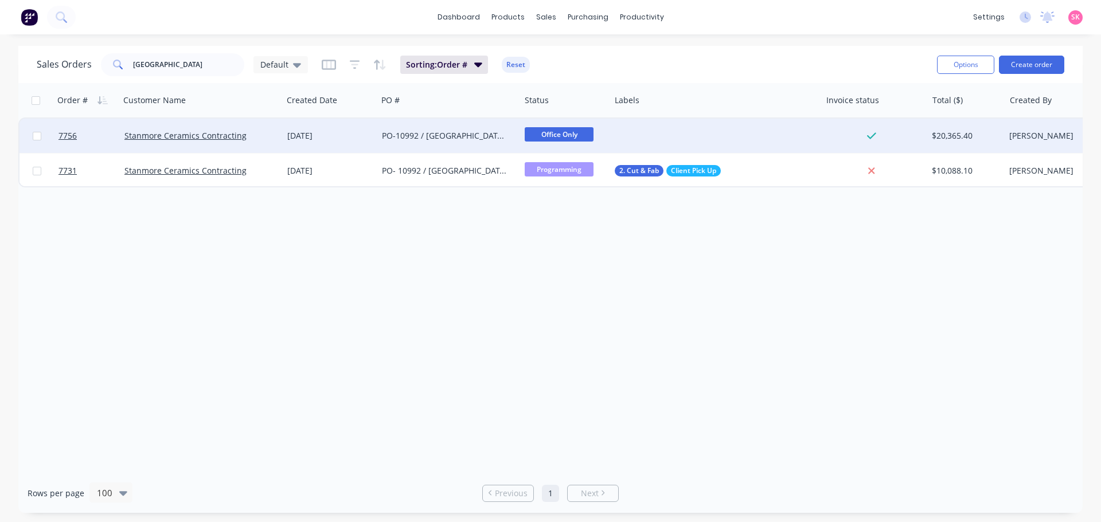
click at [401, 151] on div "PO-10992 / [GEOGRAPHIC_DATA]-CENTRAL - Material" at bounding box center [448, 136] width 143 height 34
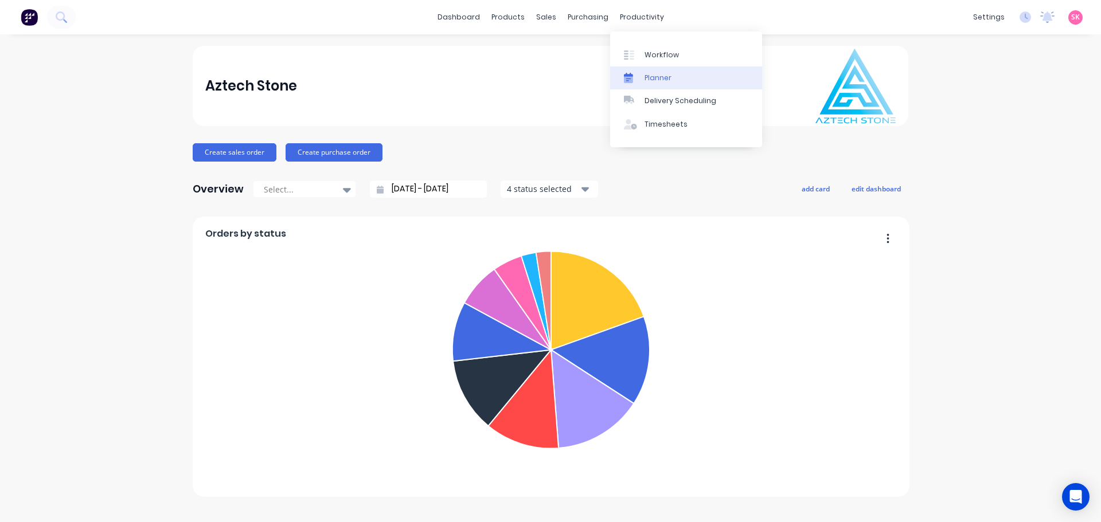
click at [660, 76] on div "Planner" at bounding box center [657, 78] width 27 height 10
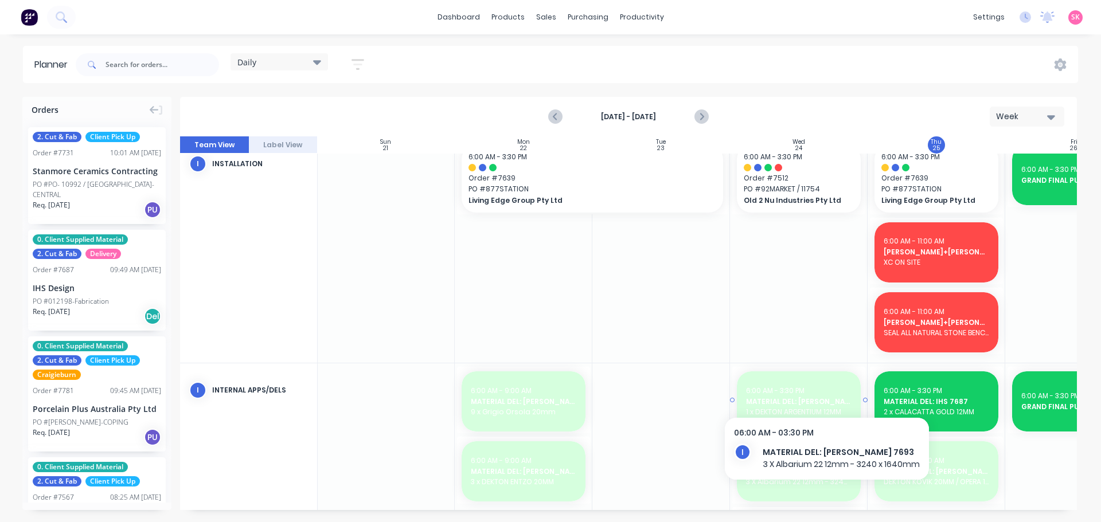
scroll to position [661, 1]
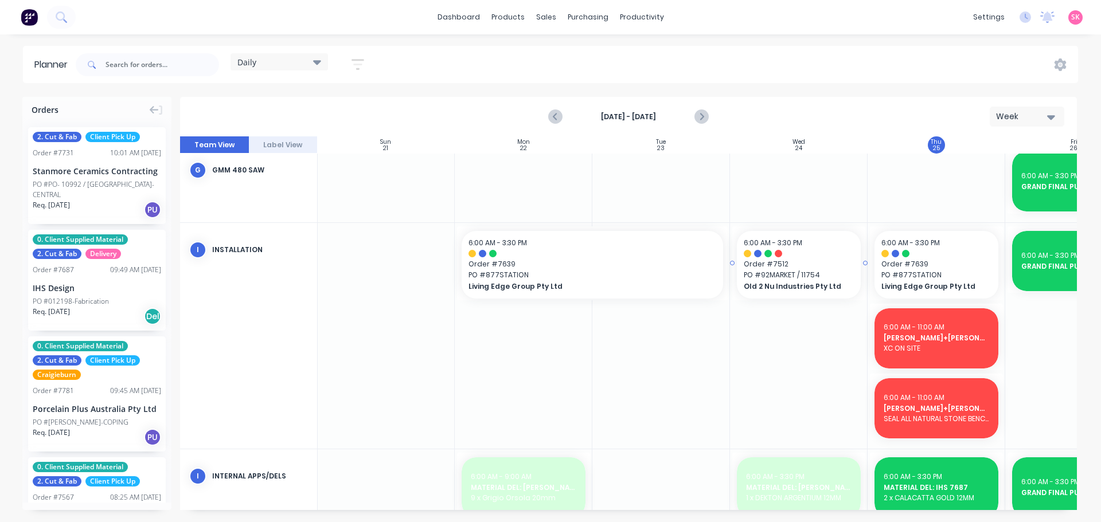
click at [810, 287] on span "Old 2 Nu Industries Pty Ltd" at bounding box center [793, 286] width 99 height 10
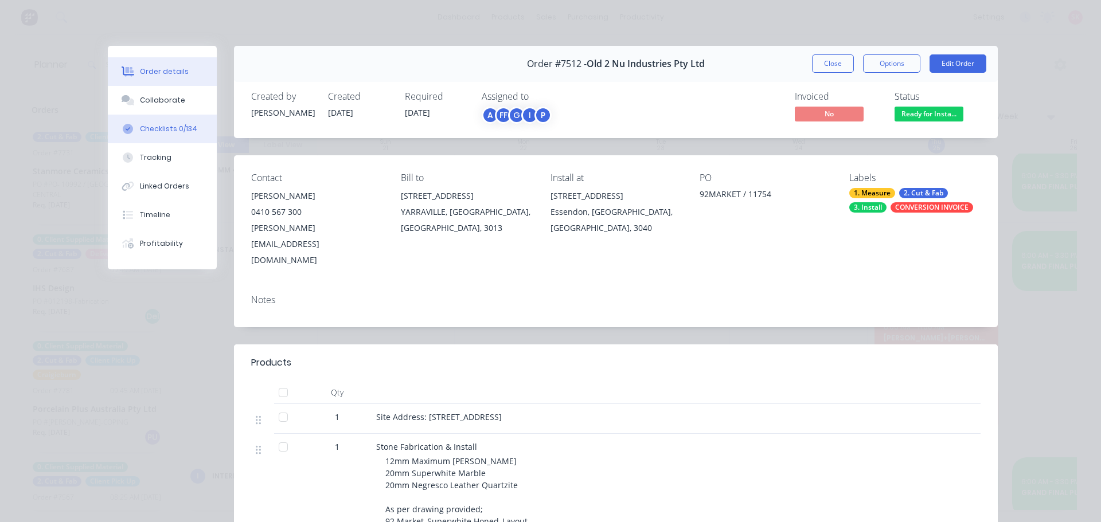
click at [140, 129] on div "Checklists 0/134" at bounding box center [168, 129] width 57 height 10
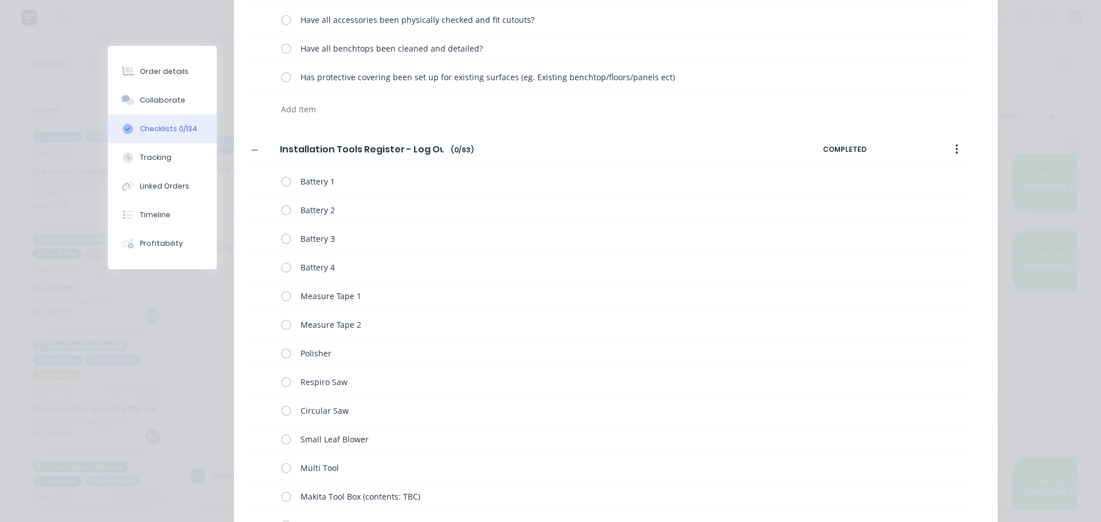
scroll to position [0, 0]
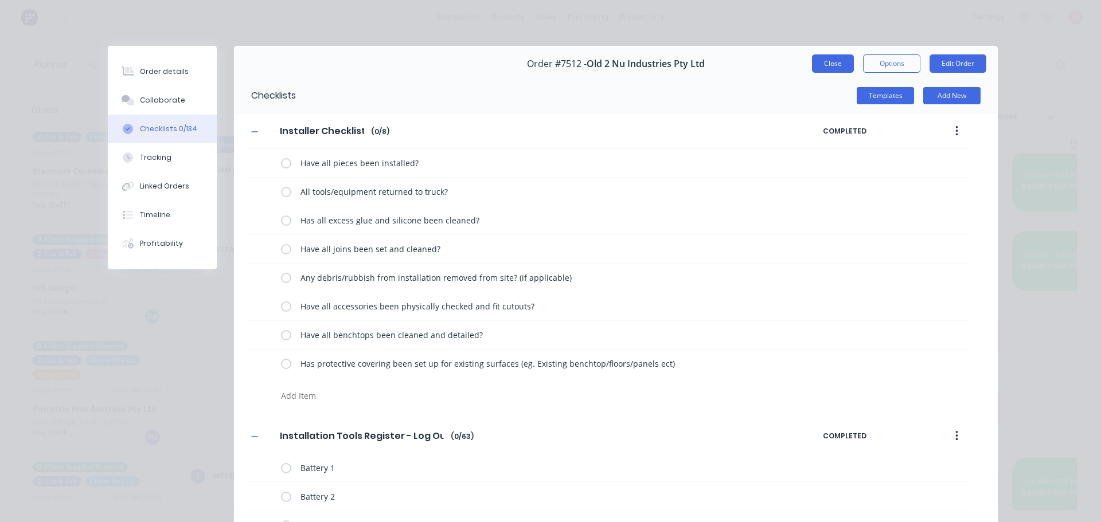
click at [839, 68] on button "Close" at bounding box center [833, 63] width 42 height 18
